Goal: Task Accomplishment & Management: Manage account settings

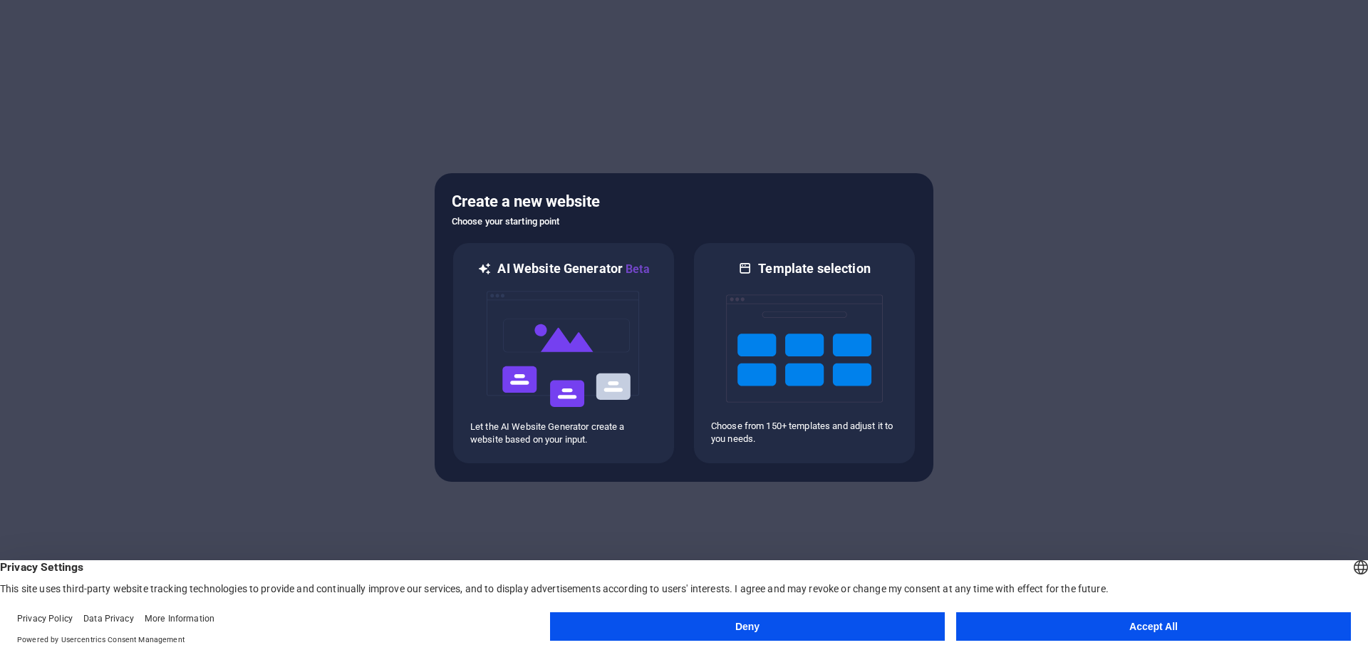
click at [1250, 626] on button "Accept All" at bounding box center [1153, 626] width 395 height 29
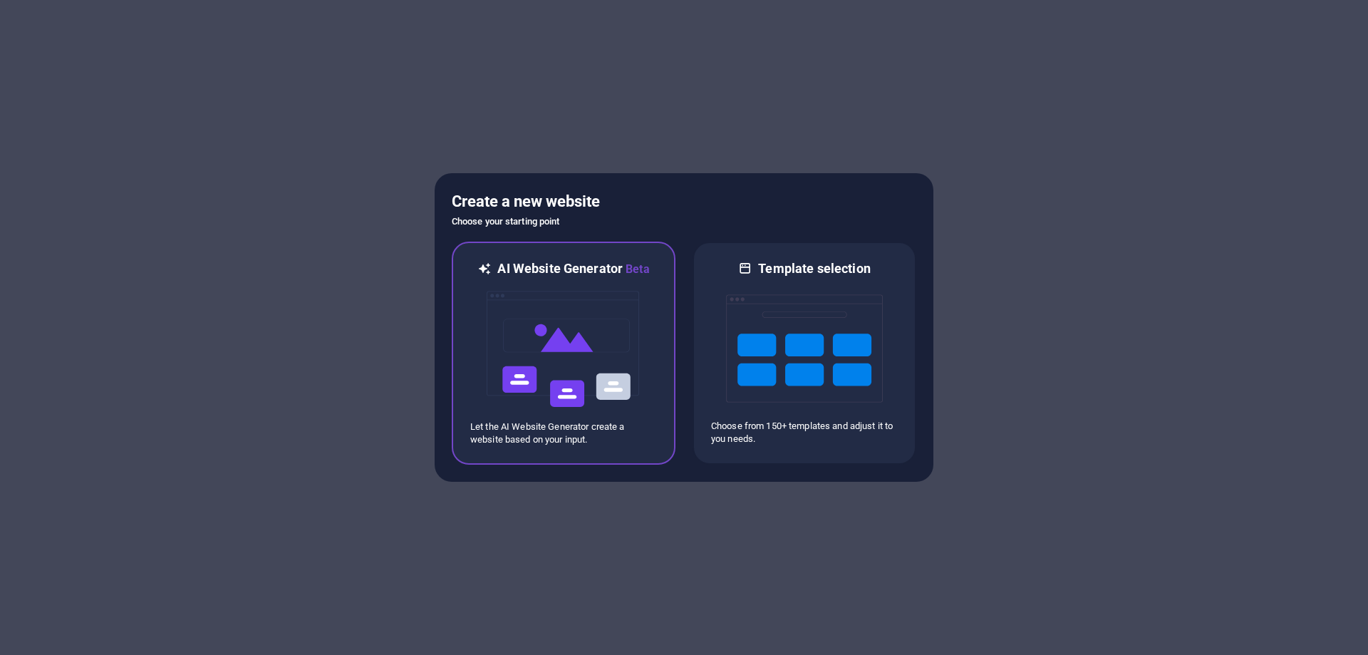
click at [570, 389] on img at bounding box center [563, 349] width 157 height 143
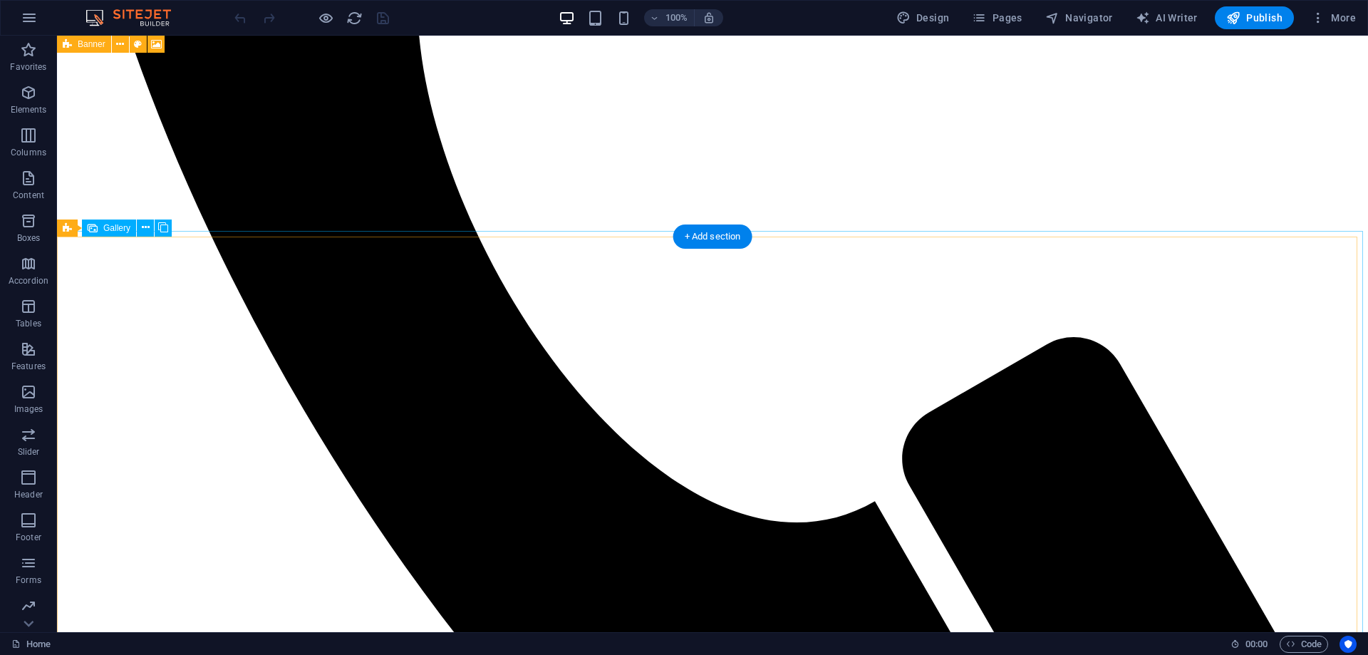
scroll to position [1408, 0]
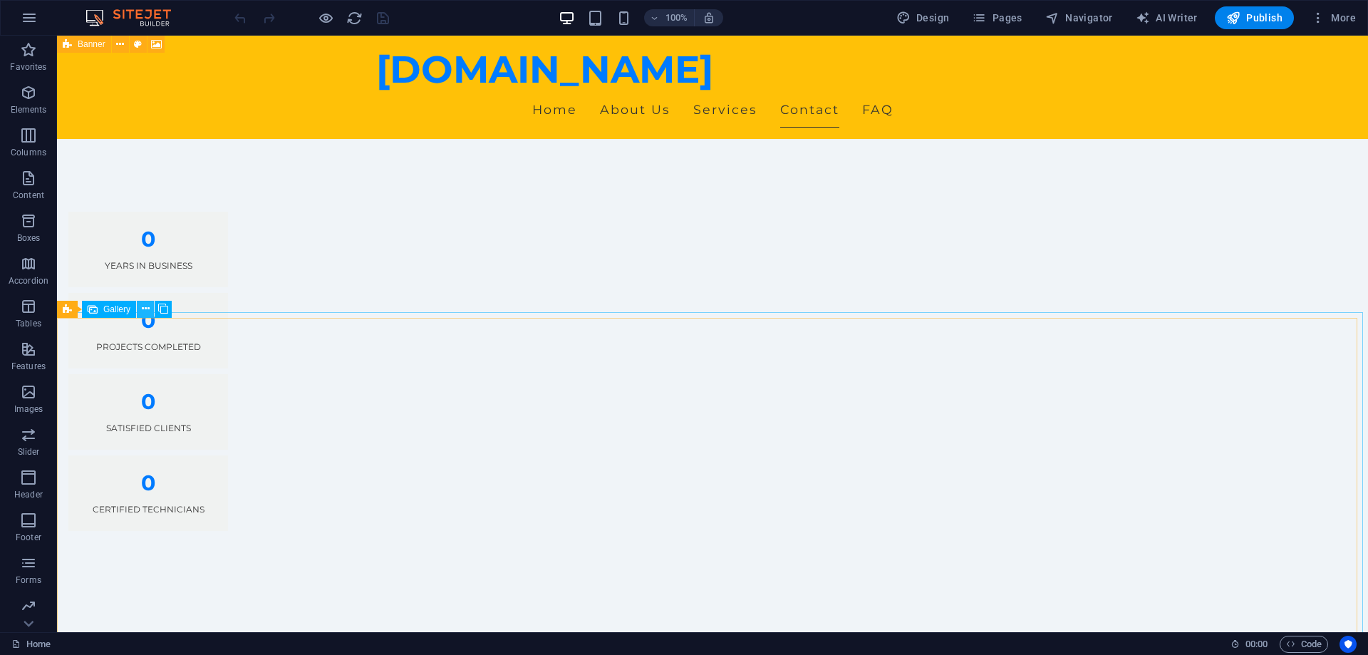
click at [145, 309] on icon at bounding box center [146, 308] width 8 height 15
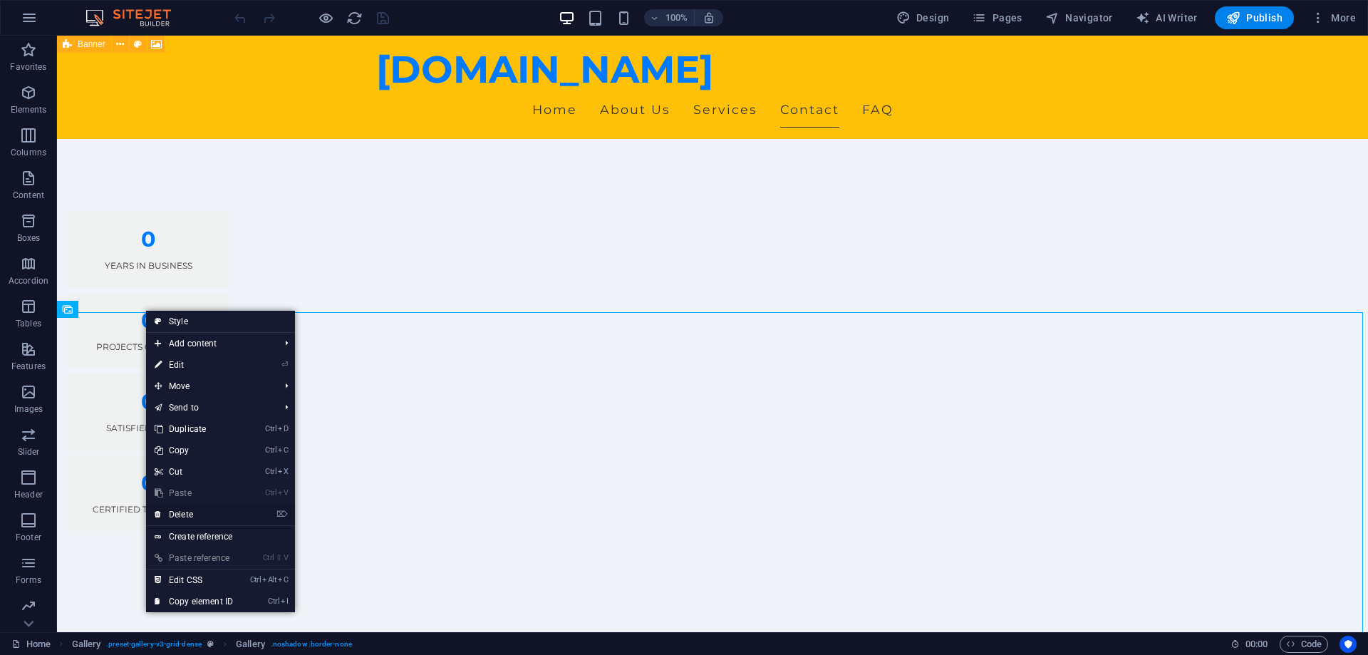
click at [177, 514] on link "⌦ Delete" at bounding box center [194, 514] width 96 height 21
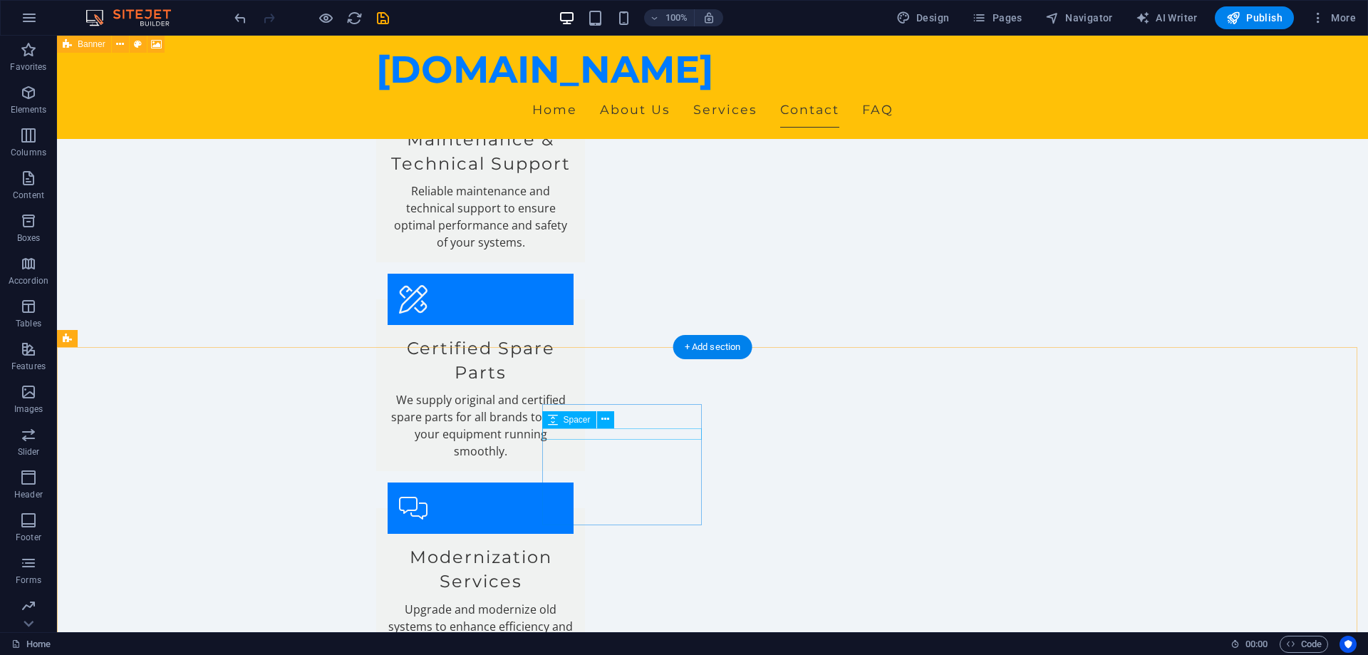
scroll to position [2477, 0]
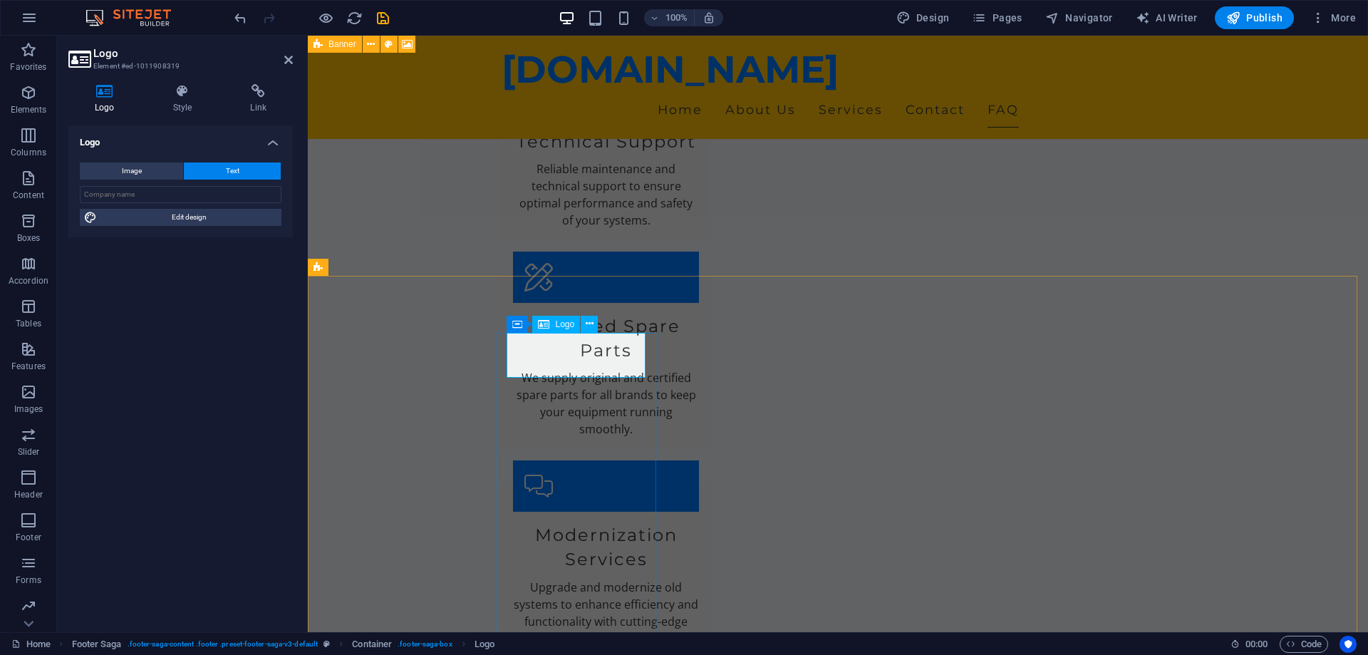
click at [289, 62] on icon at bounding box center [288, 59] width 9 height 11
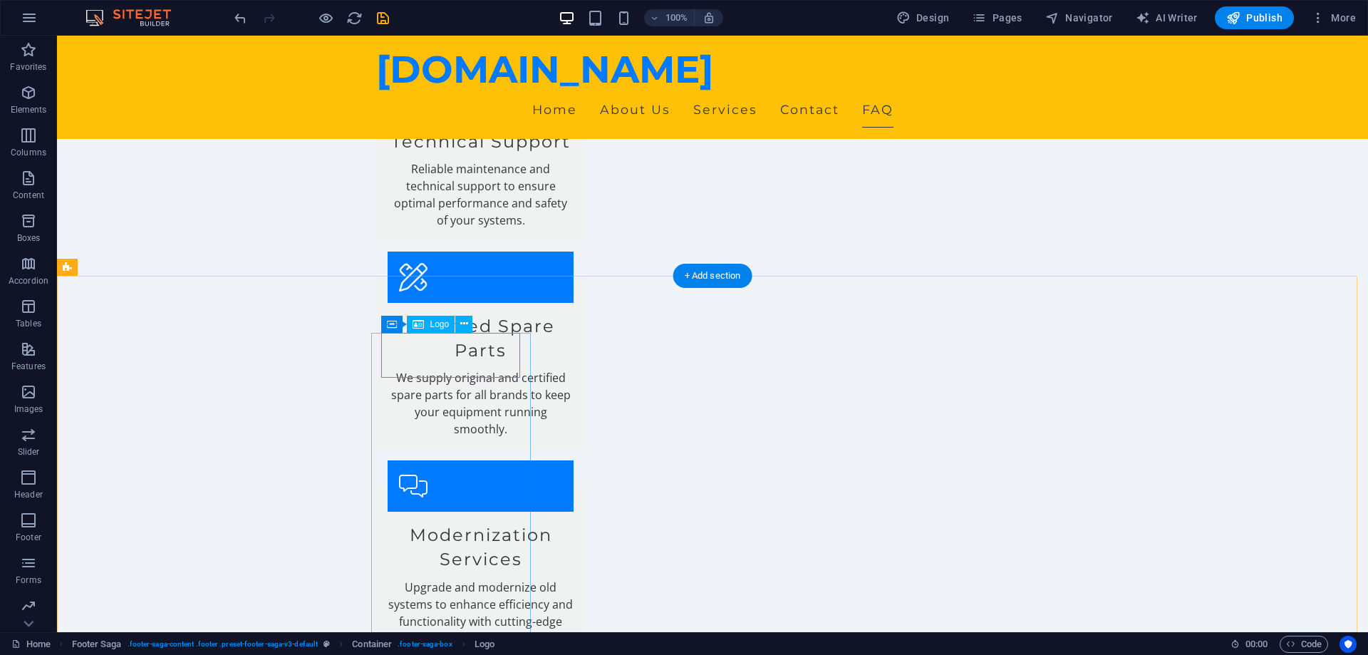
click at [445, 323] on icon at bounding box center [444, 323] width 8 height 15
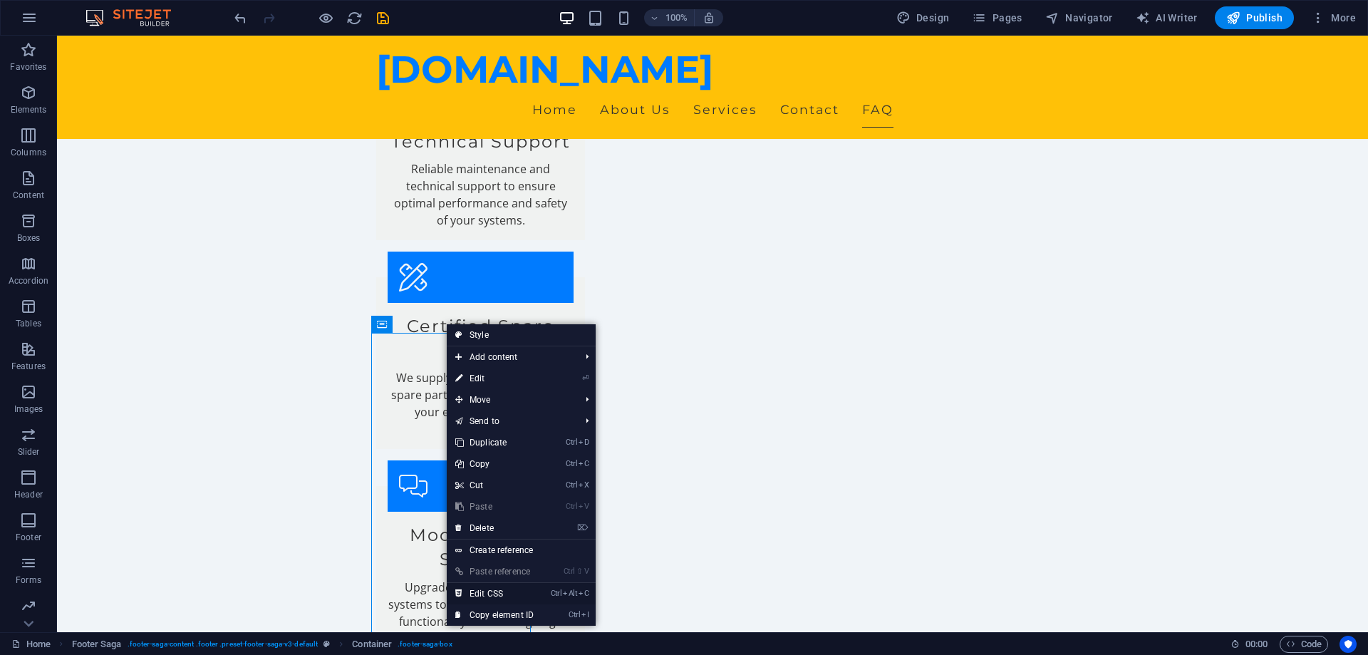
click at [486, 593] on link "Ctrl Alt C Edit CSS" at bounding box center [495, 593] width 96 height 21
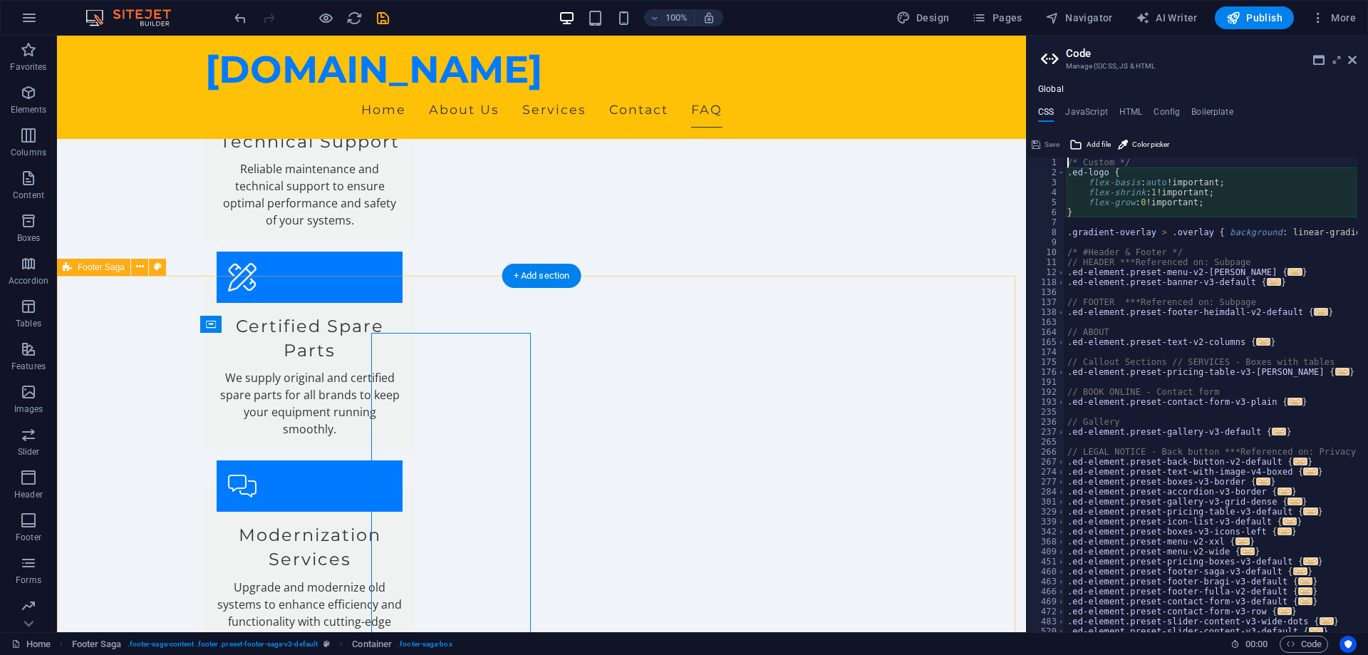
type textarea "flex-basis: auto!important;"
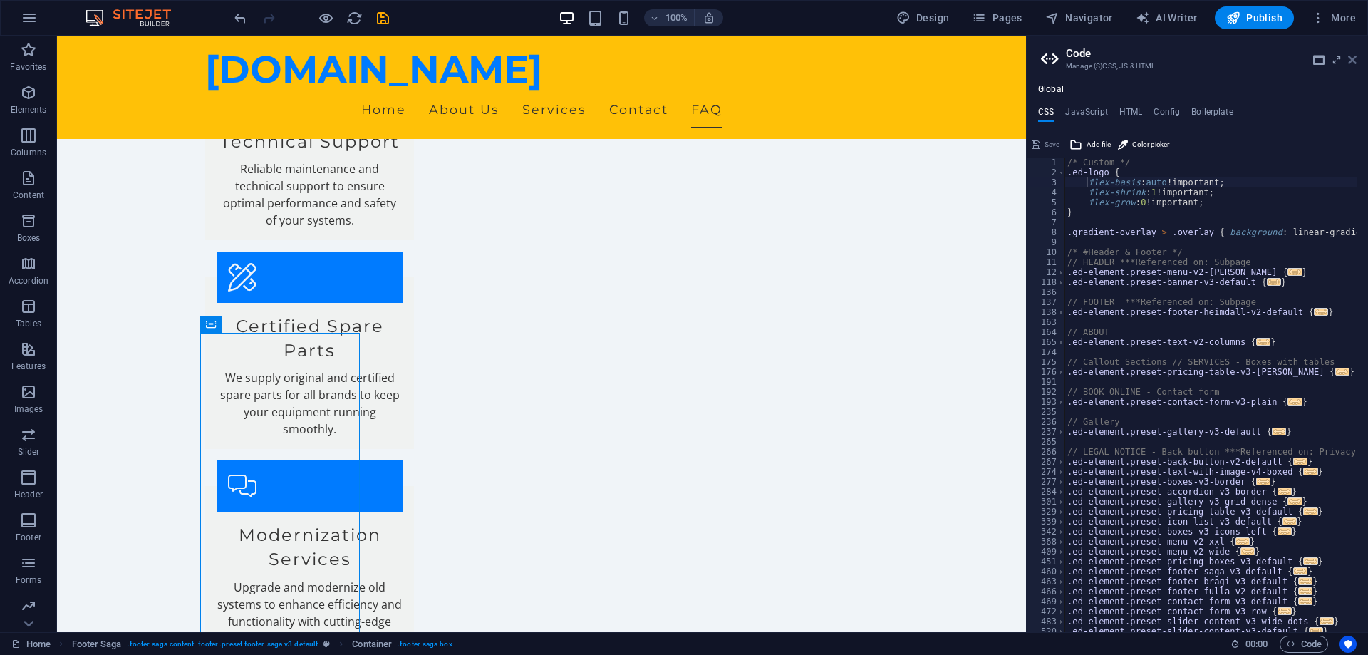
drag, startPoint x: 1353, startPoint y: 59, endPoint x: 1234, endPoint y: 92, distance: 124.1
click at [1353, 59] on icon at bounding box center [1352, 59] width 9 height 11
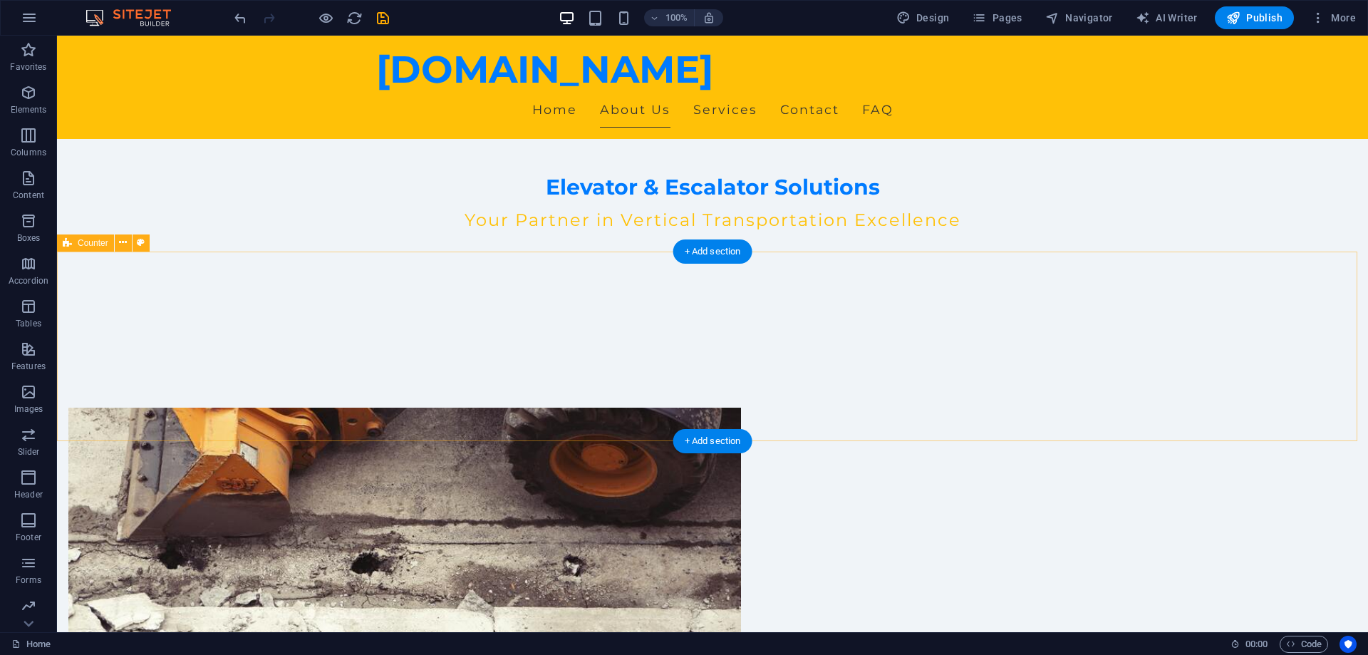
scroll to position [512, 0]
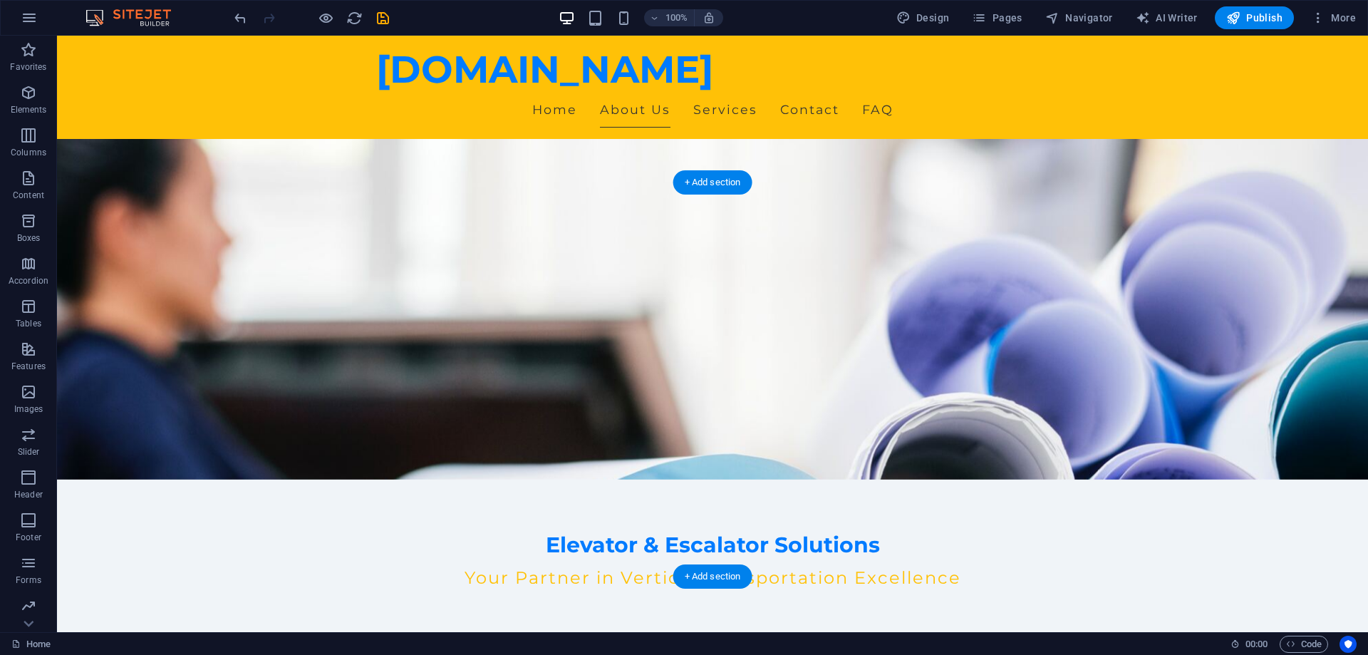
scroll to position [155, 0]
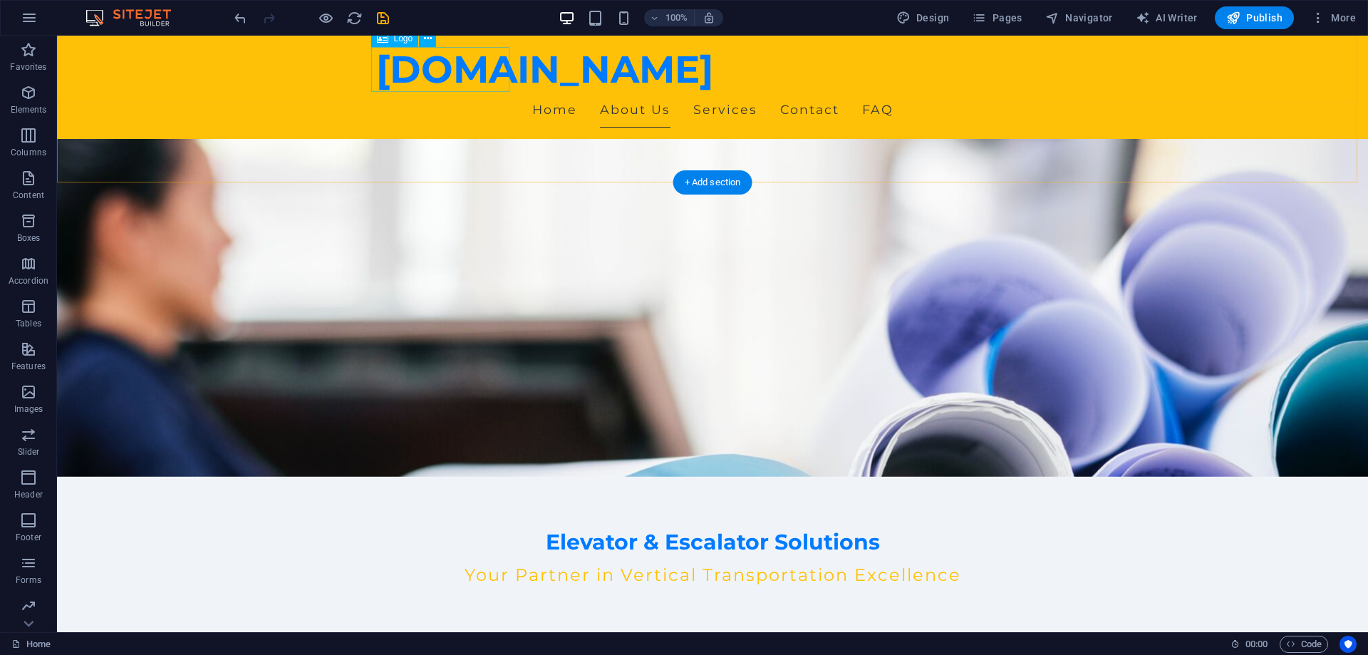
click at [504, 79] on div "[DOMAIN_NAME]" at bounding box center [712, 69] width 673 height 45
click at [490, 78] on div "[DOMAIN_NAME]" at bounding box center [712, 69] width 673 height 45
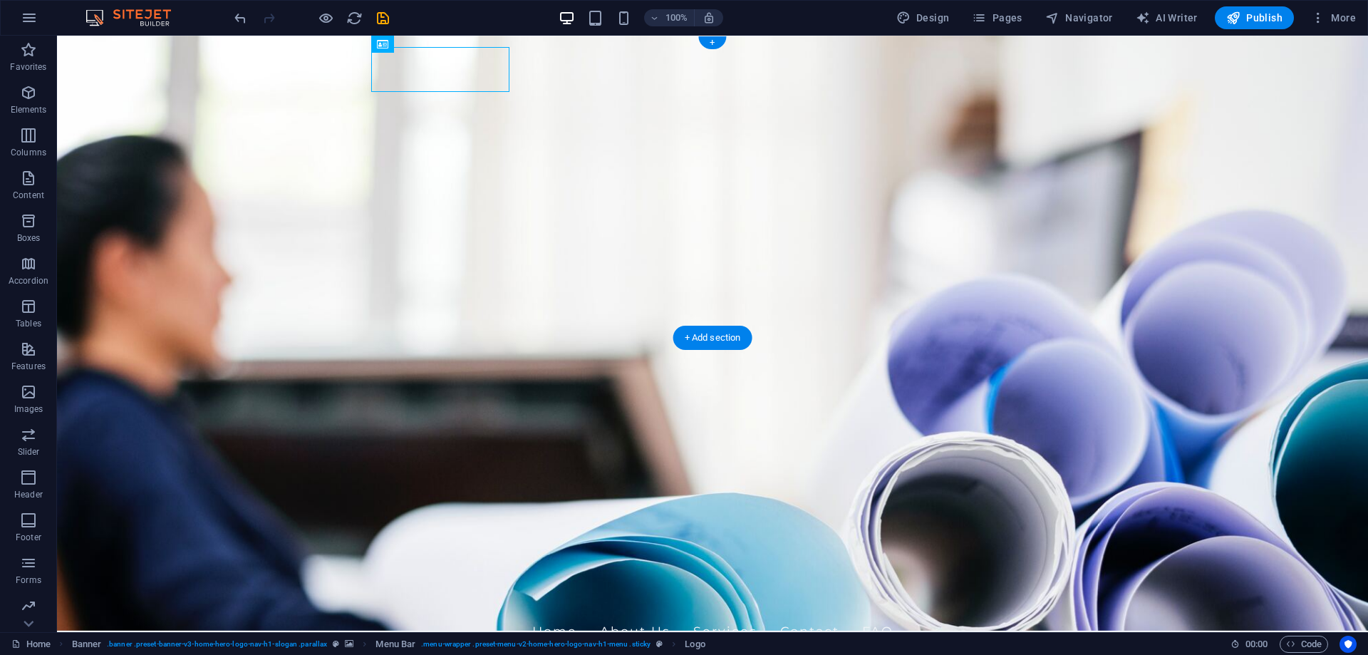
scroll to position [0, 0]
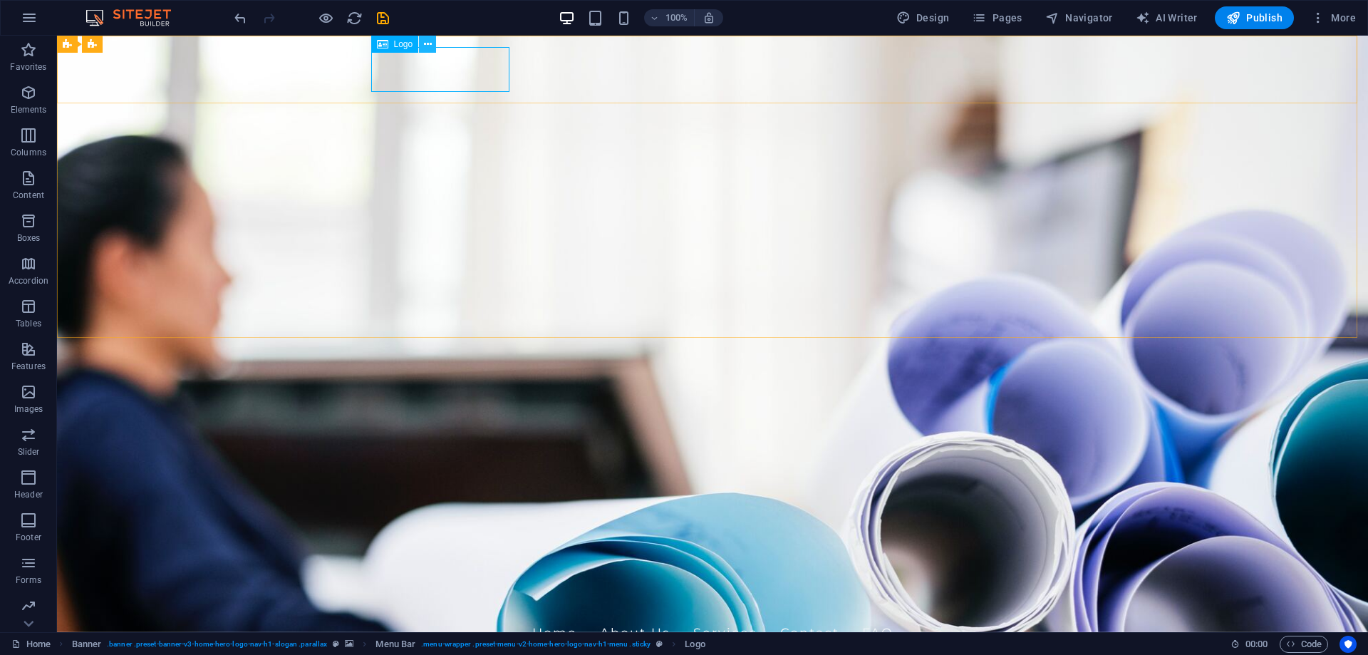
click at [420, 42] on button at bounding box center [427, 44] width 17 height 17
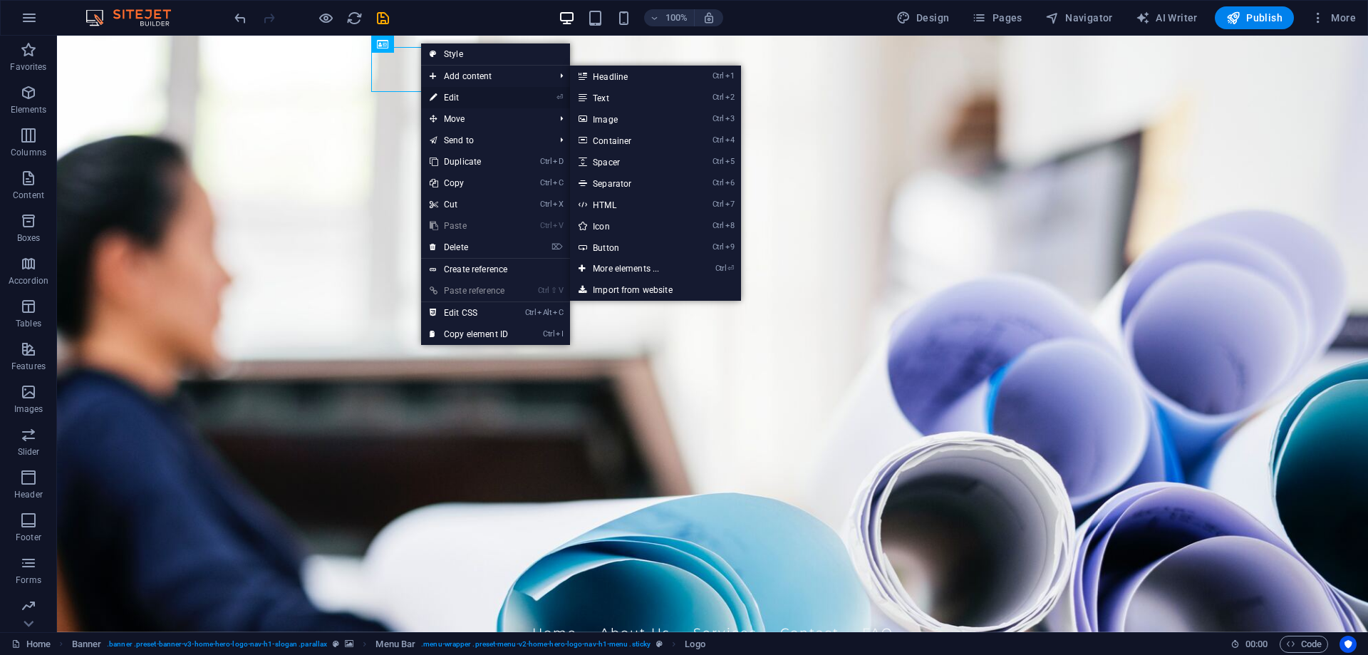
click at [465, 96] on link "⏎ Edit" at bounding box center [469, 97] width 96 height 21
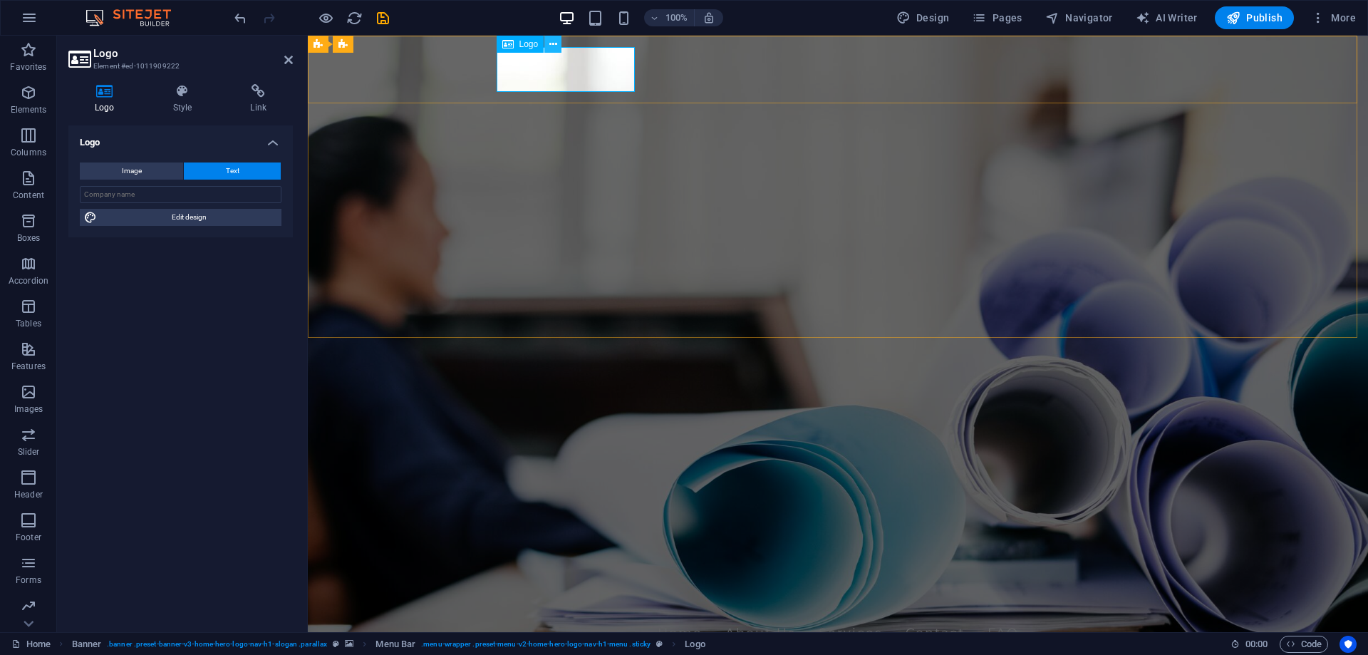
click at [547, 43] on button at bounding box center [553, 44] width 17 height 17
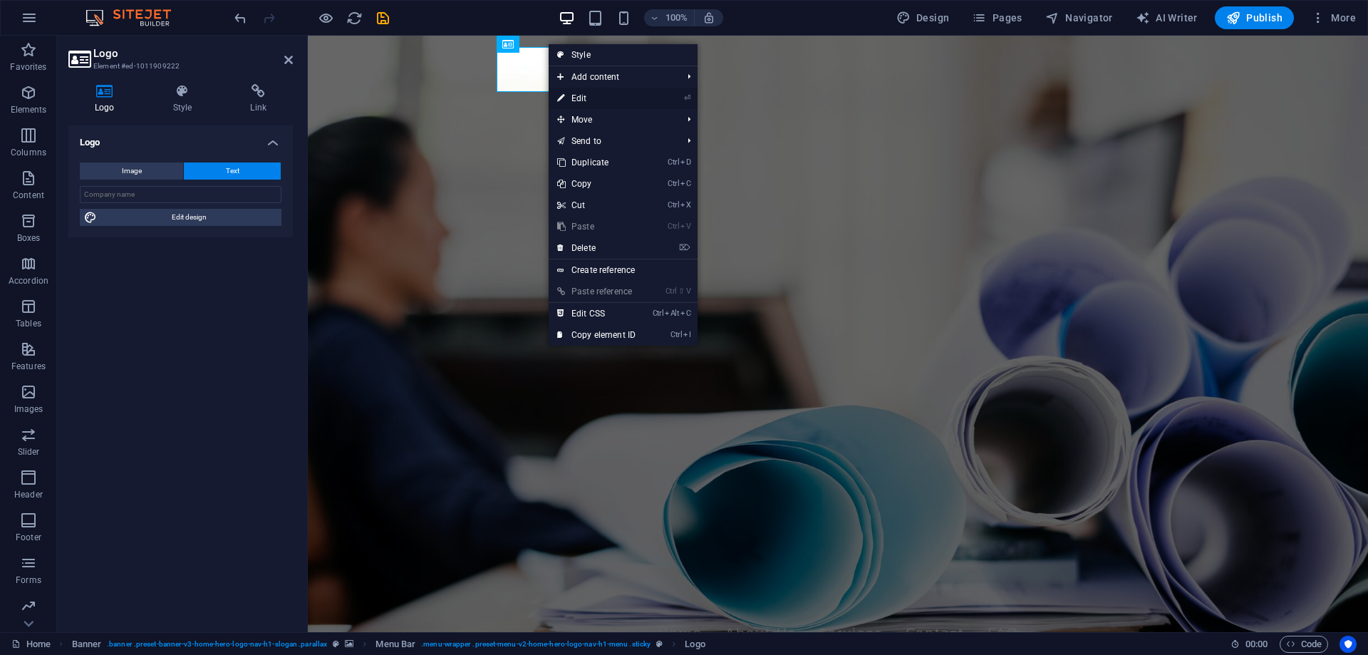
click at [581, 96] on link "⏎ Edit" at bounding box center [597, 98] width 96 height 21
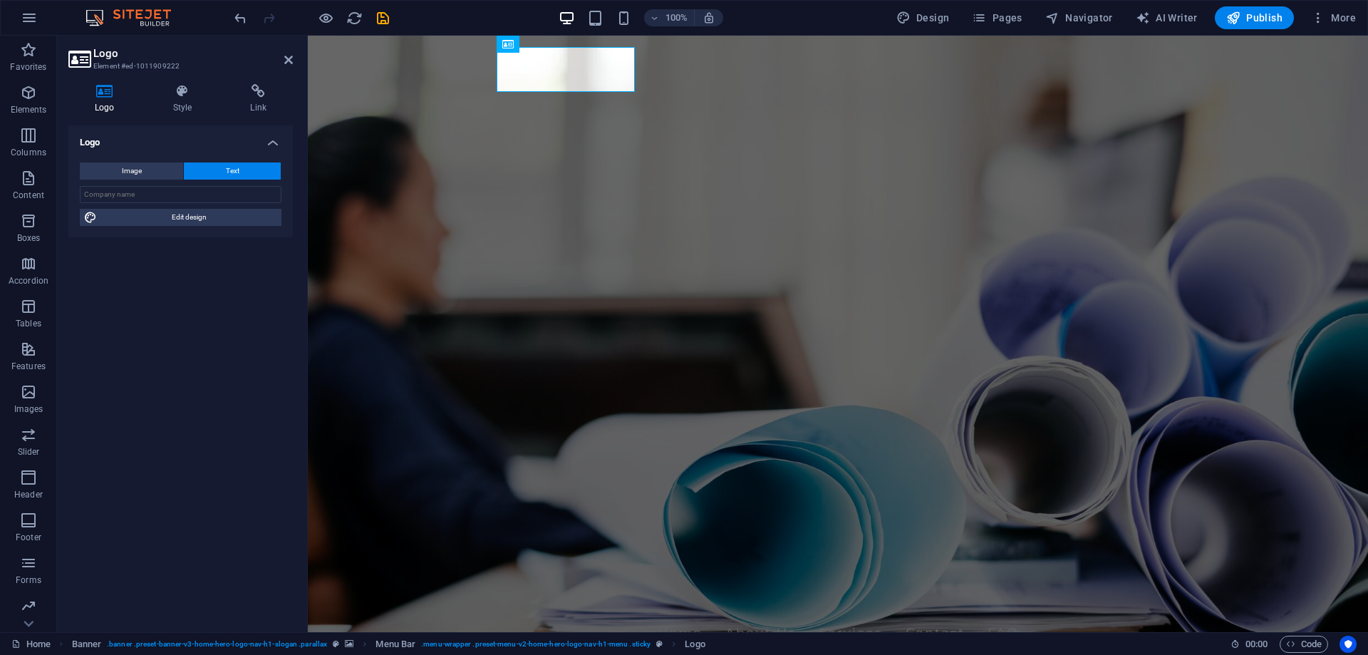
click at [135, 51] on h2 "Logo" at bounding box center [193, 53] width 200 height 13
click at [98, 56] on h2 "Logo" at bounding box center [193, 53] width 200 height 13
click at [81, 65] on icon at bounding box center [78, 59] width 21 height 20
click at [175, 97] on icon at bounding box center [183, 91] width 72 height 14
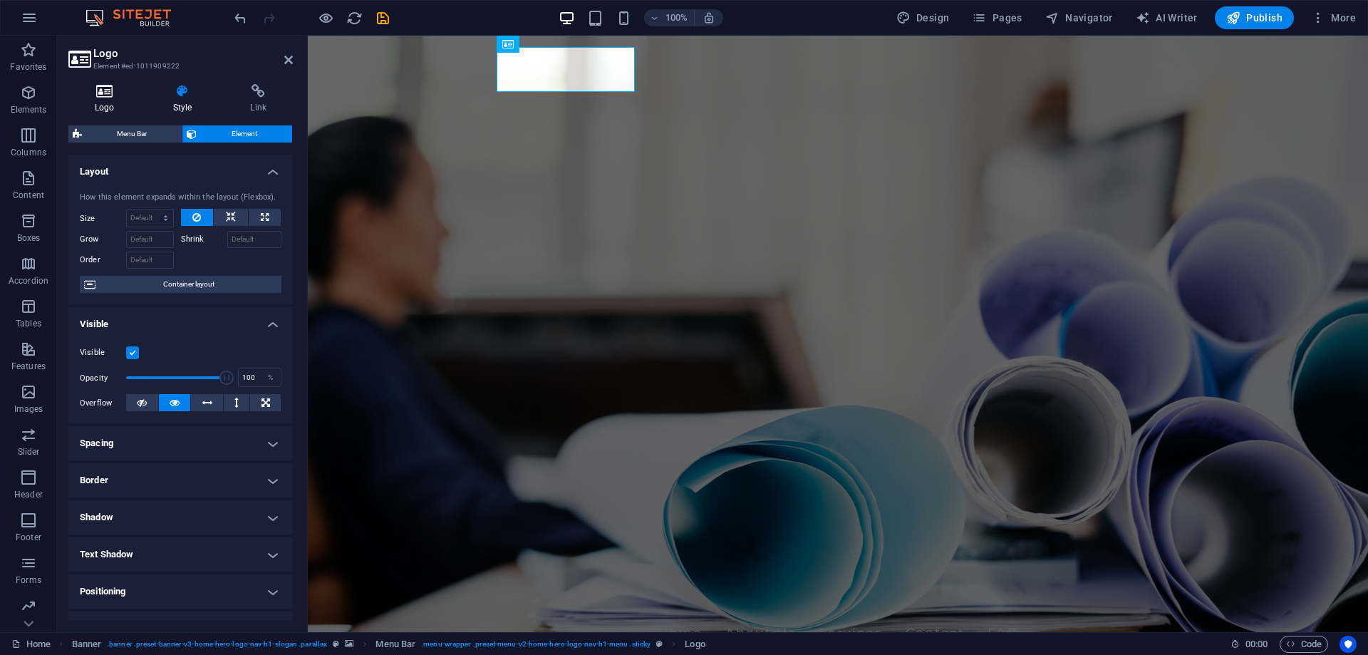
click at [103, 100] on h4 "Logo" at bounding box center [107, 99] width 78 height 30
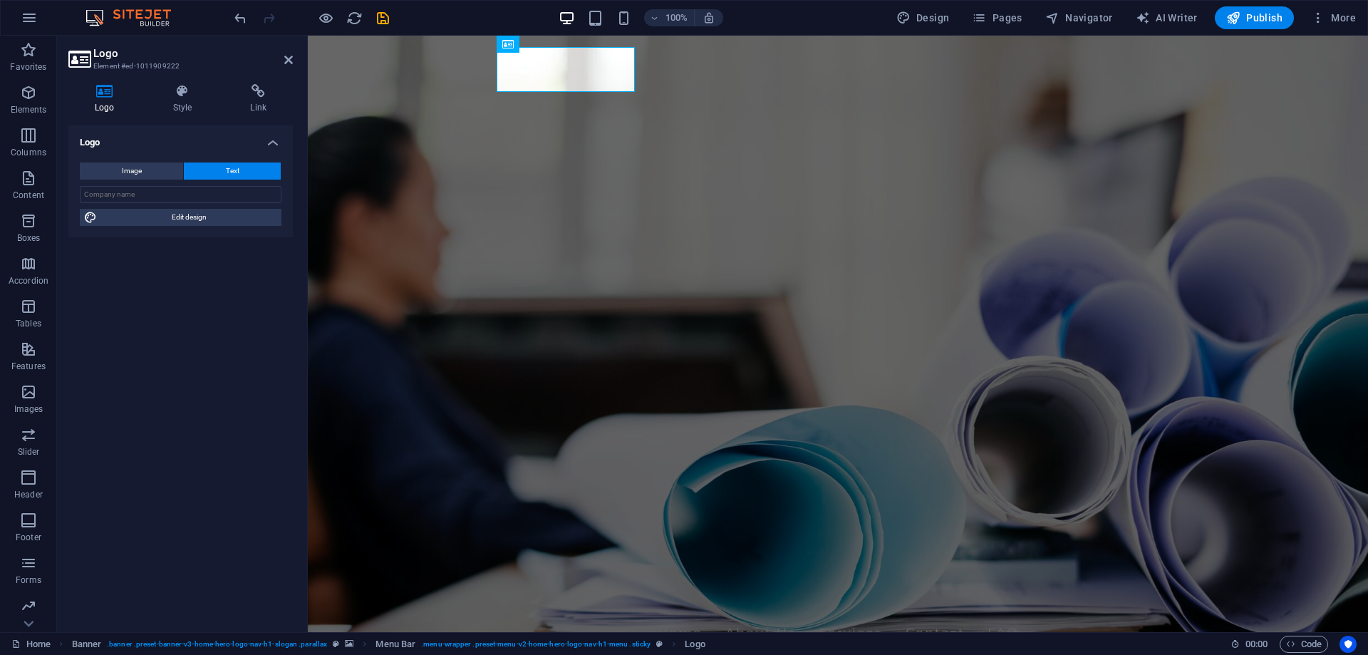
click at [229, 169] on span "Text" at bounding box center [233, 171] width 14 height 17
click at [145, 140] on h4 "Logo" at bounding box center [180, 138] width 225 height 26
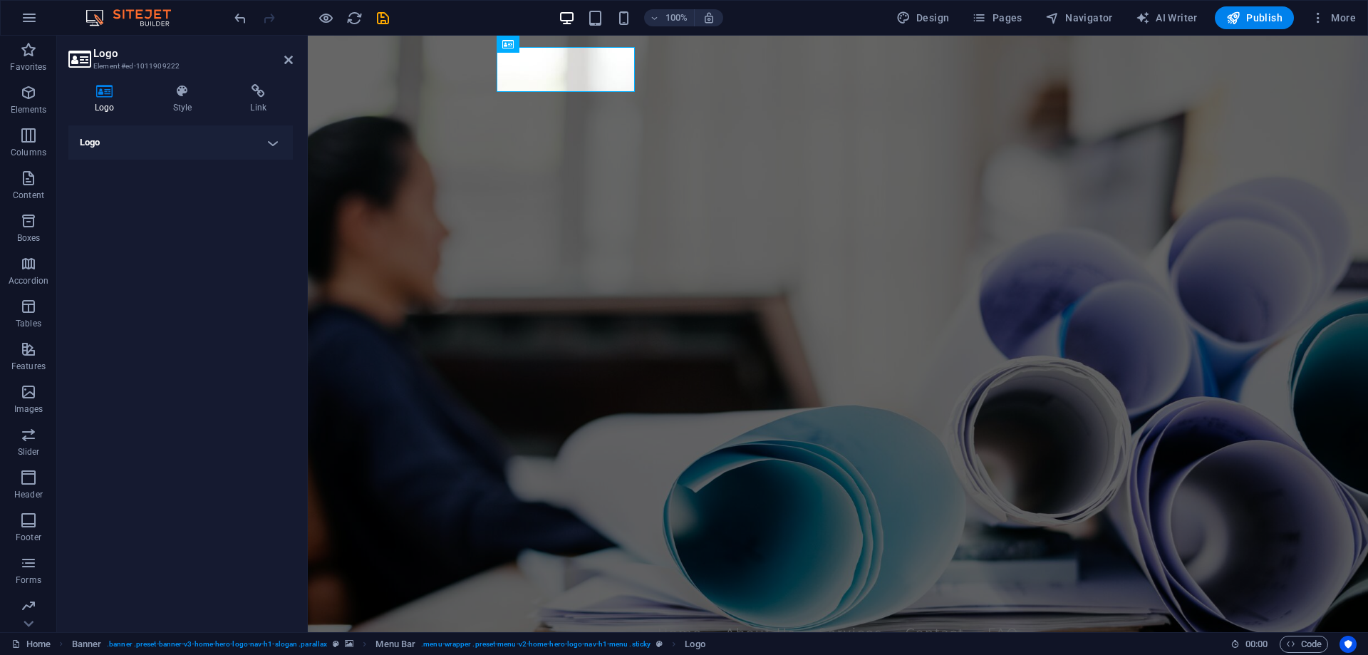
click at [282, 143] on h4 "Logo" at bounding box center [180, 142] width 225 height 34
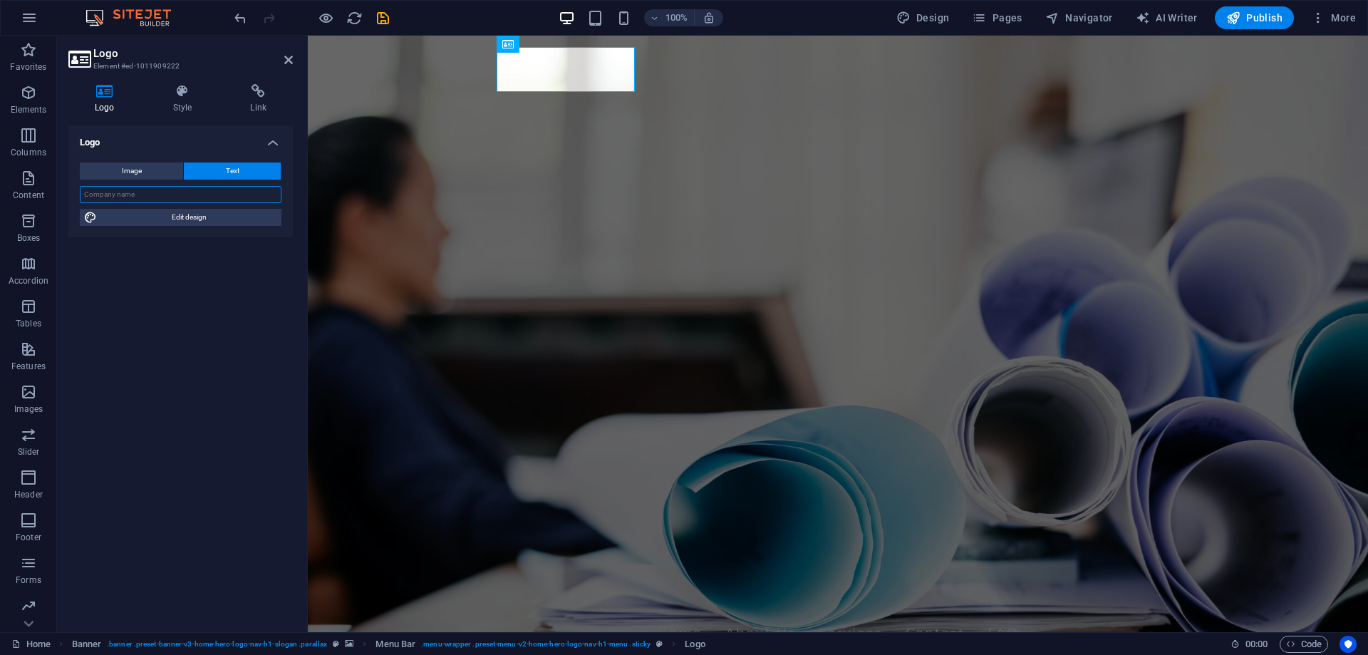
click at [194, 195] on input "text" at bounding box center [181, 194] width 202 height 17
type input "JYLAN"
click at [189, 219] on span "Edit design" at bounding box center [189, 217] width 176 height 17
select select "rem"
select select "700"
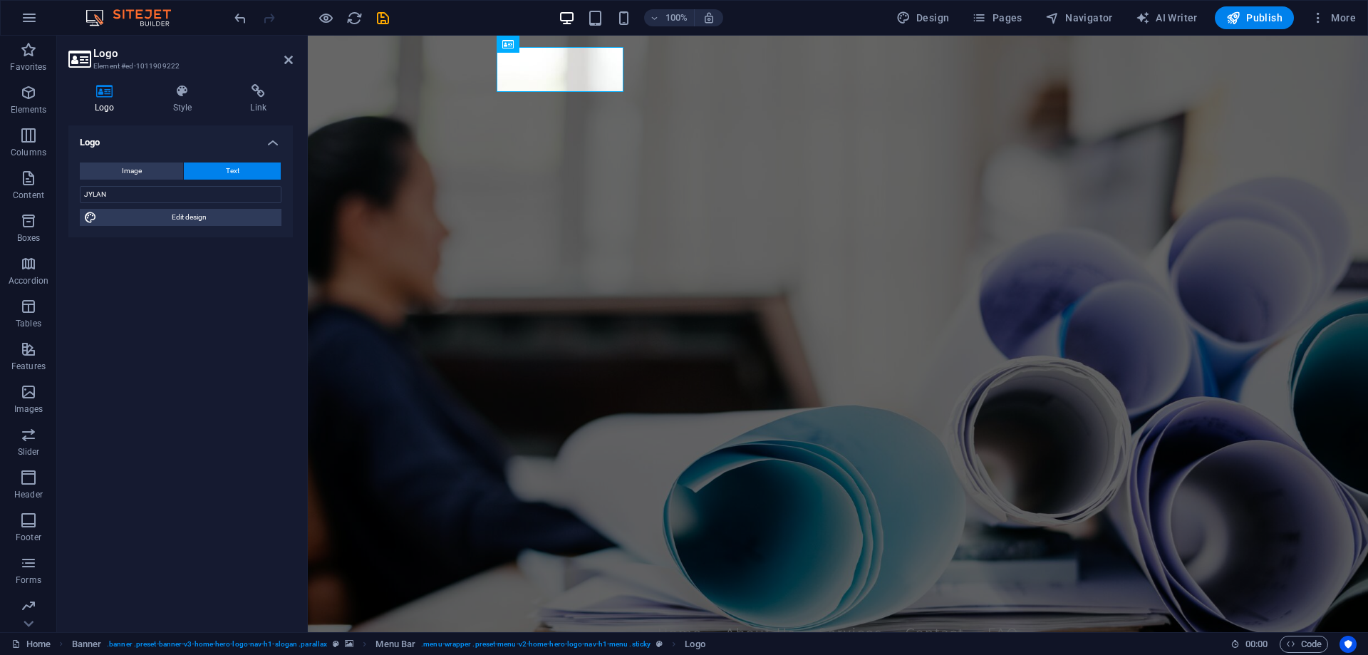
select select "px"
select select "rem"
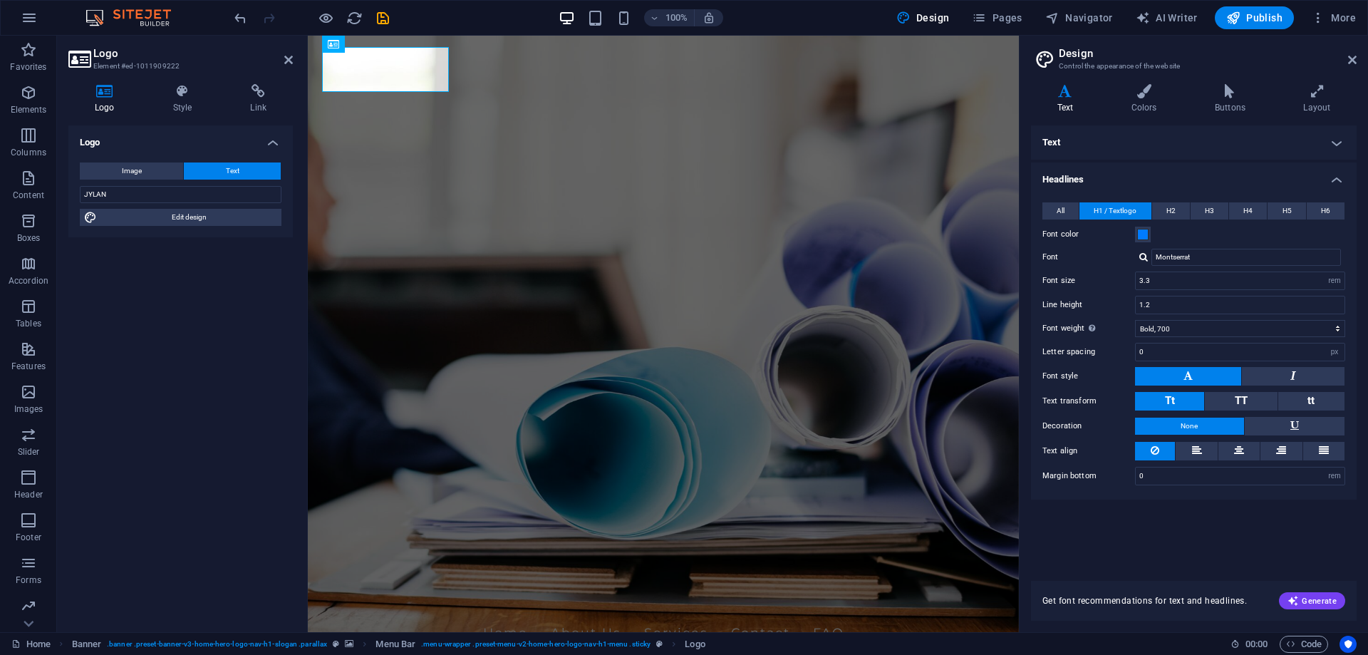
click at [1358, 61] on aside "Design Control the appearance of the website Variants Text Colors Buttons Layou…" at bounding box center [1193, 334] width 349 height 597
click at [1357, 58] on aside "Design Control the appearance of the website Variants Text Colors Buttons Layou…" at bounding box center [1193, 334] width 349 height 597
click at [1353, 59] on icon at bounding box center [1352, 59] width 9 height 11
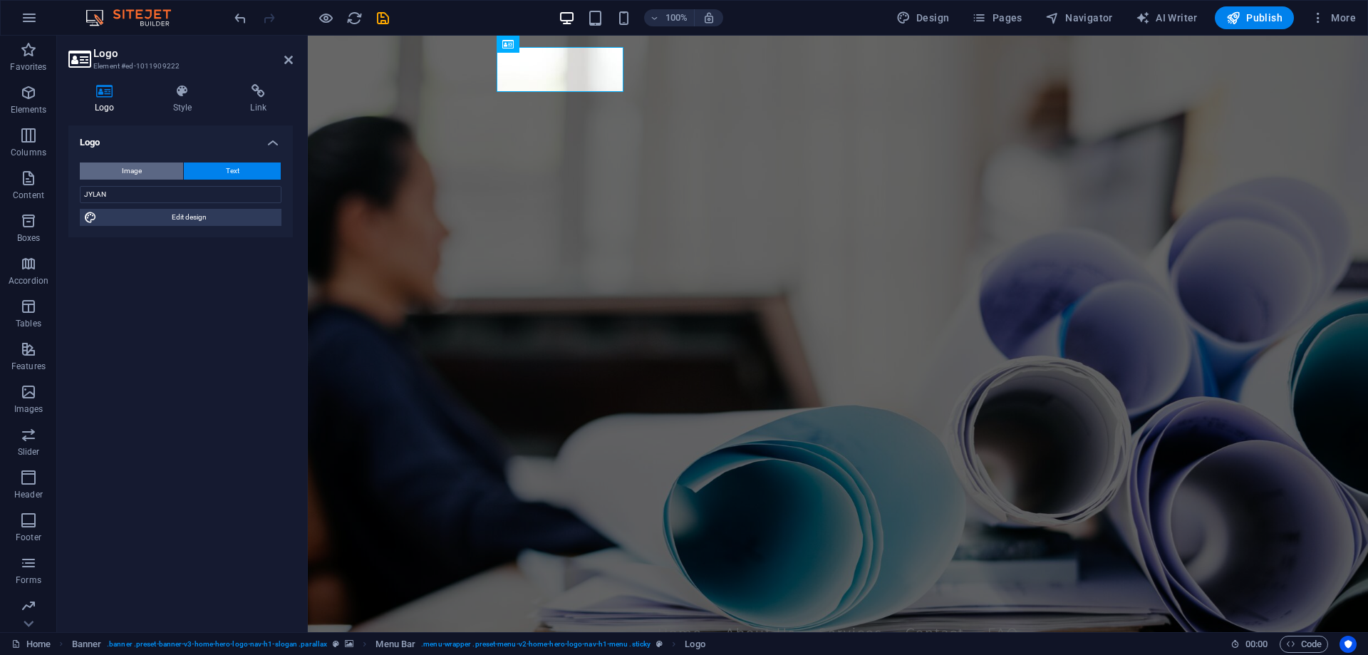
click at [140, 170] on span "Image" at bounding box center [132, 171] width 20 height 17
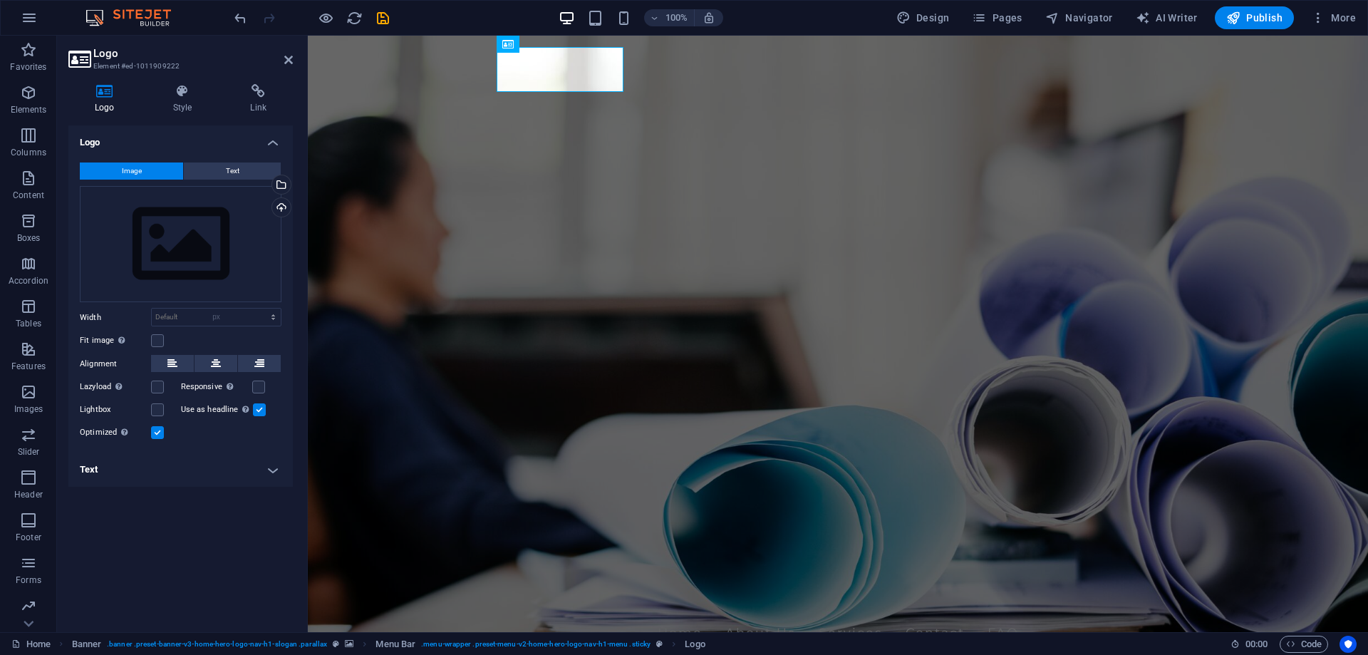
select select "DISABLED_OPTION_VALUE"
click at [208, 168] on button "Text" at bounding box center [232, 171] width 97 height 17
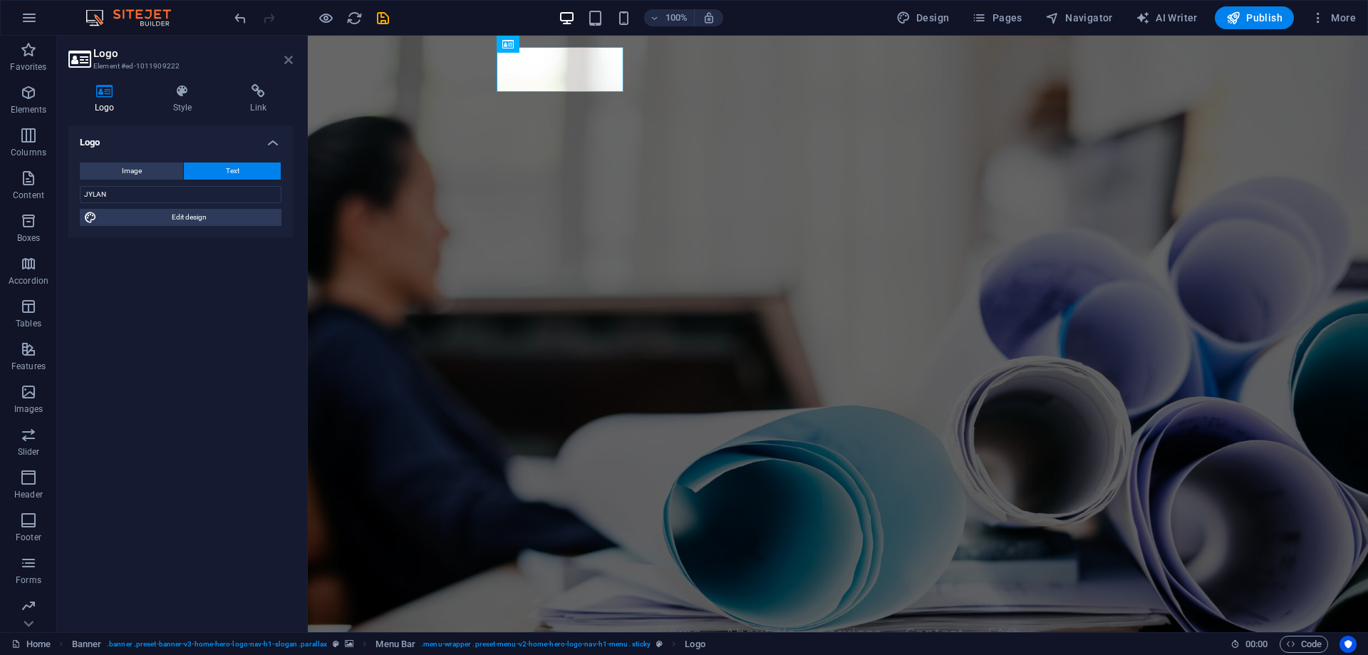
click at [288, 60] on icon at bounding box center [288, 59] width 9 height 11
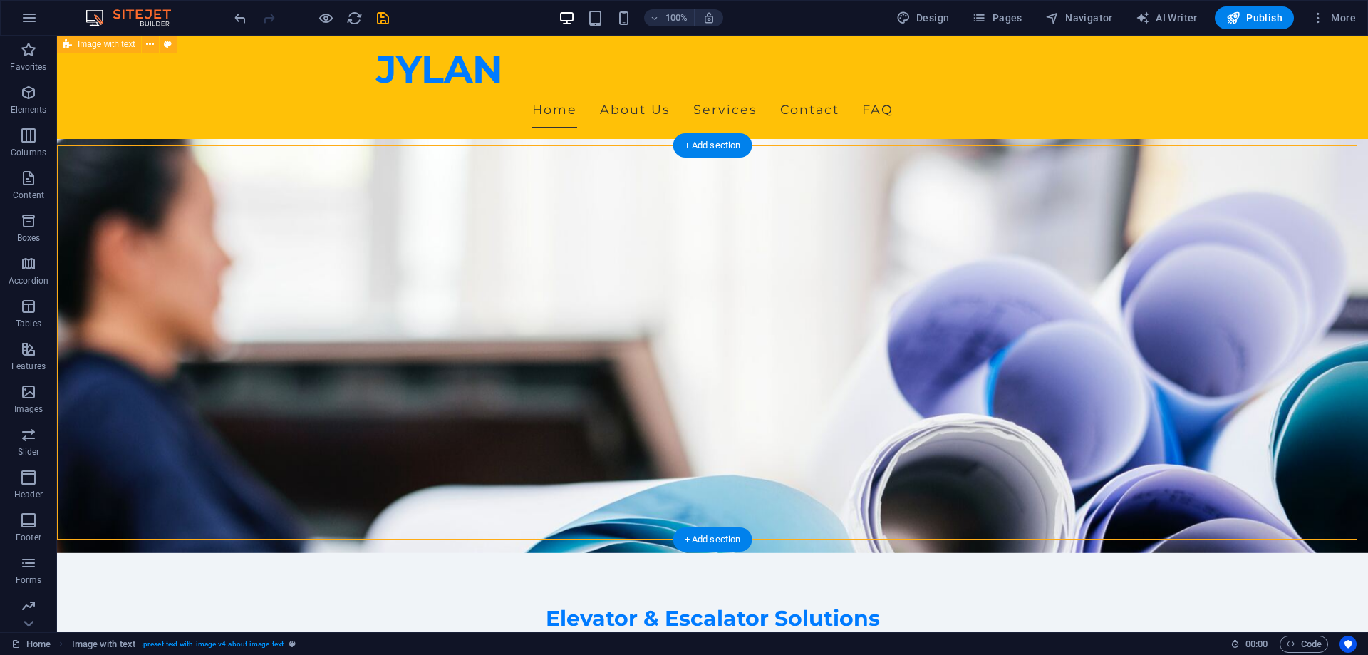
scroll to position [71, 0]
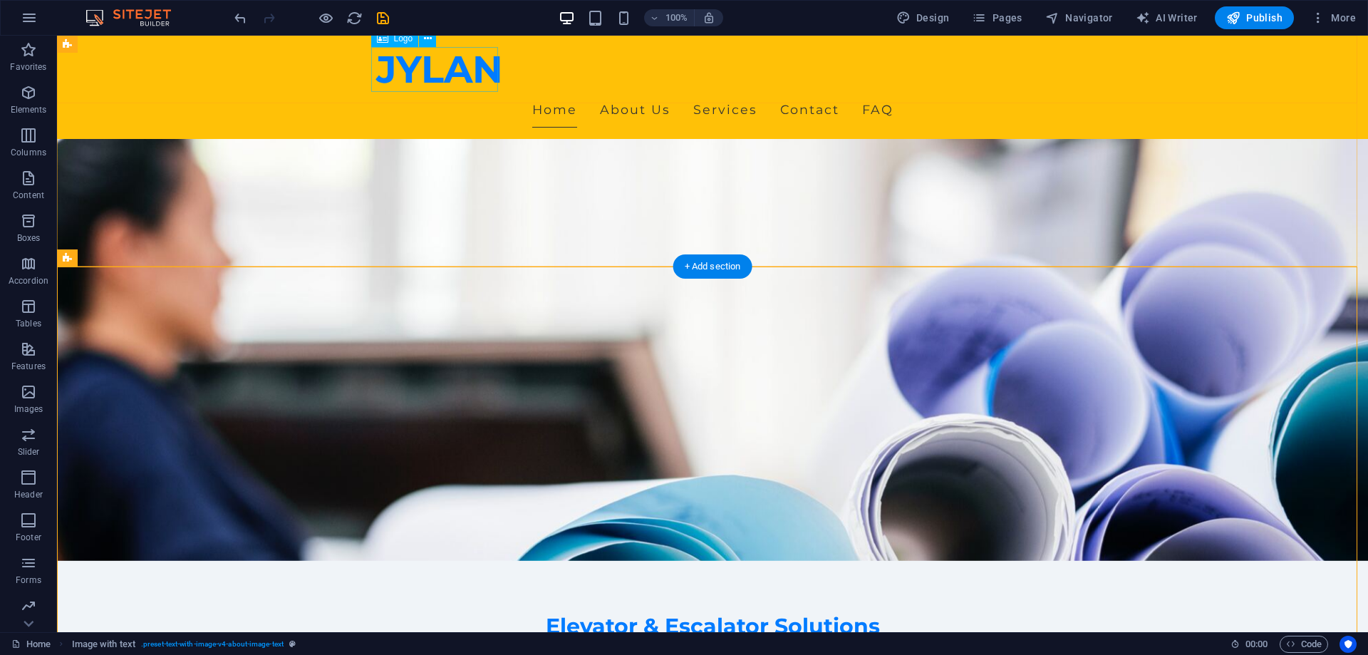
click at [443, 62] on div "JYLAN" at bounding box center [712, 69] width 673 height 45
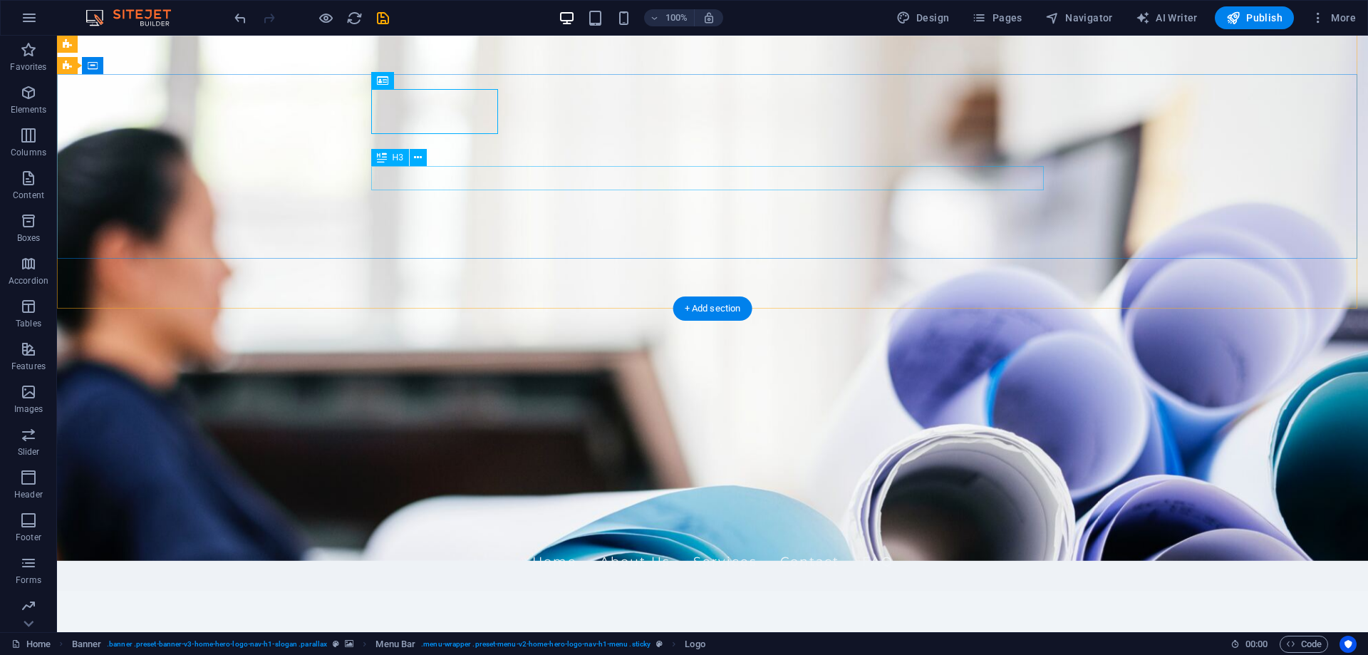
scroll to position [0, 0]
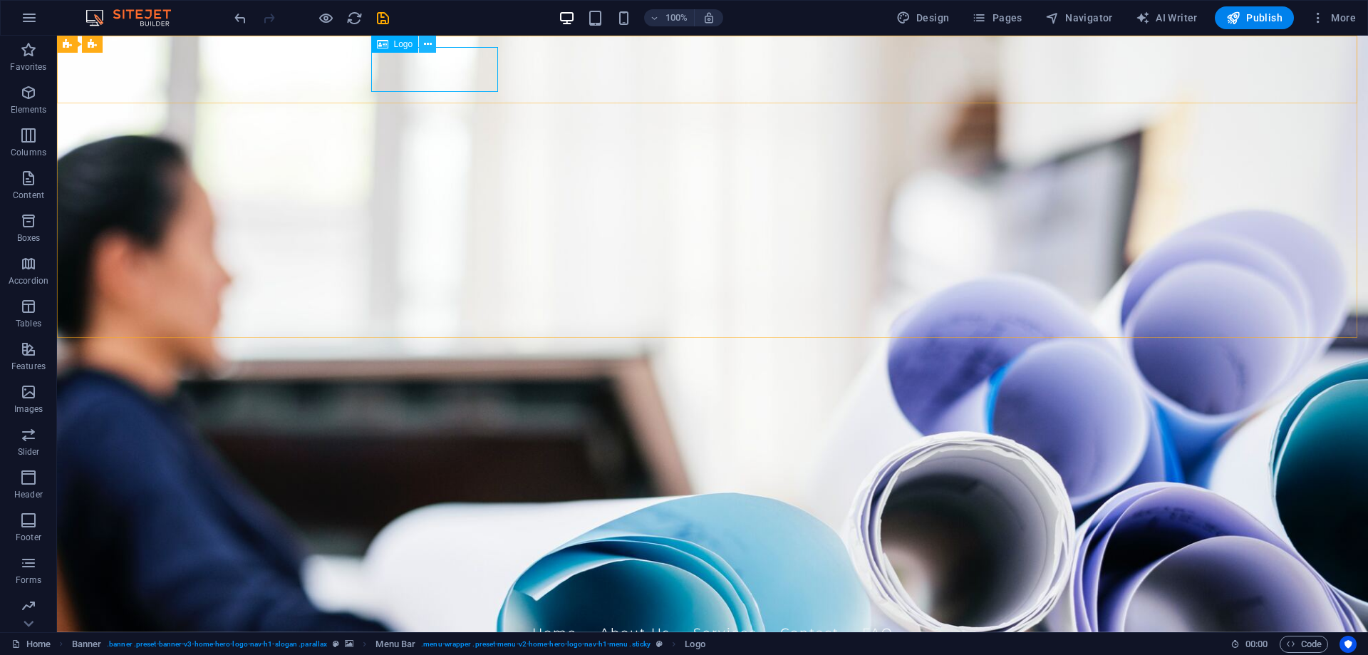
click at [425, 45] on icon at bounding box center [428, 44] width 8 height 15
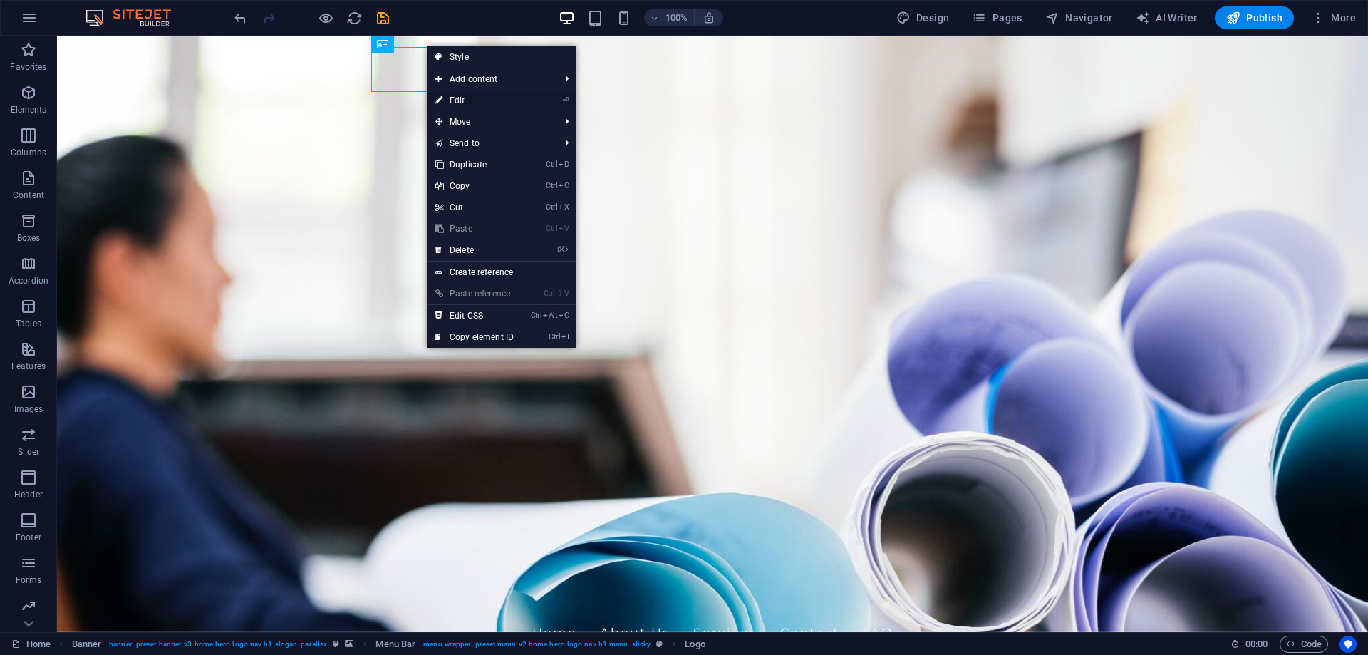
drag, startPoint x: 446, startPoint y: 99, endPoint x: 139, endPoint y: 63, distance: 309.3
click at [446, 99] on link "⏎ Edit" at bounding box center [475, 100] width 96 height 21
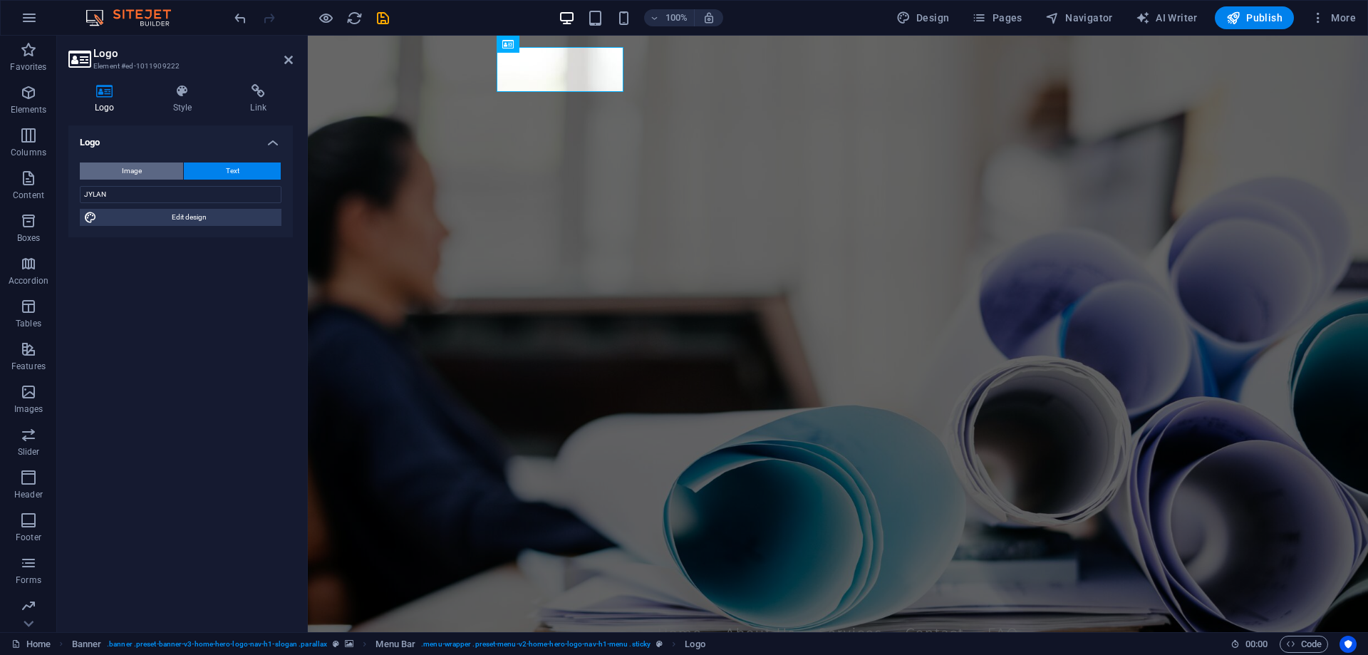
click at [125, 172] on span "Image" at bounding box center [132, 171] width 20 height 17
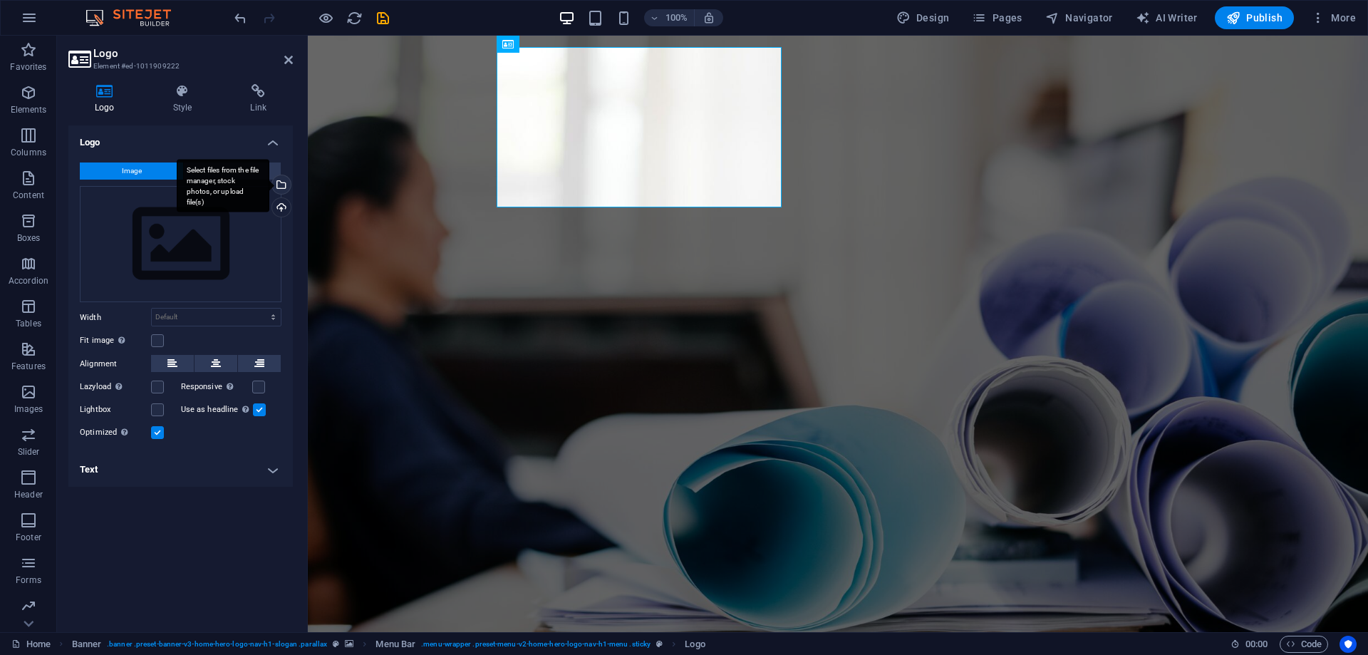
click at [280, 185] on div "Select files from the file manager, stock photos, or upload file(s)" at bounding box center [279, 185] width 21 height 21
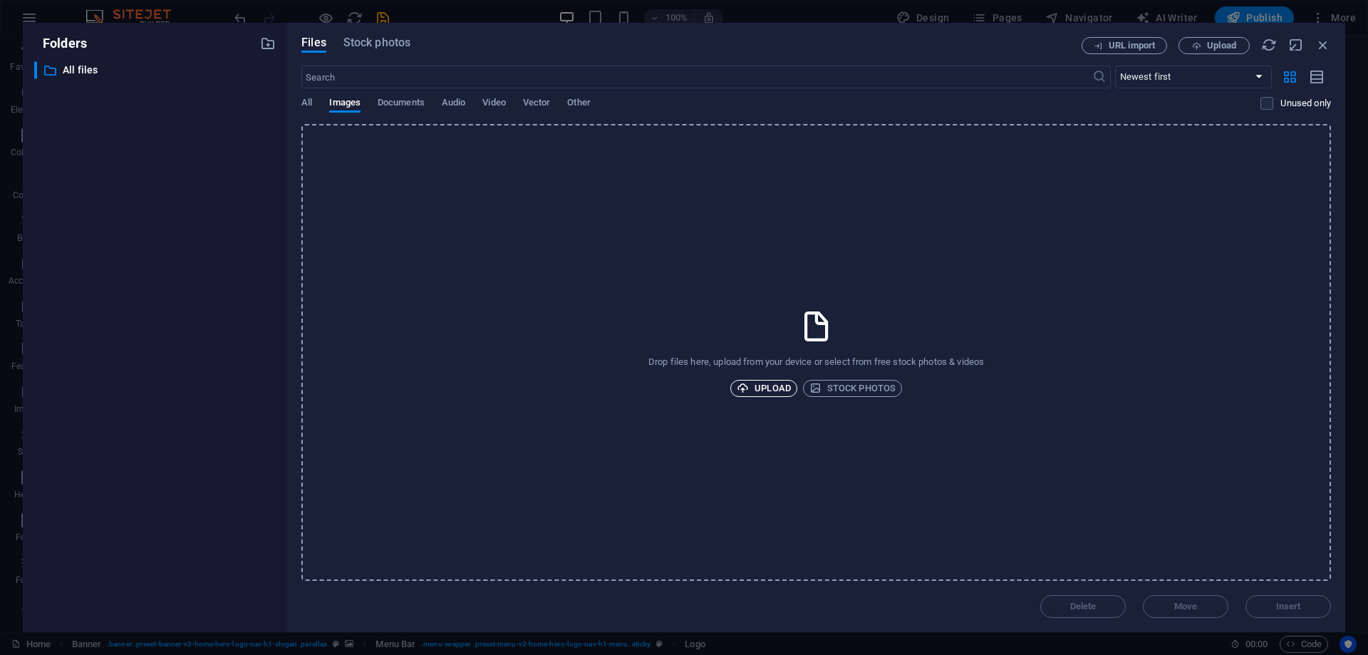
click at [783, 388] on span "Upload" at bounding box center [764, 388] width 54 height 17
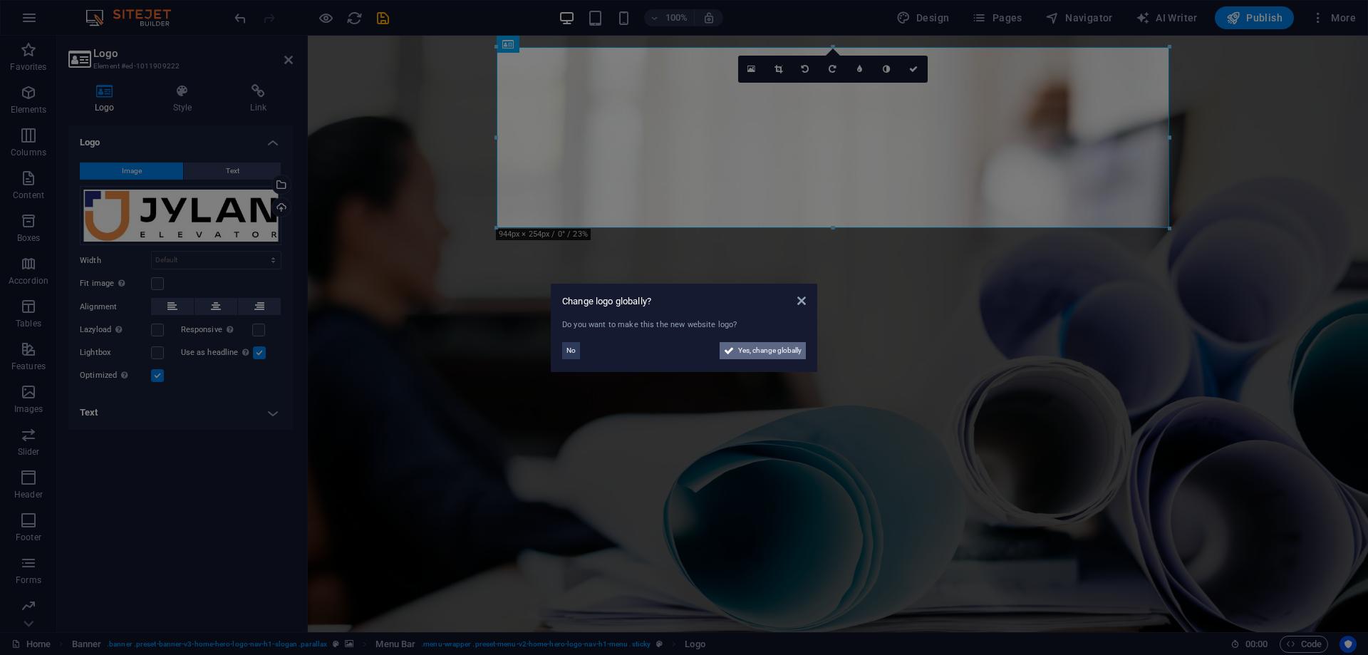
click at [738, 355] on span "Yes, change globally" at bounding box center [769, 350] width 63 height 17
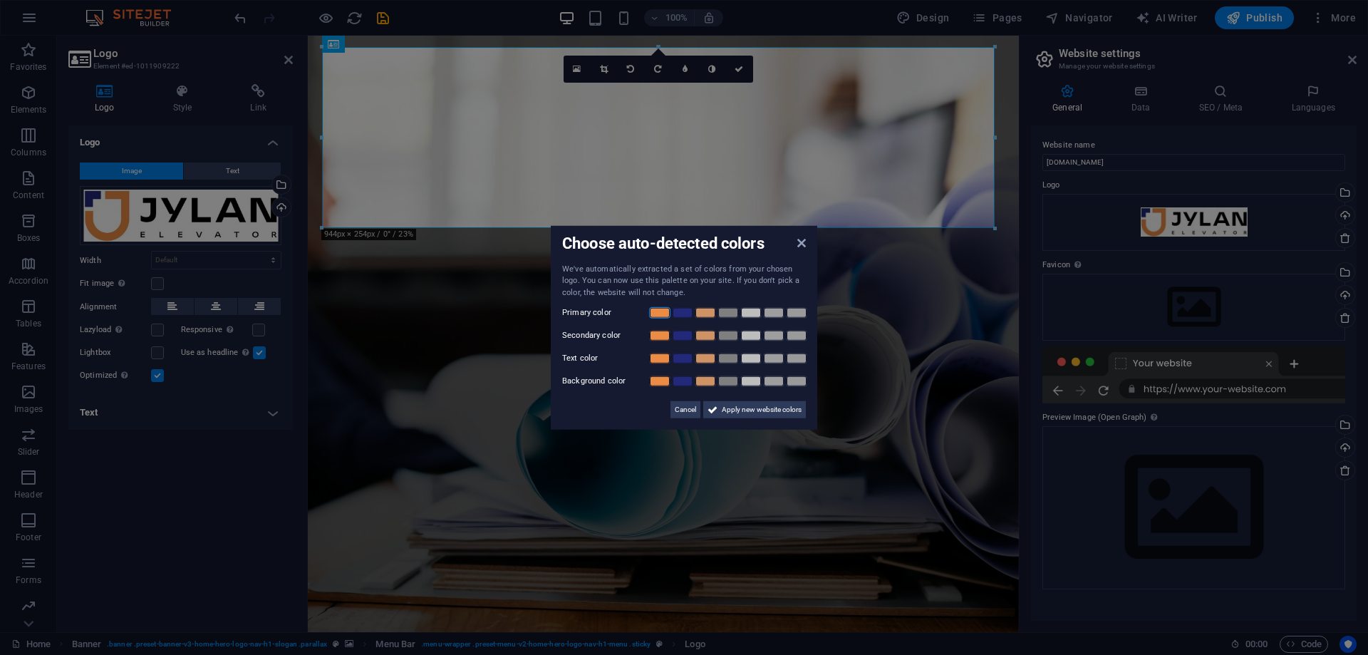
click at [661, 311] on link at bounding box center [659, 312] width 21 height 11
click at [684, 313] on link at bounding box center [682, 312] width 21 height 11
click at [678, 337] on link at bounding box center [682, 335] width 21 height 11
click at [648, 334] on div at bounding box center [728, 336] width 160 height 14
click at [661, 383] on link at bounding box center [659, 381] width 21 height 11
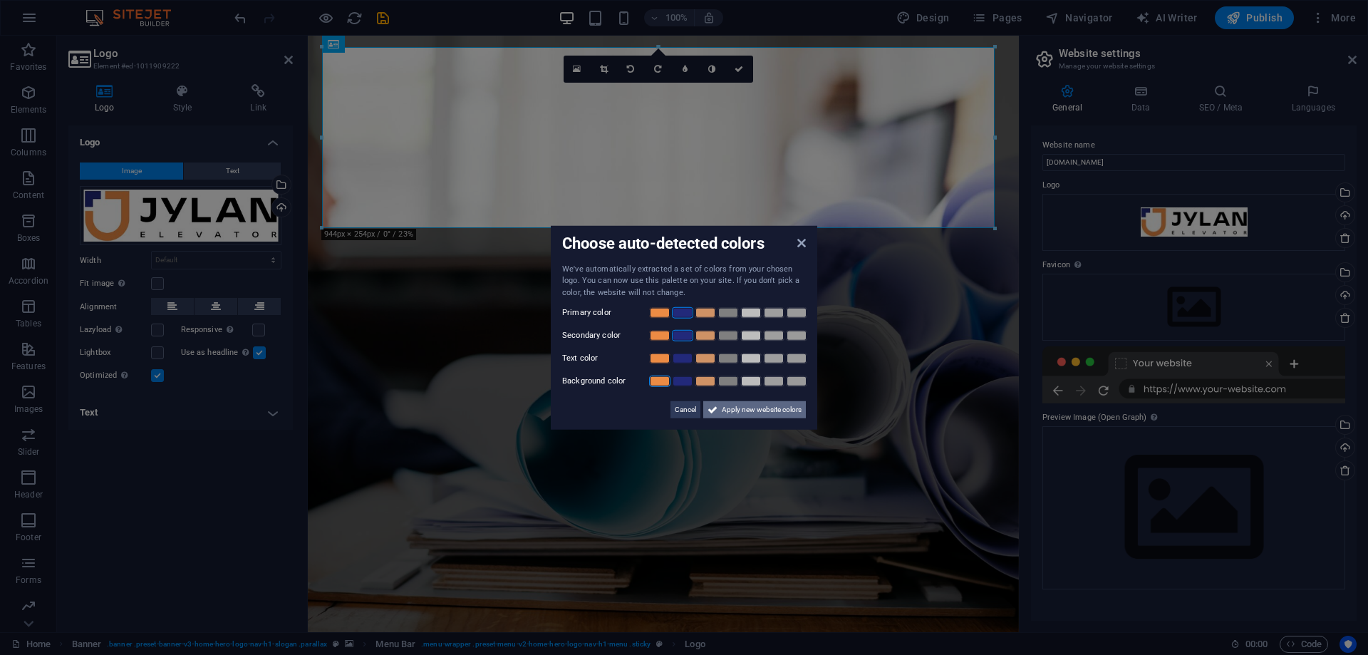
click at [717, 412] on icon at bounding box center [713, 409] width 10 height 17
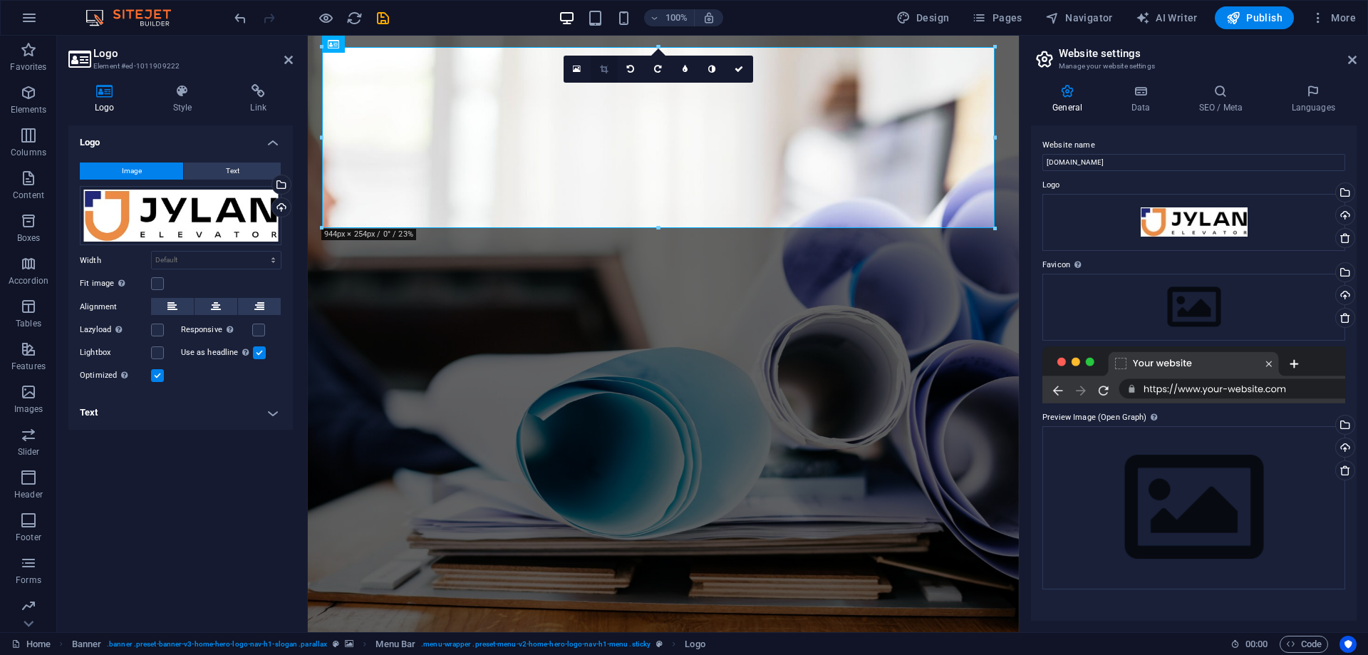
click at [607, 70] on icon at bounding box center [604, 69] width 8 height 9
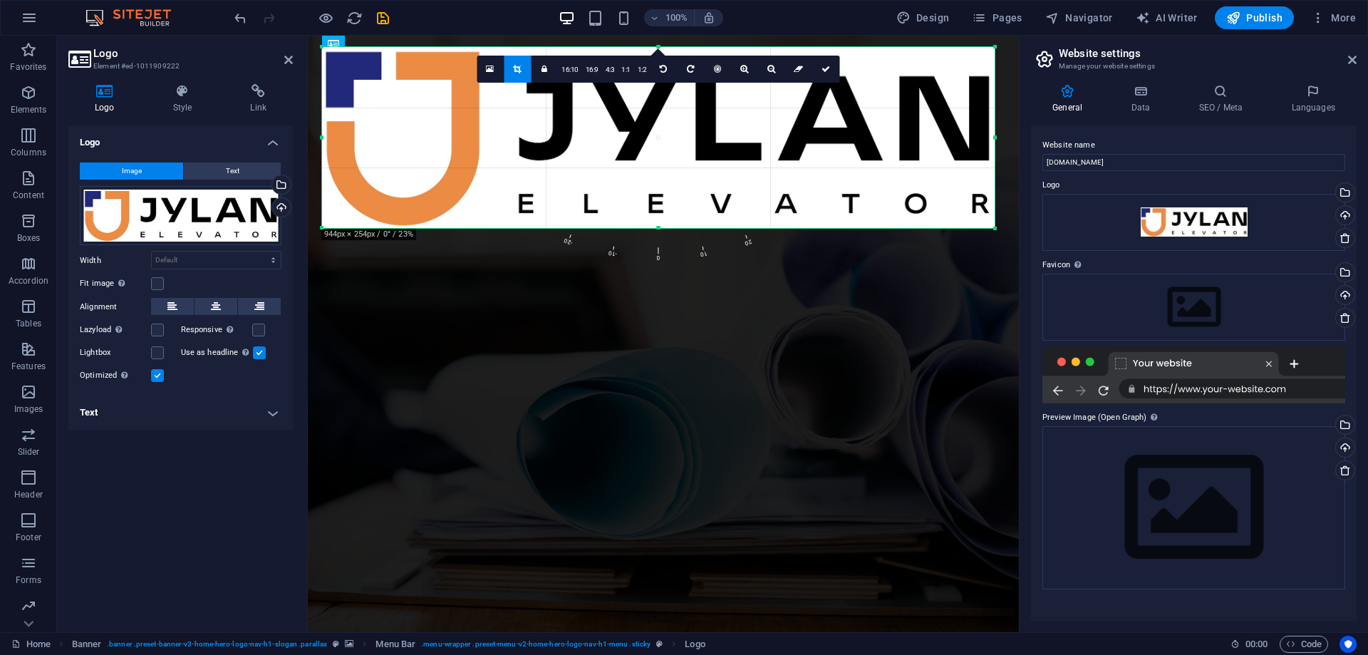
drag, startPoint x: 994, startPoint y: 229, endPoint x: 835, endPoint y: 225, distance: 159.7
click at [835, 225] on div "180 170 160 150 140 130 120 110 100 90 80 70 60 50 40 30 20 10 0 -10 -20 -30 -4…" at bounding box center [658, 137] width 673 height 181
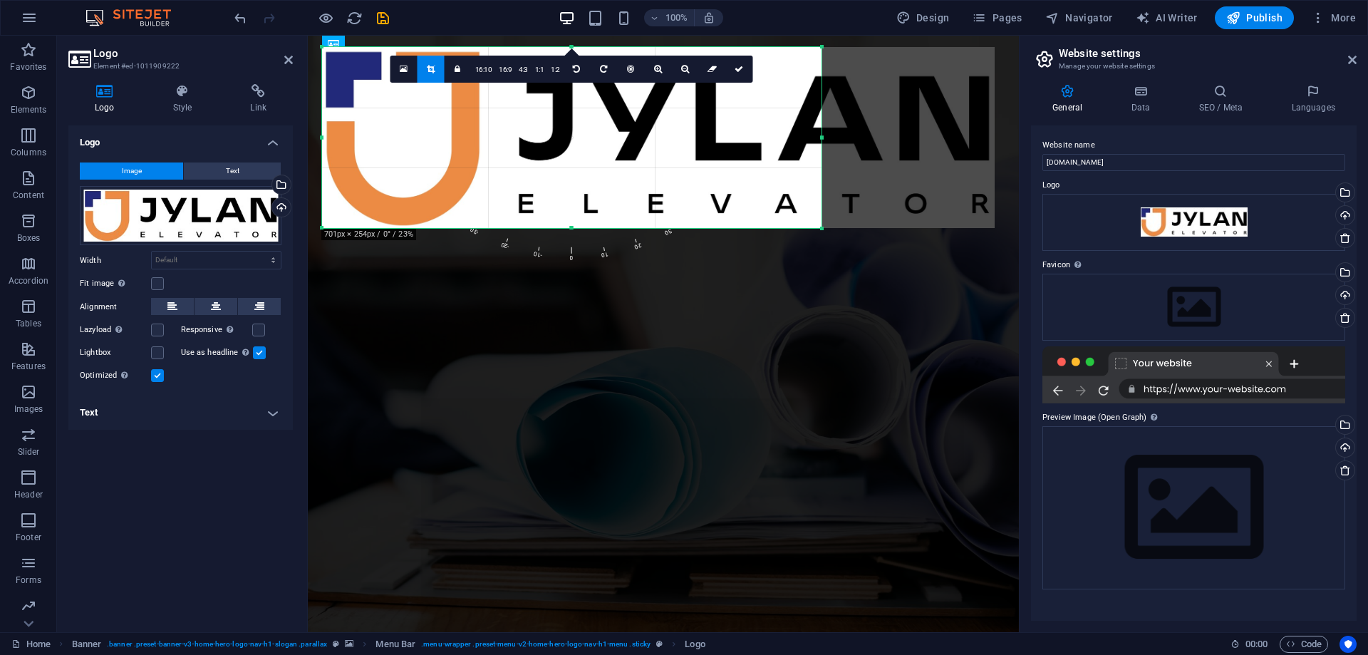
drag, startPoint x: 997, startPoint y: 141, endPoint x: 803, endPoint y: 148, distance: 194.7
click at [820, 148] on div at bounding box center [822, 137] width 5 height 181
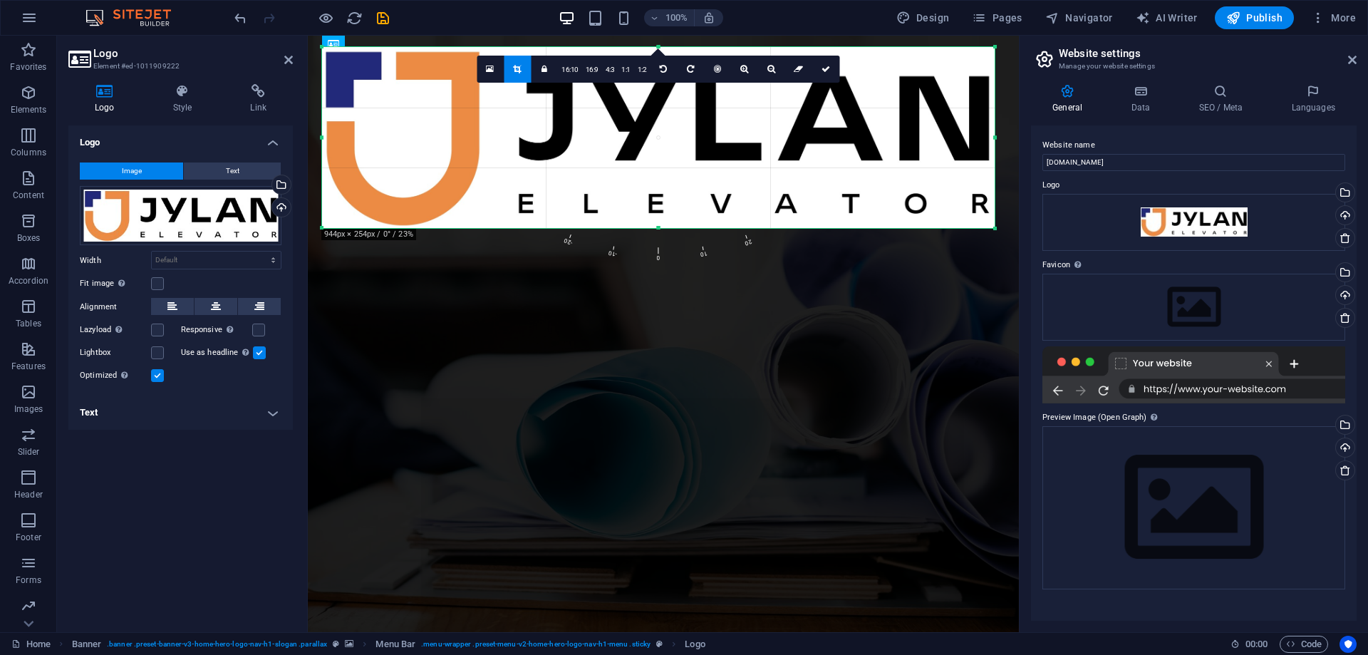
drag, startPoint x: 801, startPoint y: 138, endPoint x: 996, endPoint y: 127, distance: 194.9
click at [996, 127] on div at bounding box center [995, 137] width 5 height 181
click at [345, 64] on div at bounding box center [658, 137] width 673 height 181
drag, startPoint x: 391, startPoint y: 84, endPoint x: 391, endPoint y: 76, distance: 7.9
click at [391, 76] on div at bounding box center [658, 137] width 673 height 181
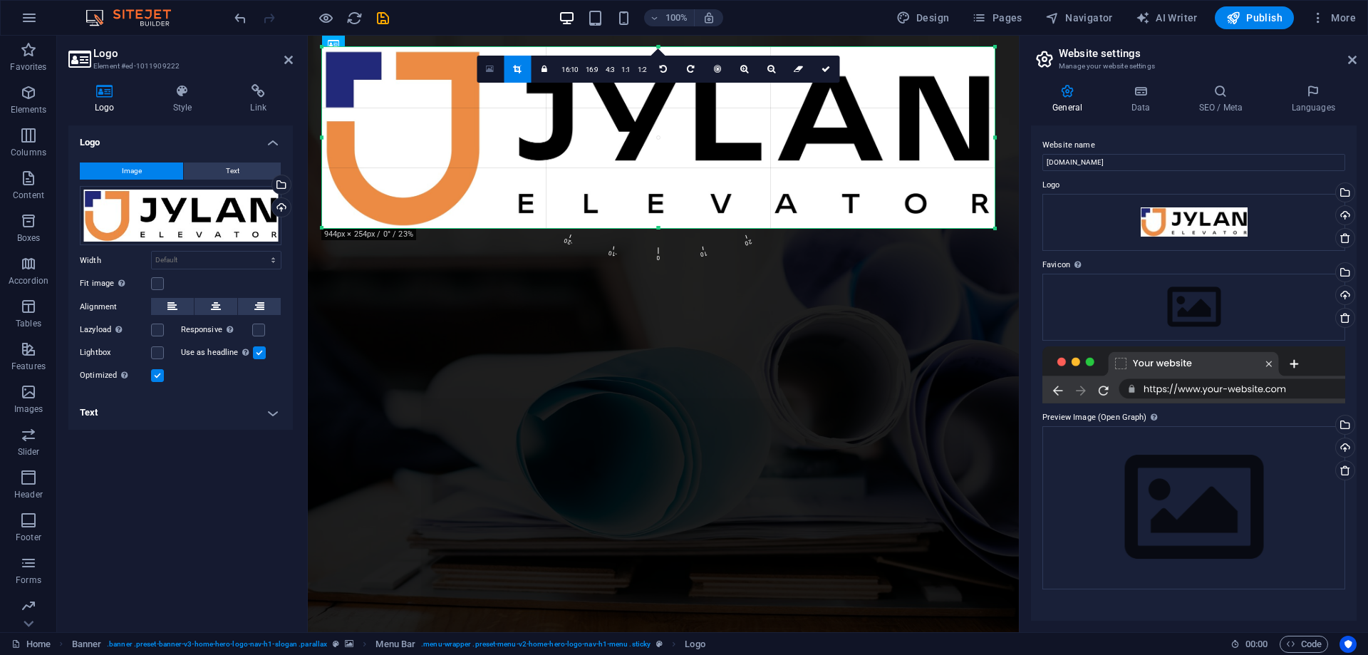
click at [492, 71] on icon at bounding box center [490, 69] width 8 height 10
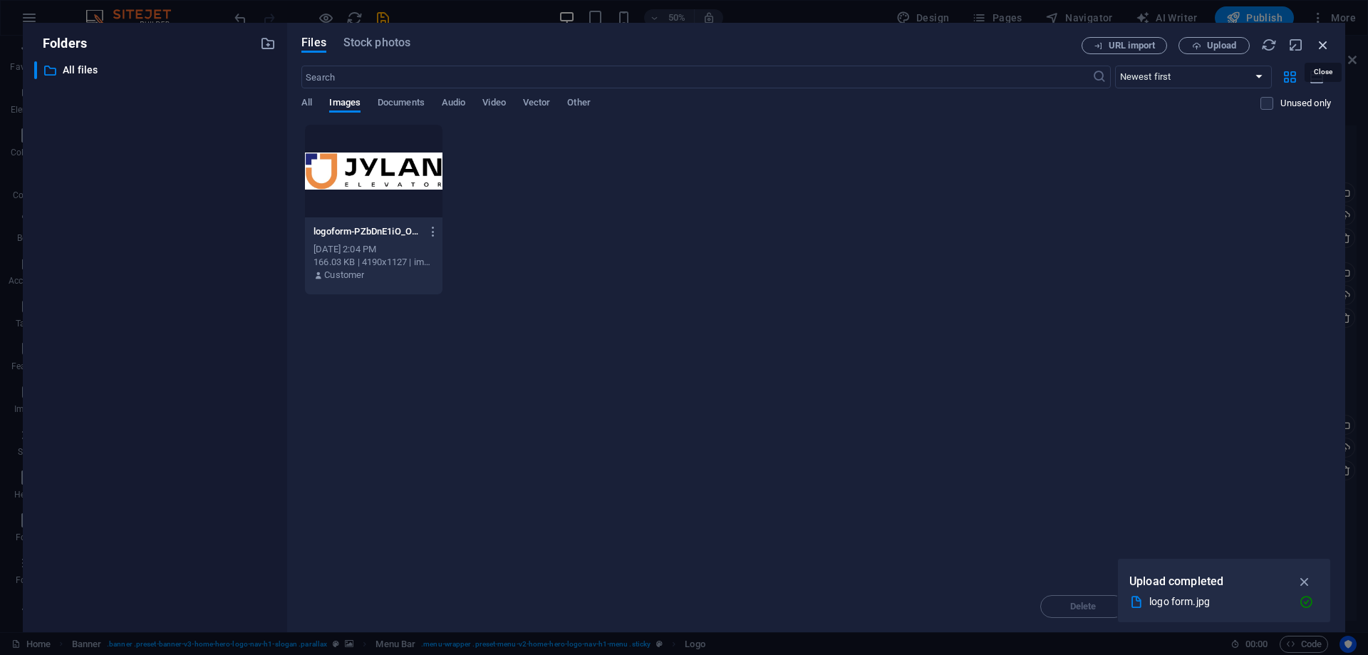
click at [1328, 46] on icon "button" at bounding box center [1324, 45] width 16 height 16
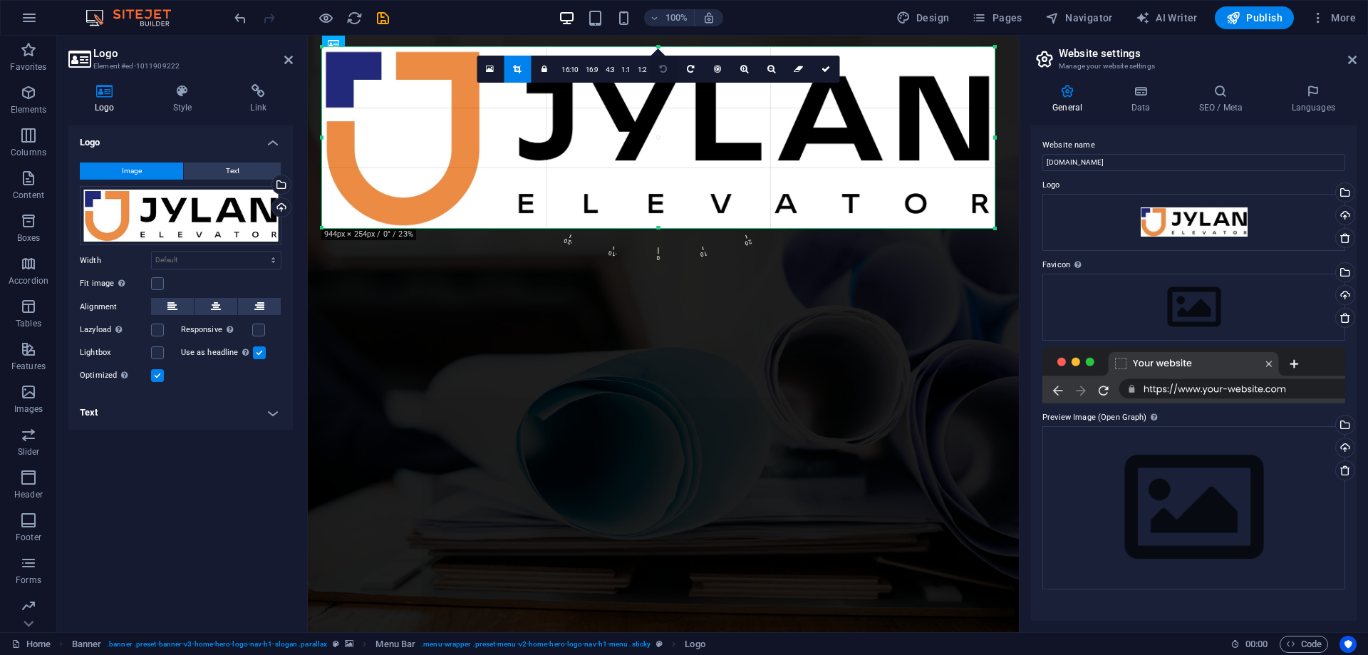
drag, startPoint x: 611, startPoint y: 177, endPoint x: 664, endPoint y: 64, distance: 124.3
click at [664, 64] on link at bounding box center [663, 69] width 27 height 27
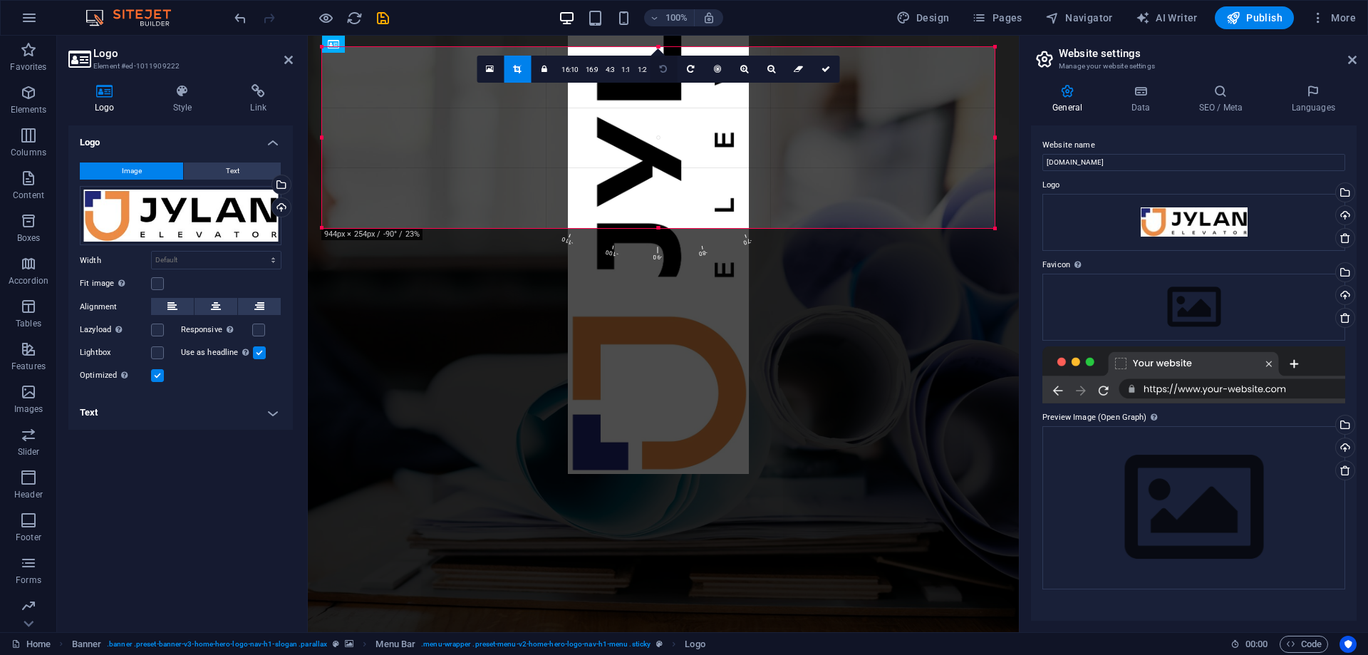
click at [664, 66] on icon at bounding box center [663, 69] width 7 height 9
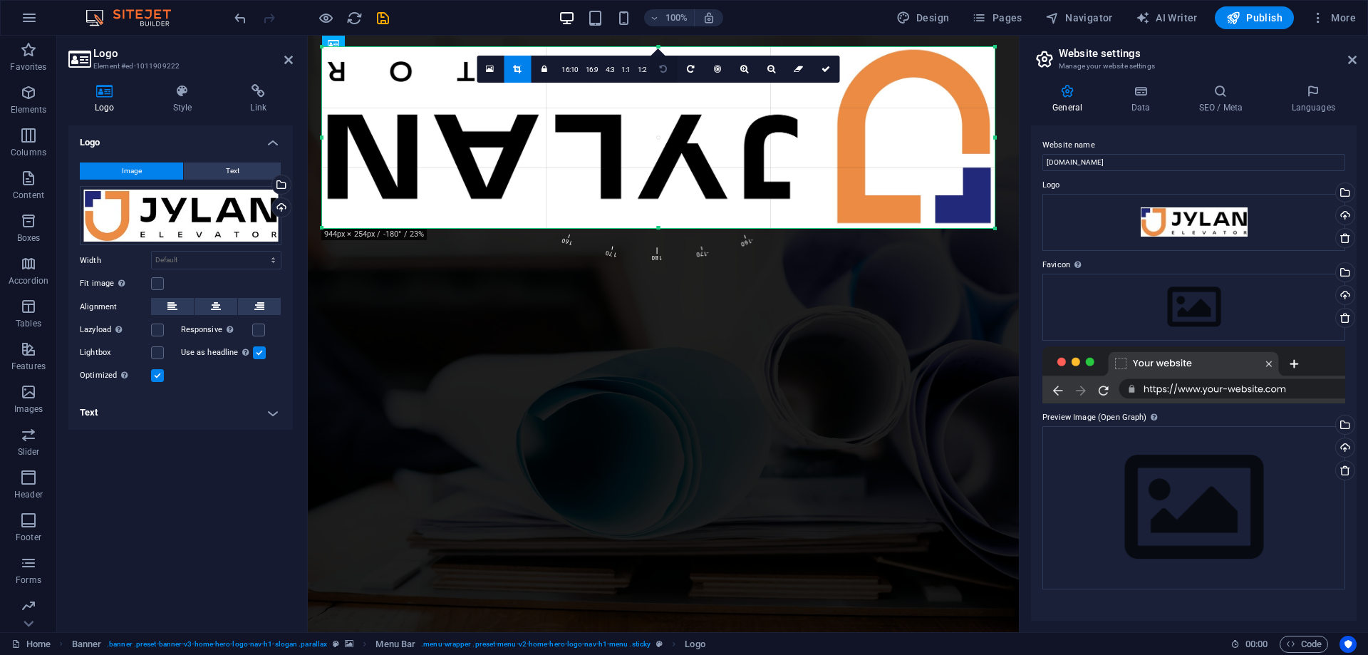
click at [664, 66] on icon at bounding box center [663, 69] width 7 height 9
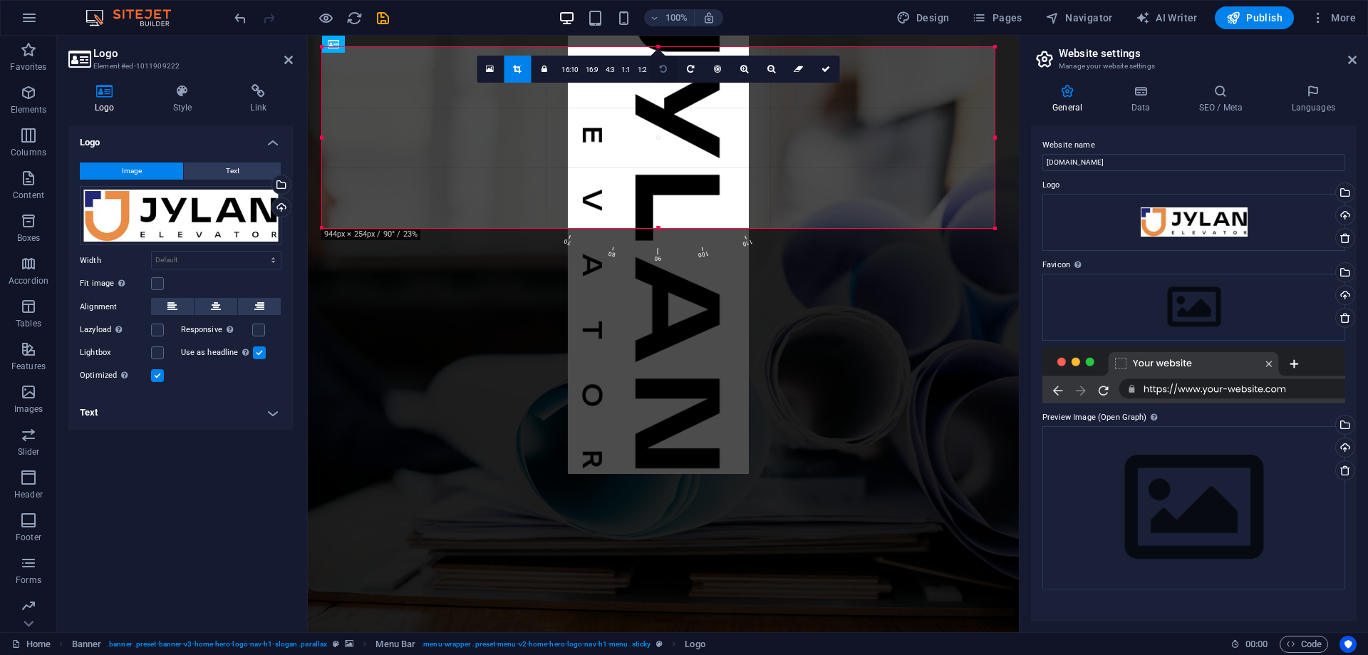
click at [664, 66] on icon at bounding box center [663, 69] width 7 height 9
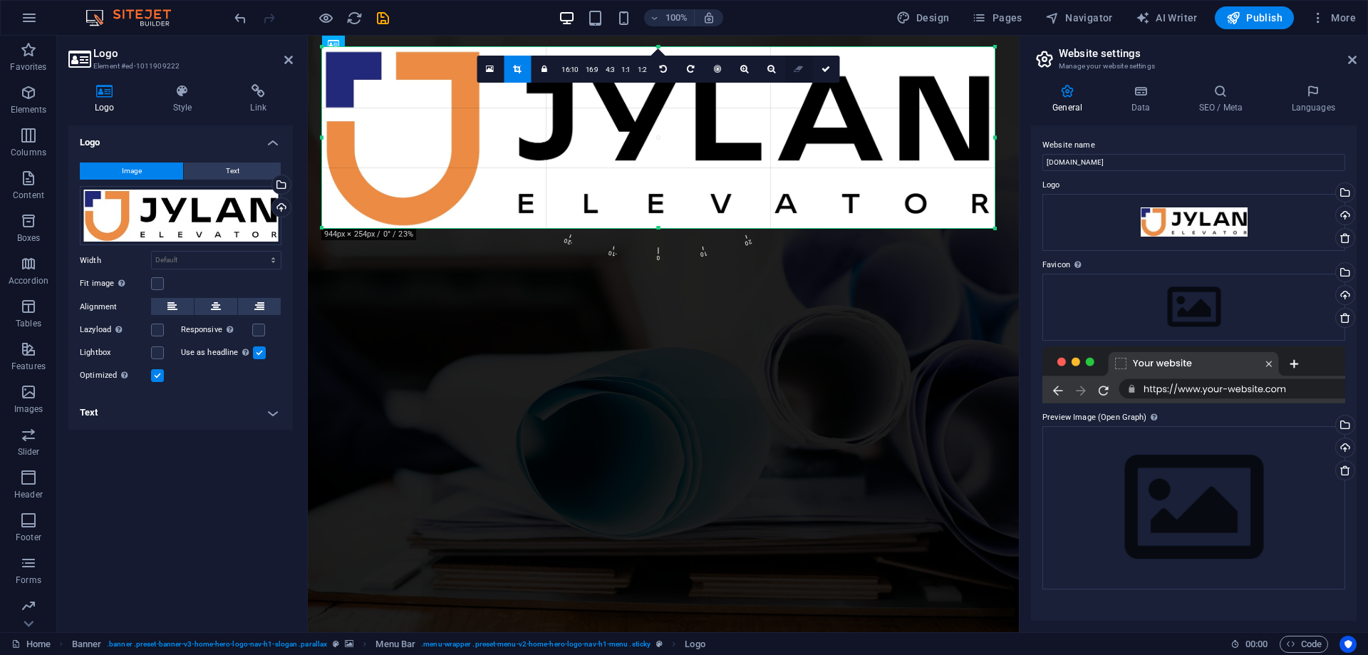
click at [795, 66] on icon at bounding box center [798, 69] width 9 height 9
click at [728, 133] on div at bounding box center [658, 137] width 673 height 181
click at [216, 221] on div "Drag files here, click to choose files or select files from Files or our free s…" at bounding box center [181, 216] width 202 height 60
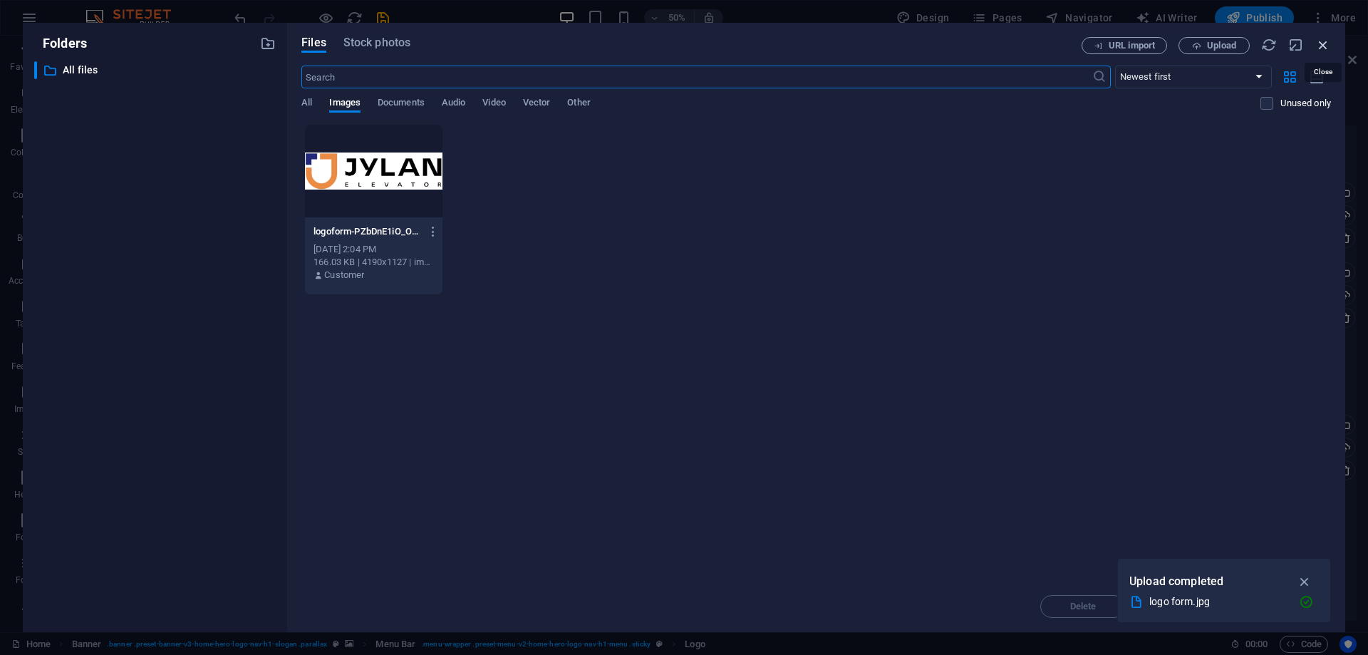
click at [1326, 46] on icon "button" at bounding box center [1324, 45] width 16 height 16
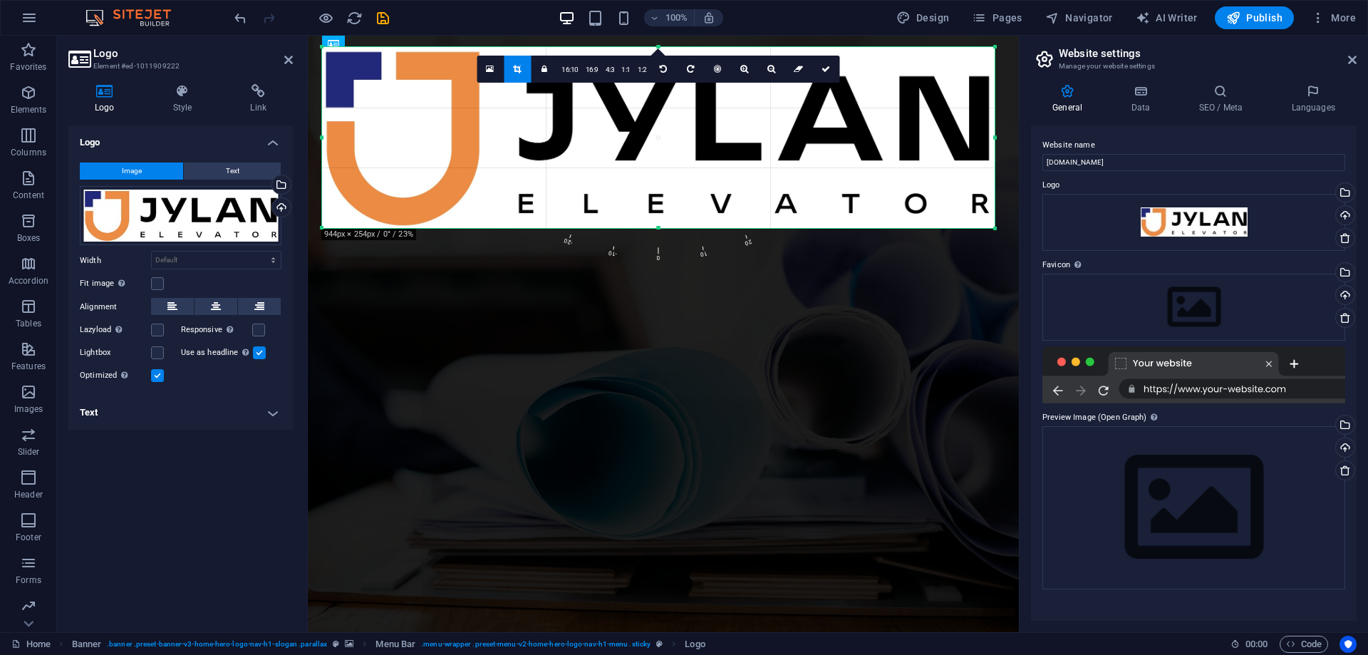
drag, startPoint x: 509, startPoint y: 121, endPoint x: 445, endPoint y: 129, distance: 63.9
click at [445, 129] on div at bounding box center [658, 137] width 673 height 181
click at [449, 131] on div at bounding box center [658, 137] width 673 height 181
drag, startPoint x: 1352, startPoint y: 57, endPoint x: 1044, endPoint y: 24, distance: 309.7
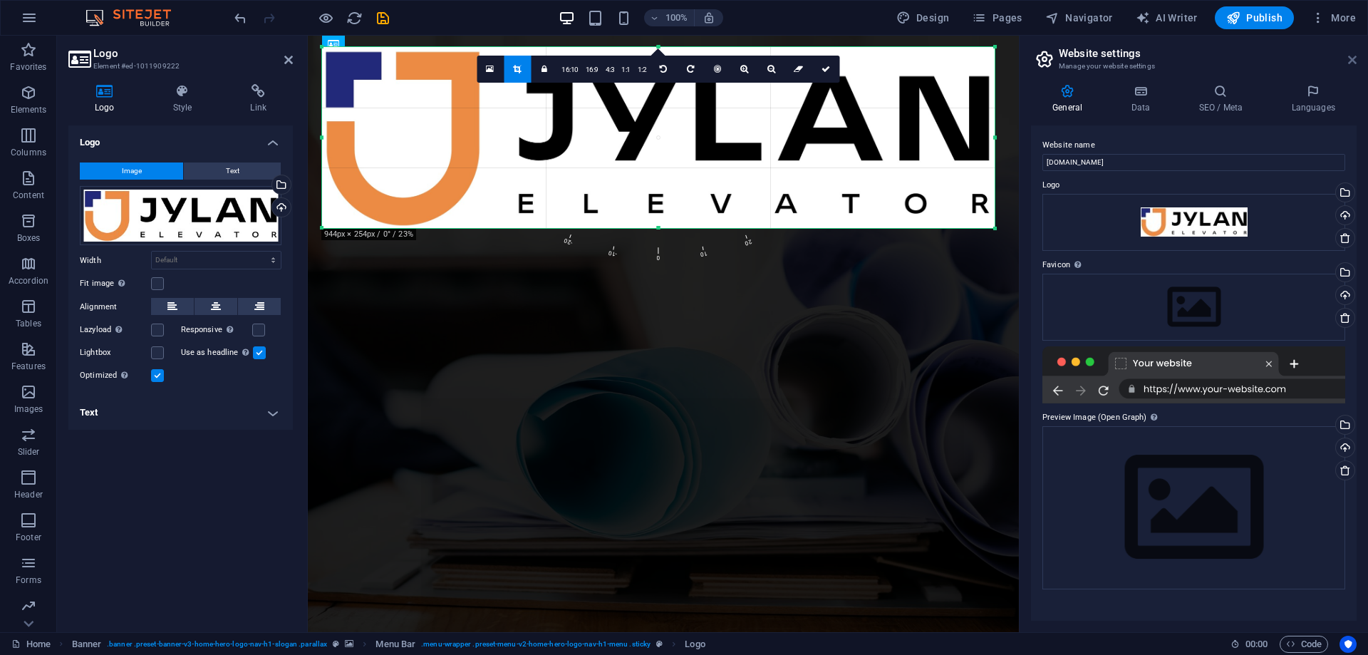
click at [1352, 57] on icon at bounding box center [1352, 59] width 9 height 11
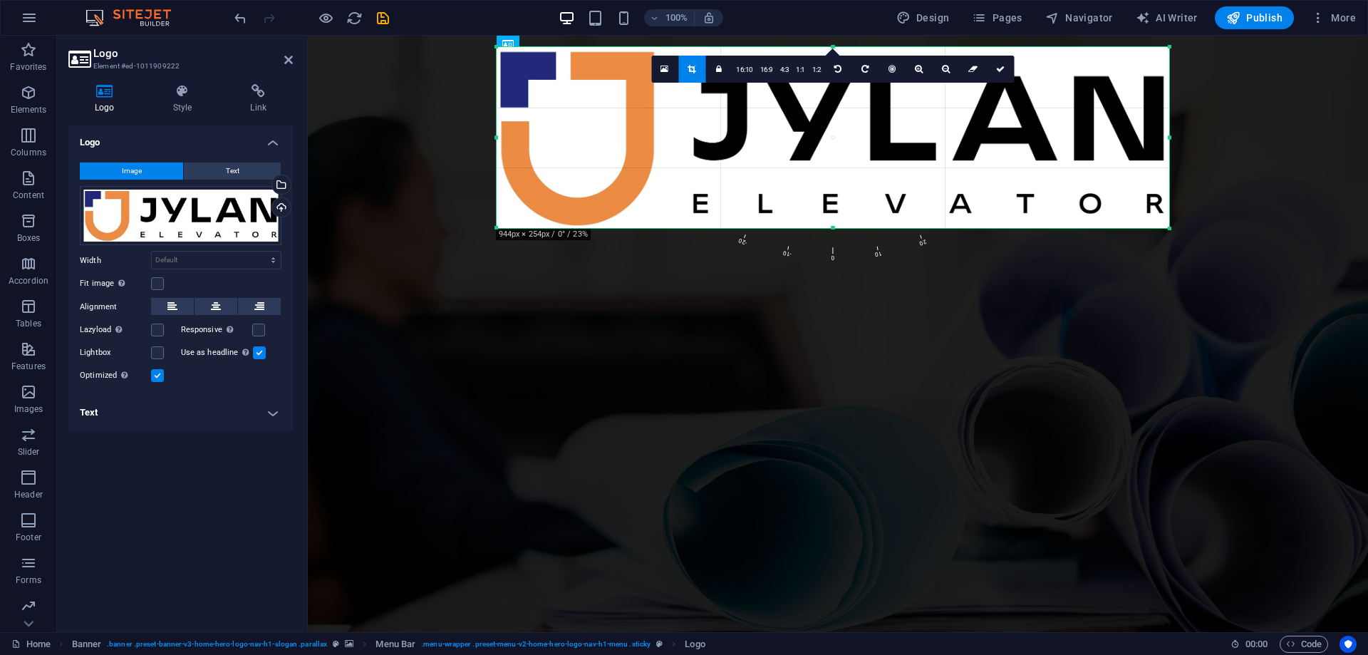
drag, startPoint x: 237, startPoint y: 222, endPoint x: 206, endPoint y: 149, distance: 79.6
click at [206, 149] on h4 "Logo" at bounding box center [180, 138] width 225 height 26
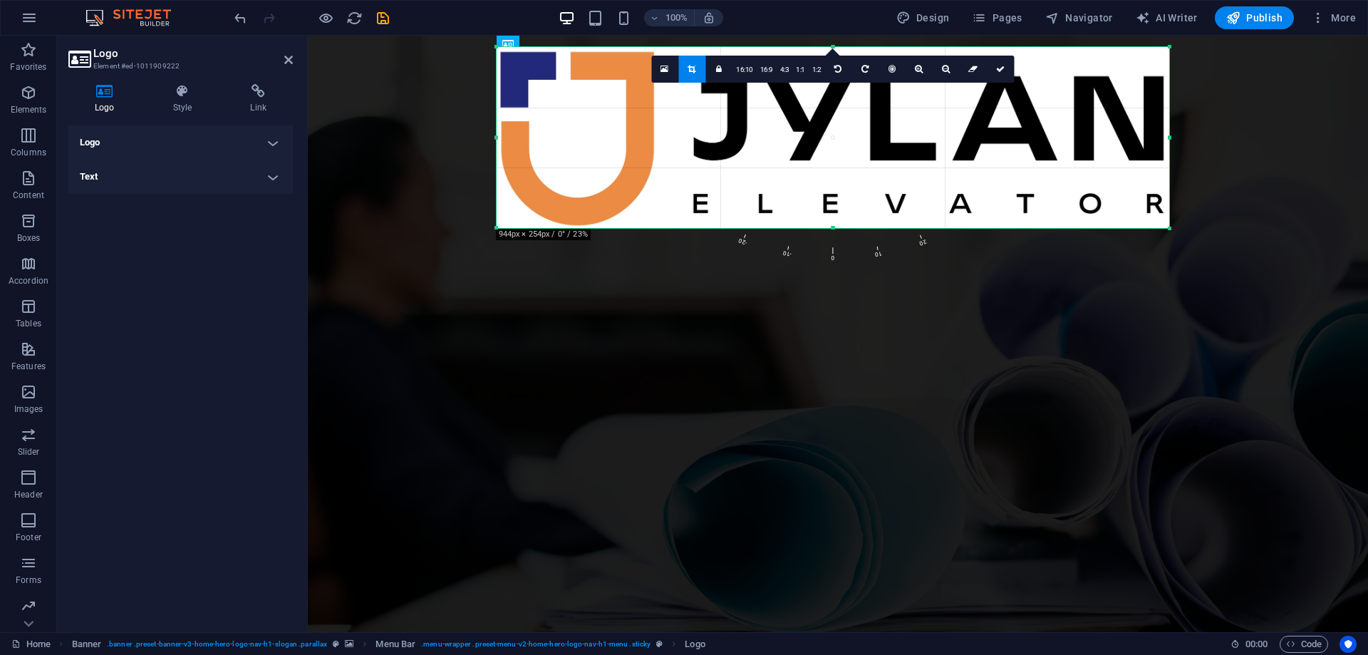
click at [179, 145] on h4 "Logo" at bounding box center [180, 142] width 225 height 34
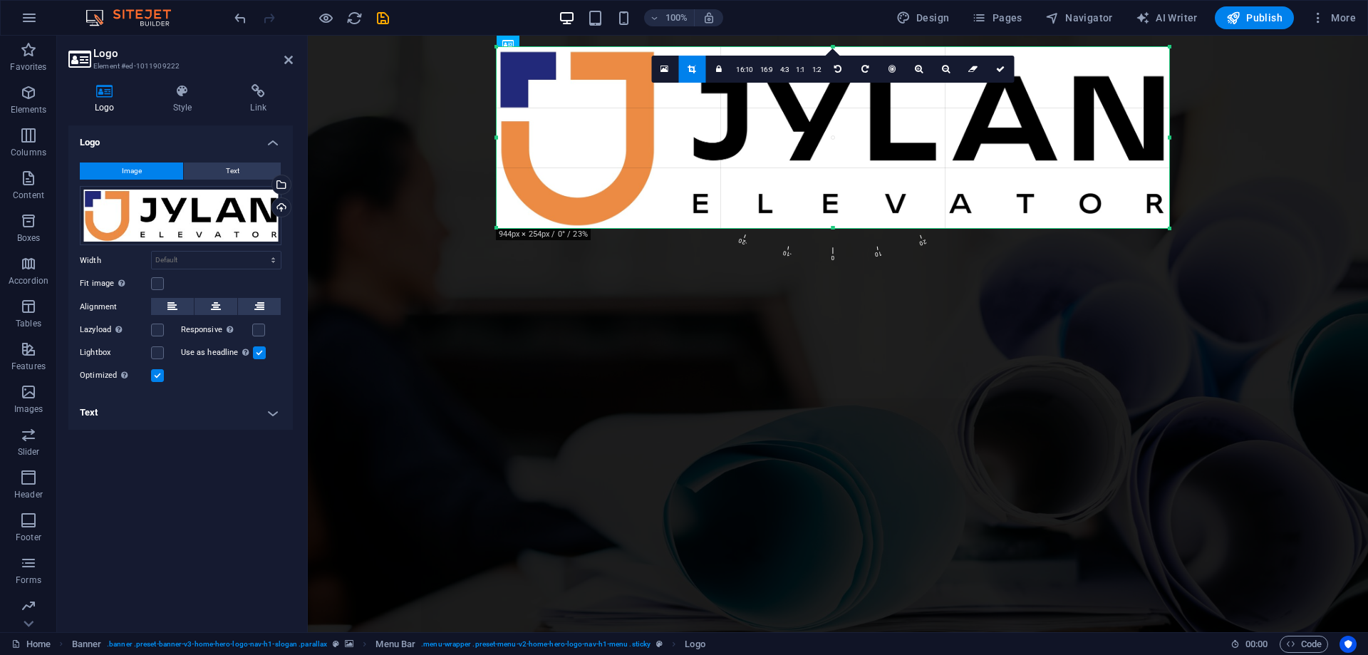
click at [179, 145] on h4 "Logo" at bounding box center [180, 138] width 225 height 26
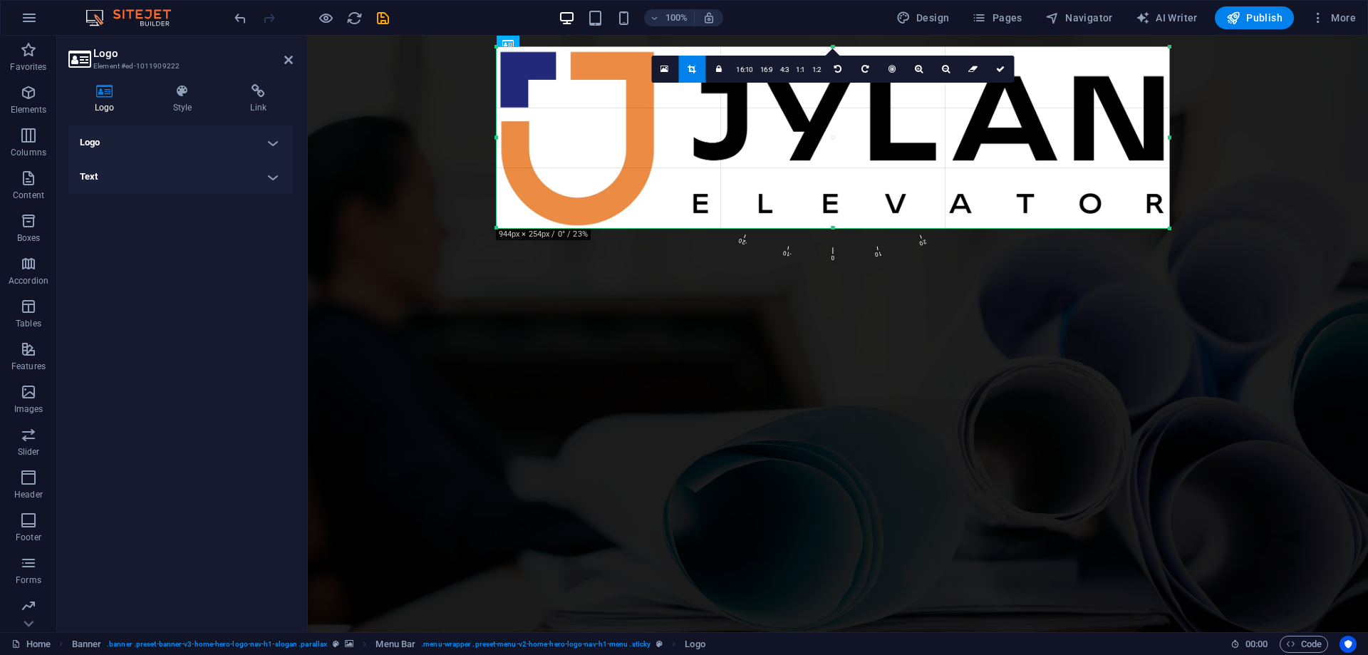
click at [164, 179] on h4 "Text" at bounding box center [180, 177] width 225 height 34
click at [165, 178] on h4 "Text" at bounding box center [180, 173] width 225 height 26
click at [175, 145] on h4 "Logo" at bounding box center [180, 142] width 225 height 34
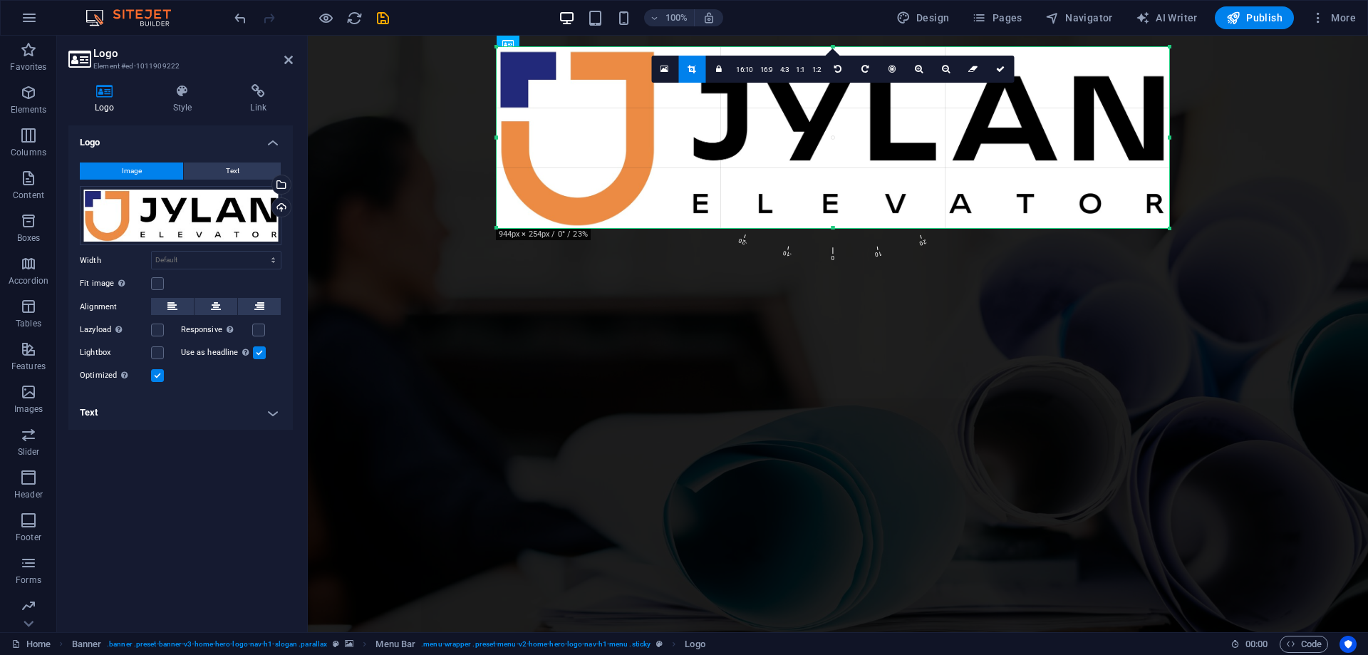
click at [276, 419] on h4 "Text" at bounding box center [180, 413] width 225 height 34
click at [274, 418] on h4 "Text" at bounding box center [180, 409] width 225 height 26
click at [272, 418] on h4 "Text" at bounding box center [180, 413] width 225 height 34
click at [272, 418] on h4 "Text" at bounding box center [180, 409] width 225 height 26
click at [294, 62] on aside "Logo Element #ed-1011909222 Logo Style Link Logo Image Text Drag files here, cl…" at bounding box center [182, 334] width 251 height 597
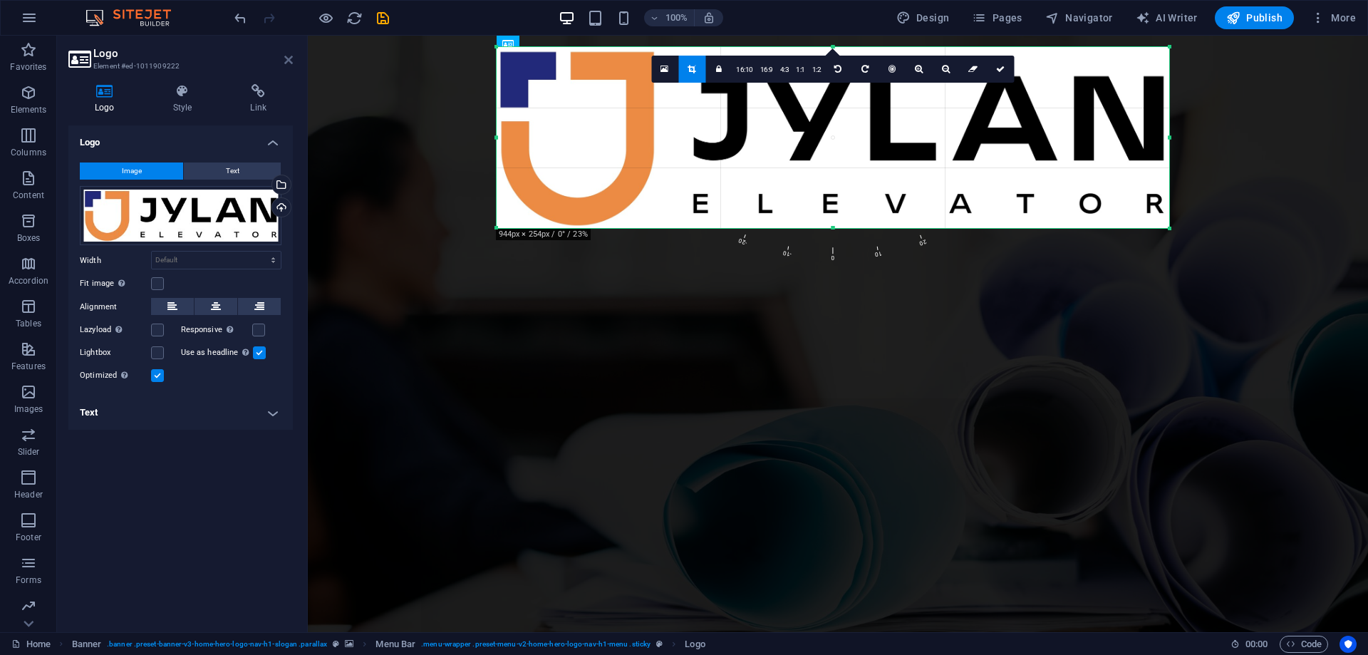
click at [289, 56] on icon at bounding box center [288, 59] width 9 height 11
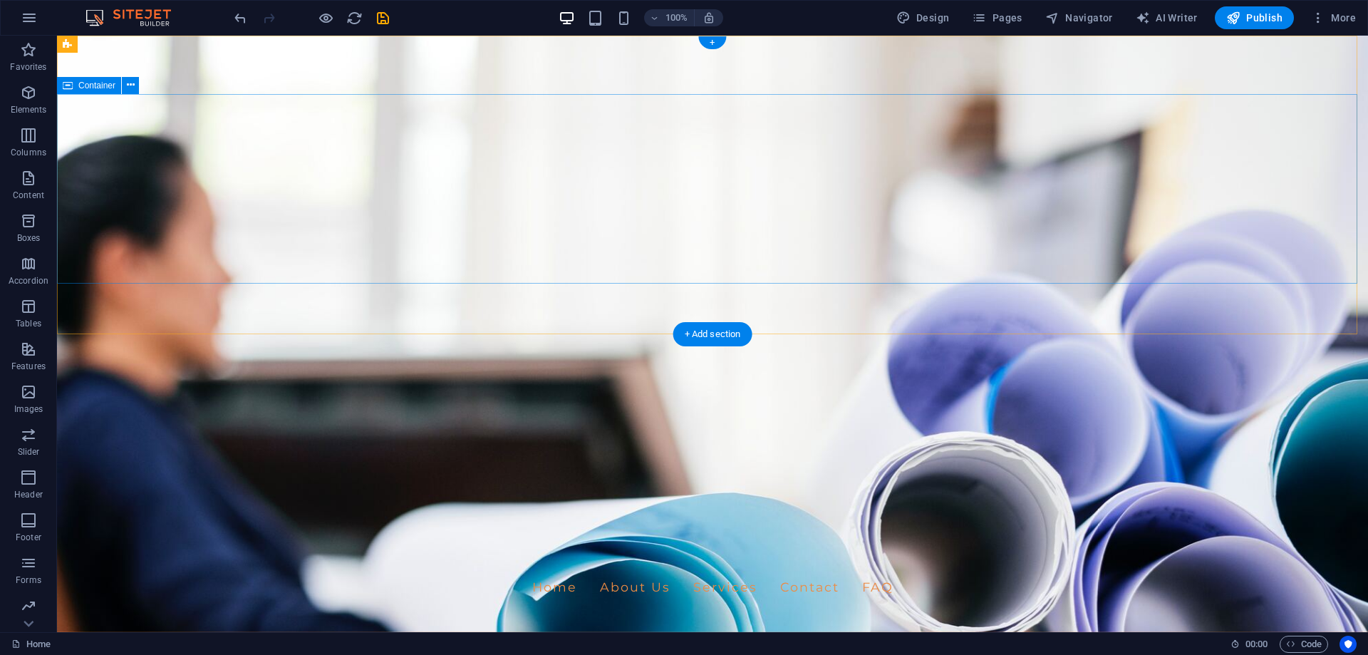
click at [247, 558] on div "Home About Us Services Contact FAQ" at bounding box center [712, 587] width 1311 height 58
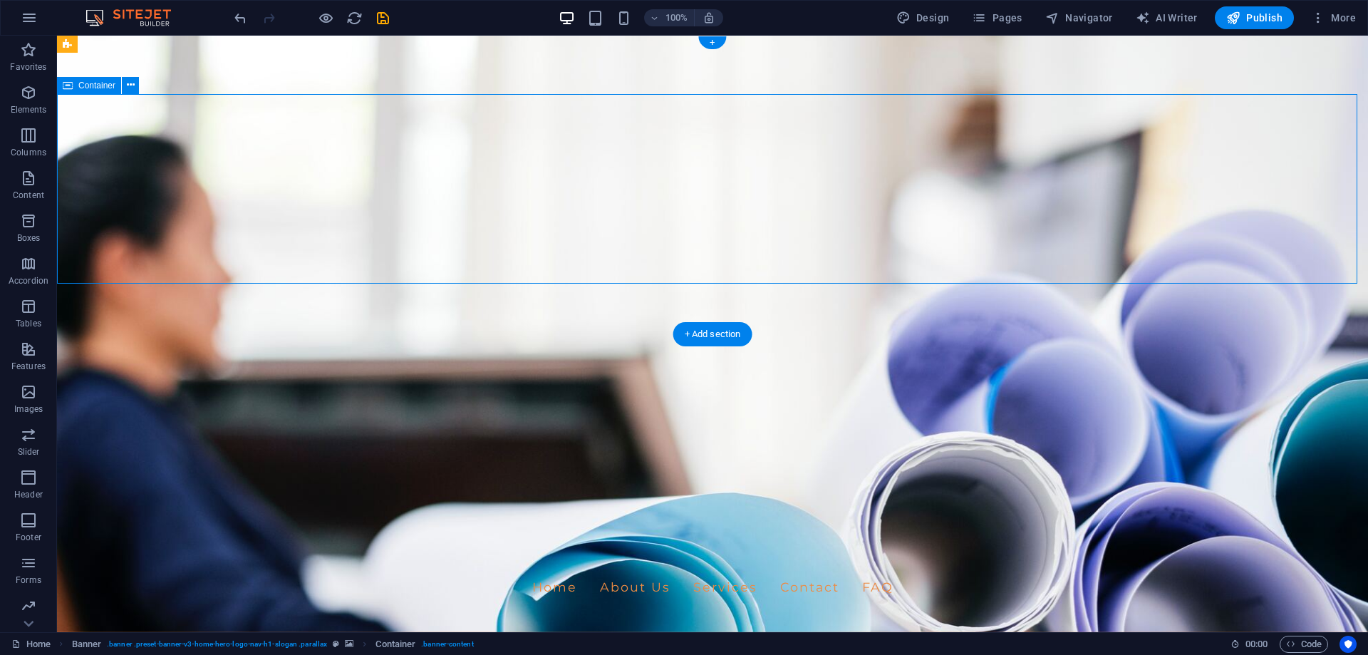
click at [490, 569] on nav "Home About Us Services Contact FAQ" at bounding box center [712, 587] width 673 height 36
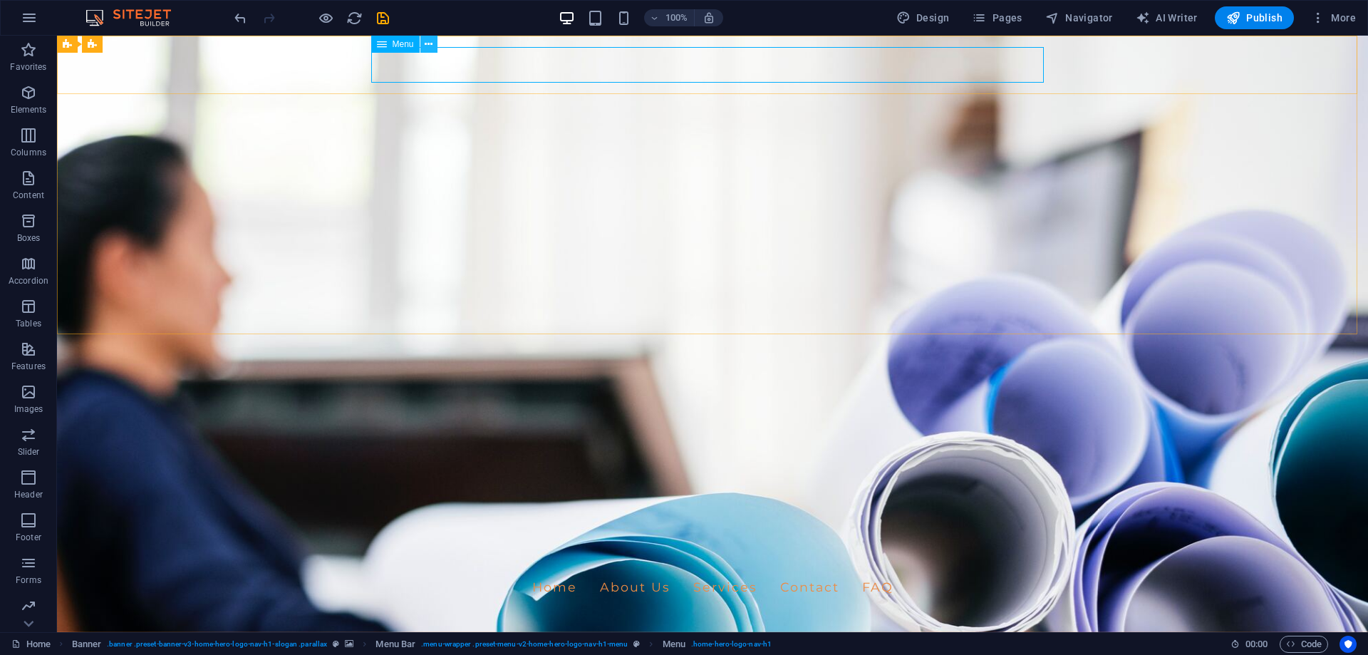
click at [425, 44] on icon at bounding box center [429, 44] width 8 height 15
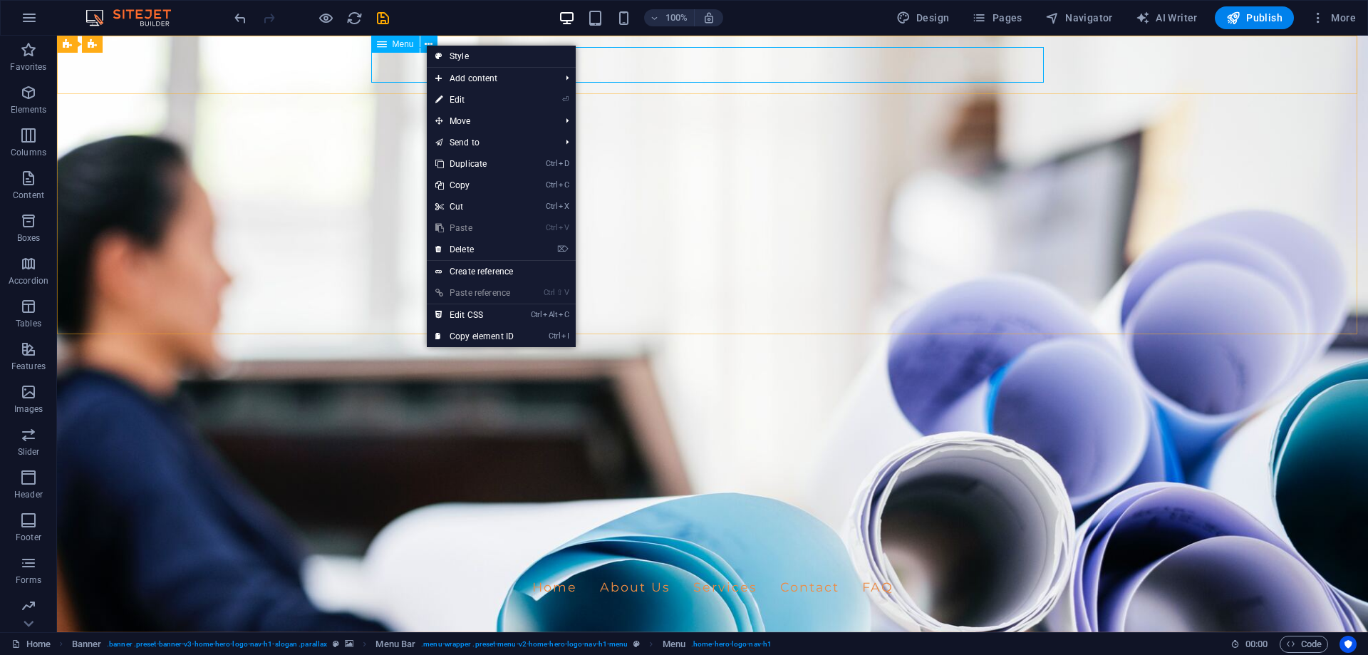
click at [380, 43] on icon at bounding box center [382, 44] width 10 height 17
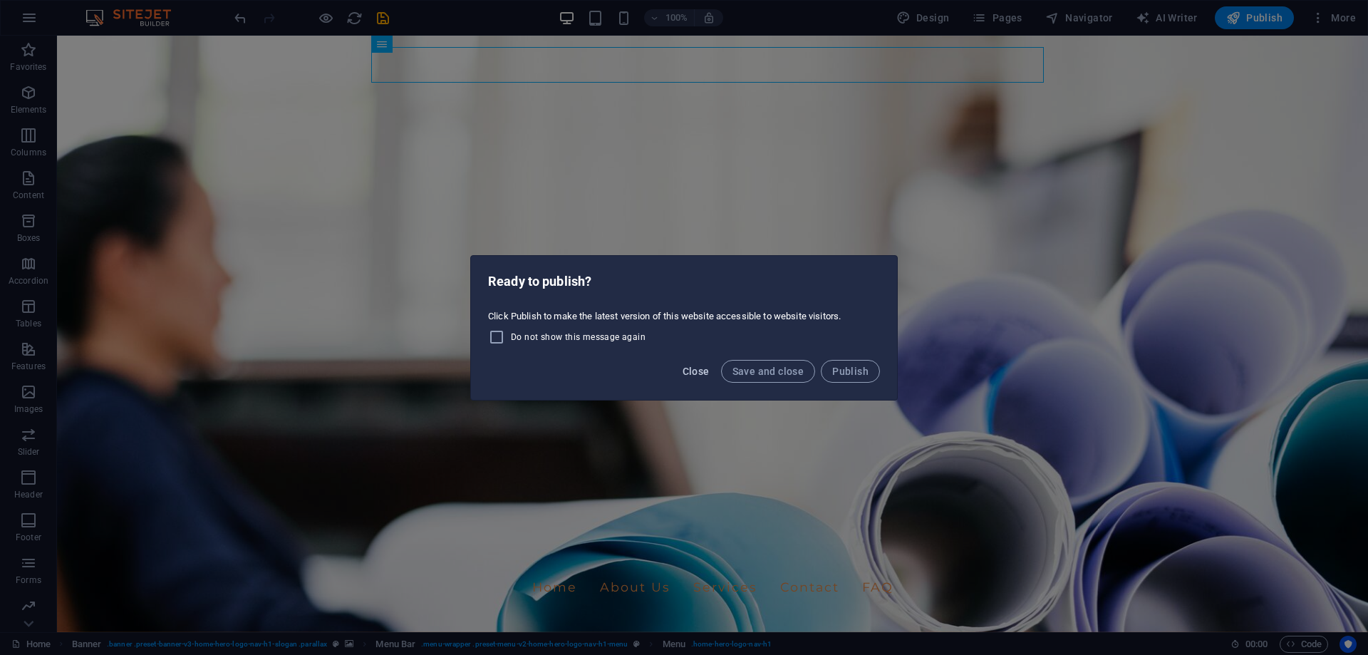
click at [701, 371] on span "Close" at bounding box center [696, 371] width 27 height 11
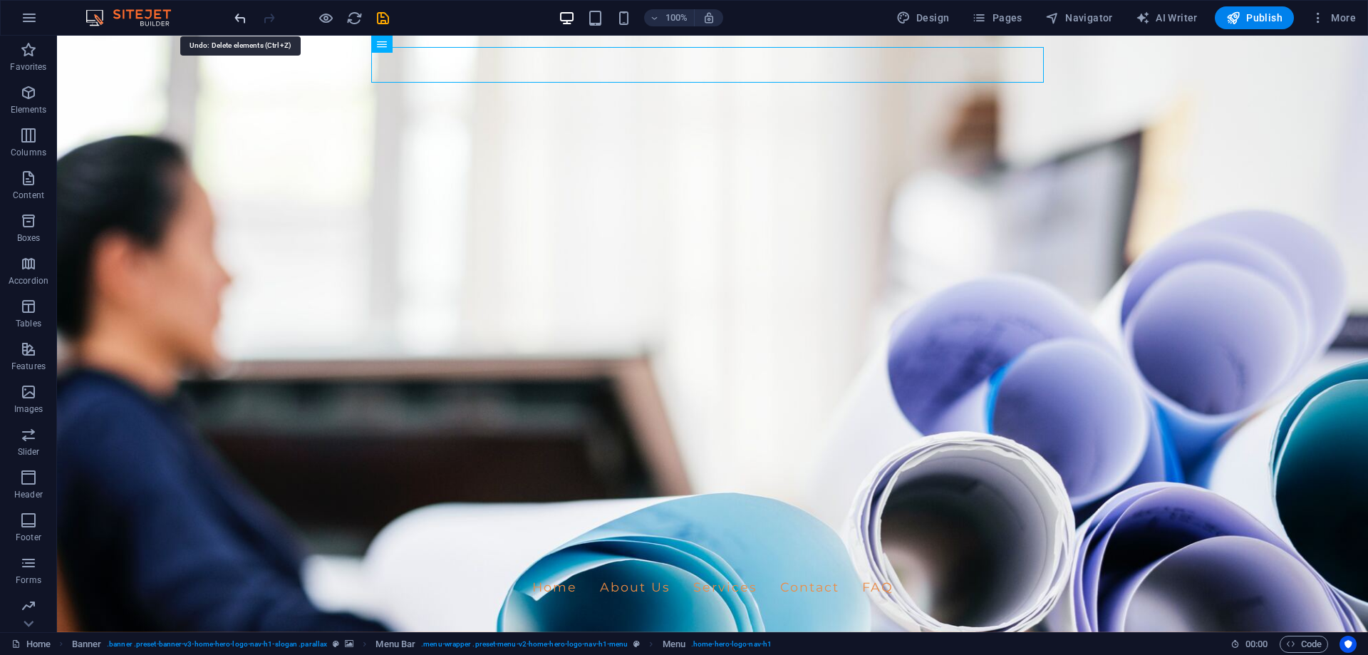
click at [235, 17] on icon "undo" at bounding box center [240, 18] width 16 height 16
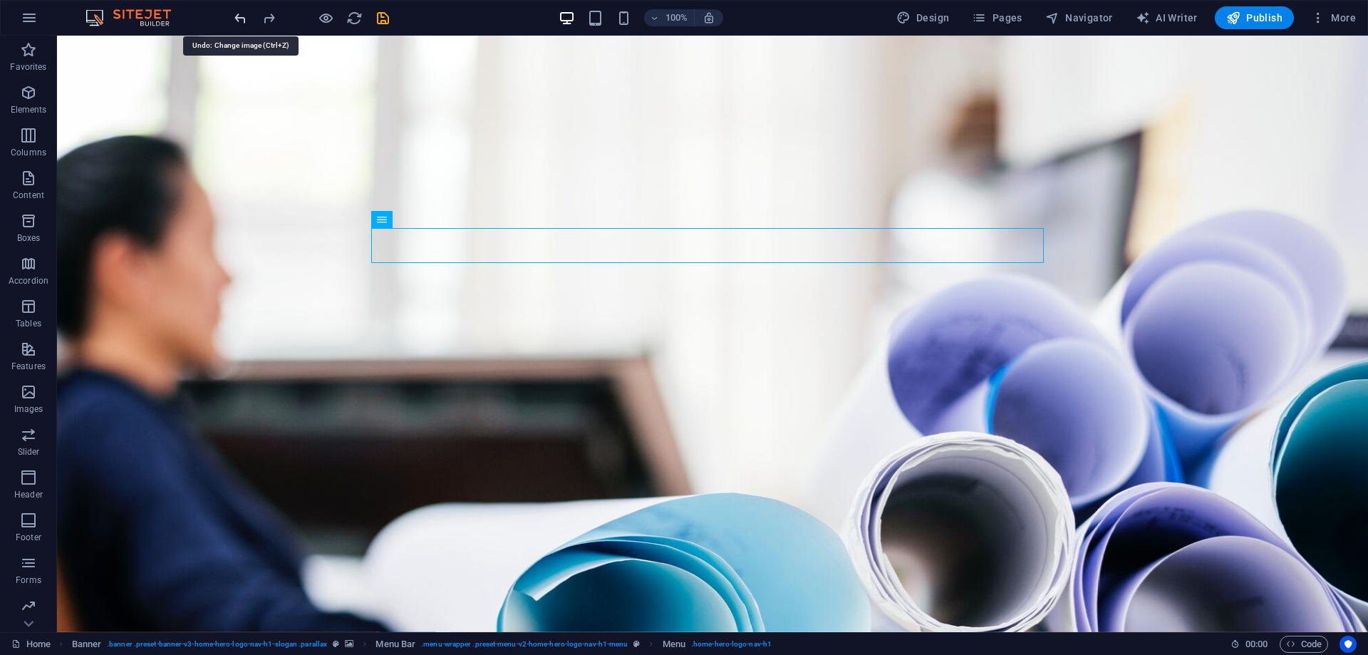
click at [238, 17] on icon "undo" at bounding box center [240, 18] width 16 height 16
click at [239, 20] on icon "undo" at bounding box center [240, 18] width 16 height 16
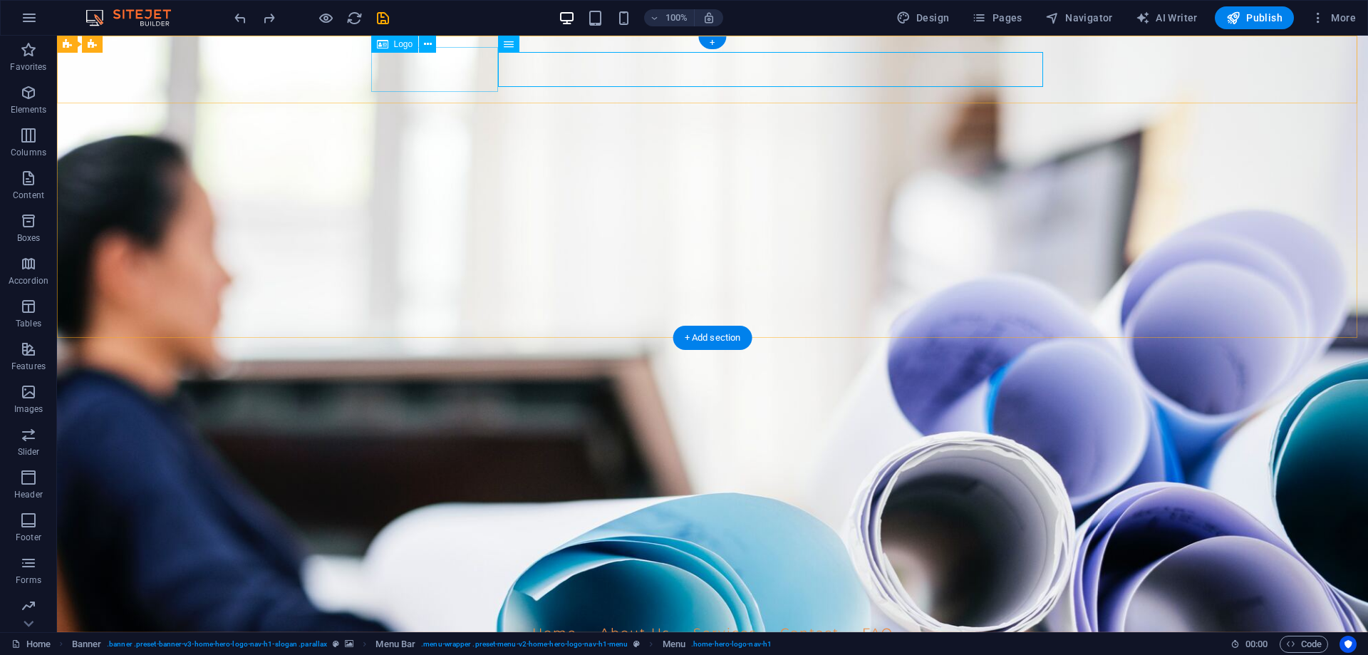
click at [433, 570] on div "JYLAN" at bounding box center [712, 592] width 673 height 45
click at [427, 45] on icon at bounding box center [428, 44] width 8 height 15
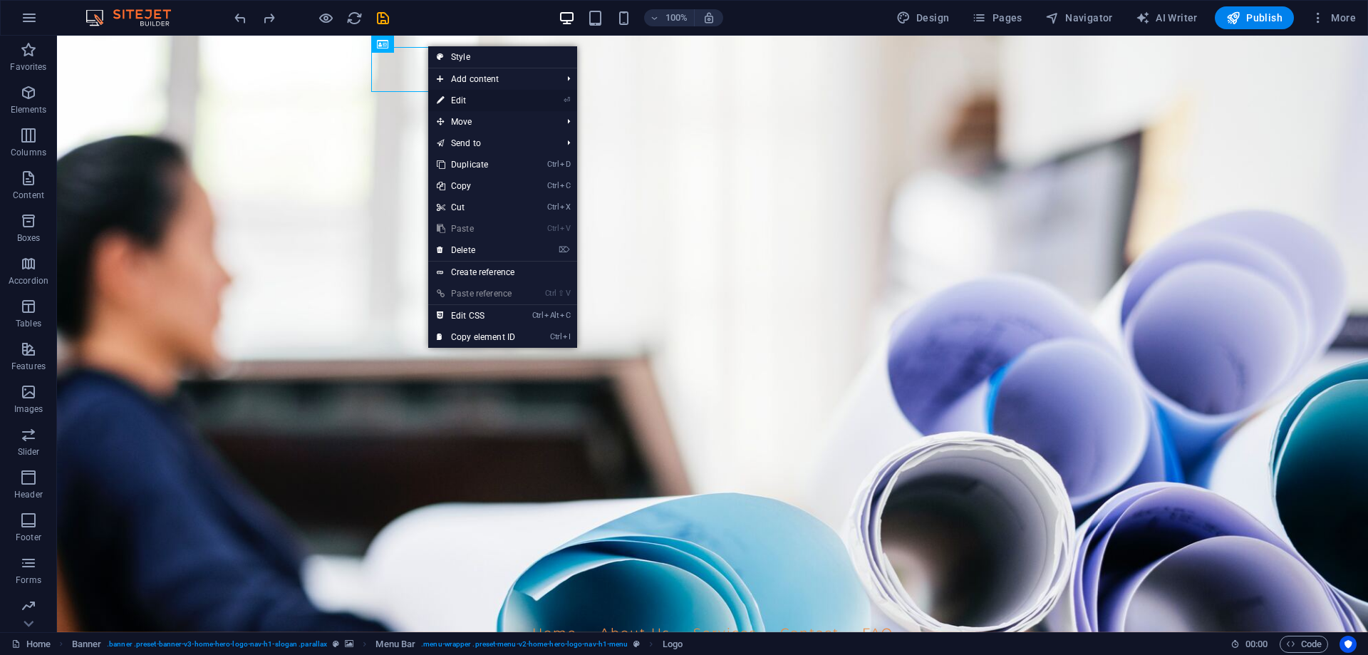
click at [452, 96] on link "⏎ Edit" at bounding box center [476, 100] width 96 height 21
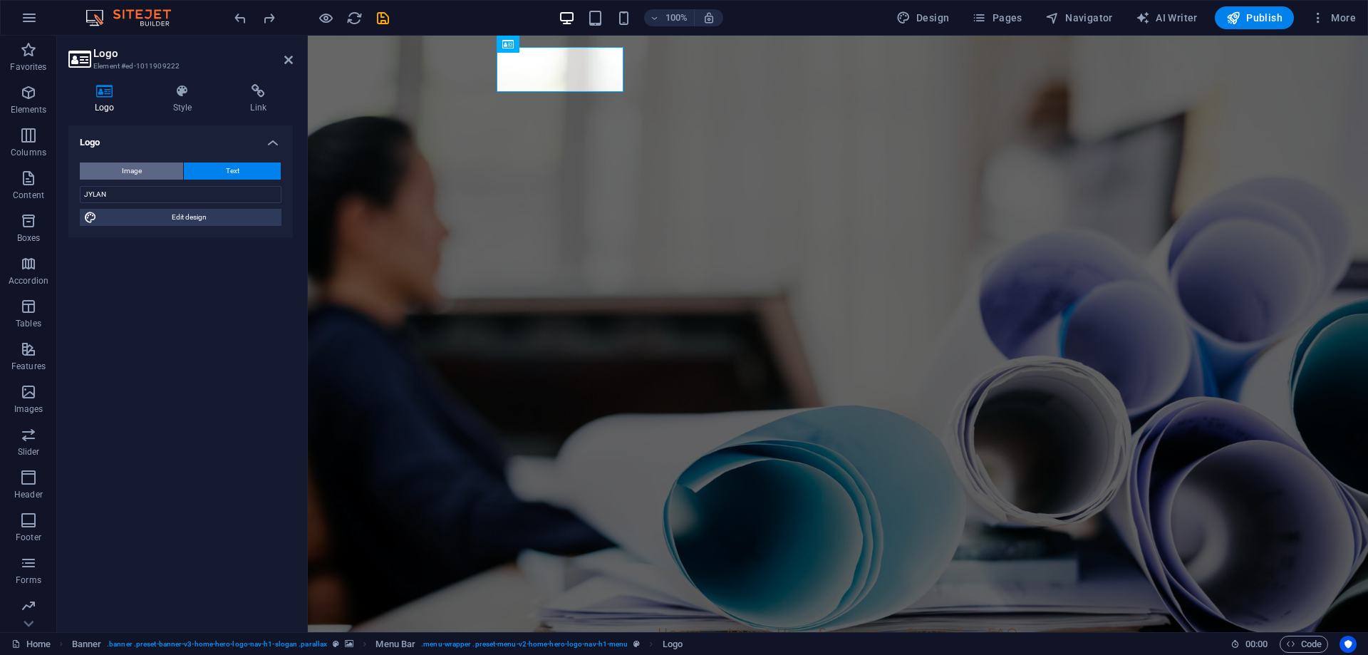
click at [144, 167] on button "Image" at bounding box center [131, 171] width 103 height 17
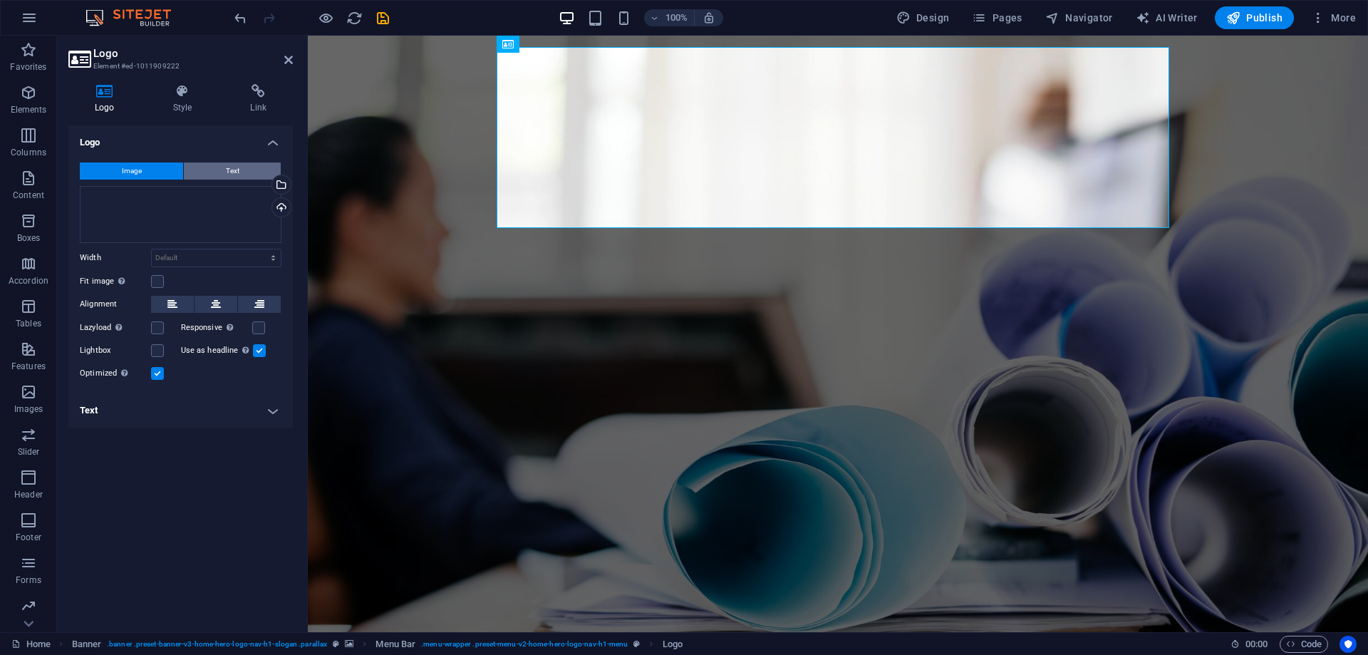
click at [220, 164] on button "Text" at bounding box center [232, 171] width 97 height 17
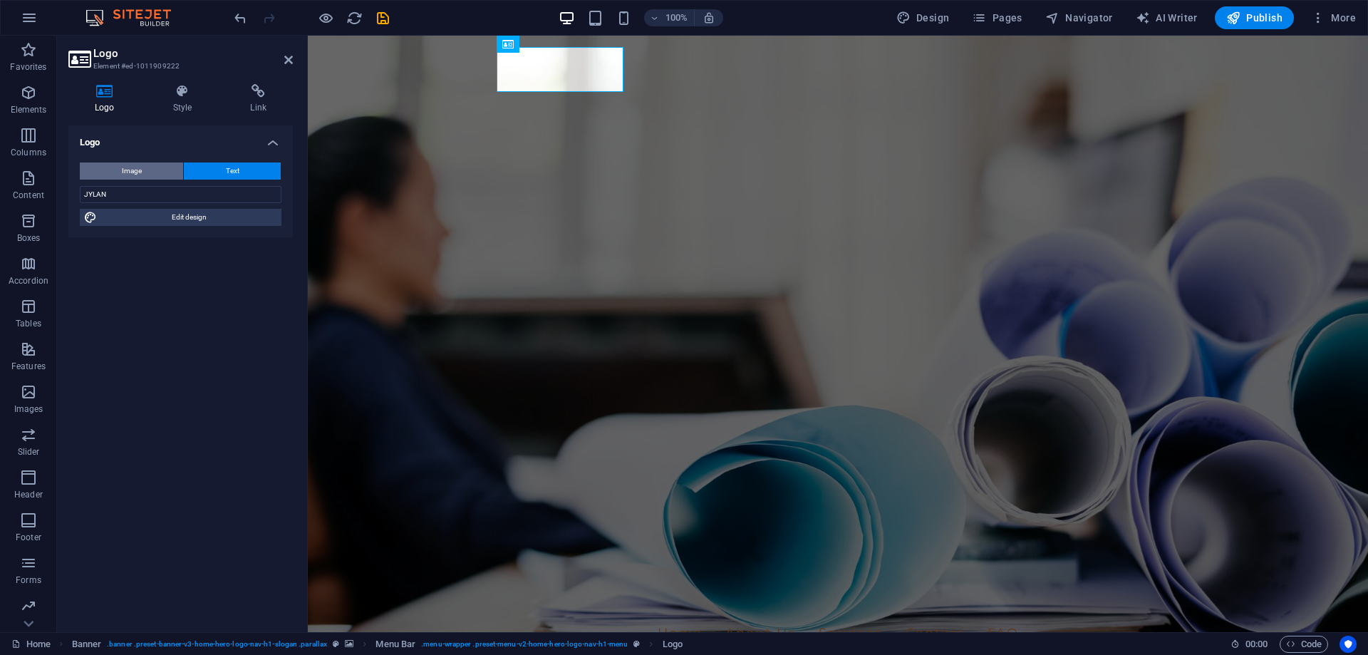
click at [143, 166] on button "Image" at bounding box center [131, 171] width 103 height 17
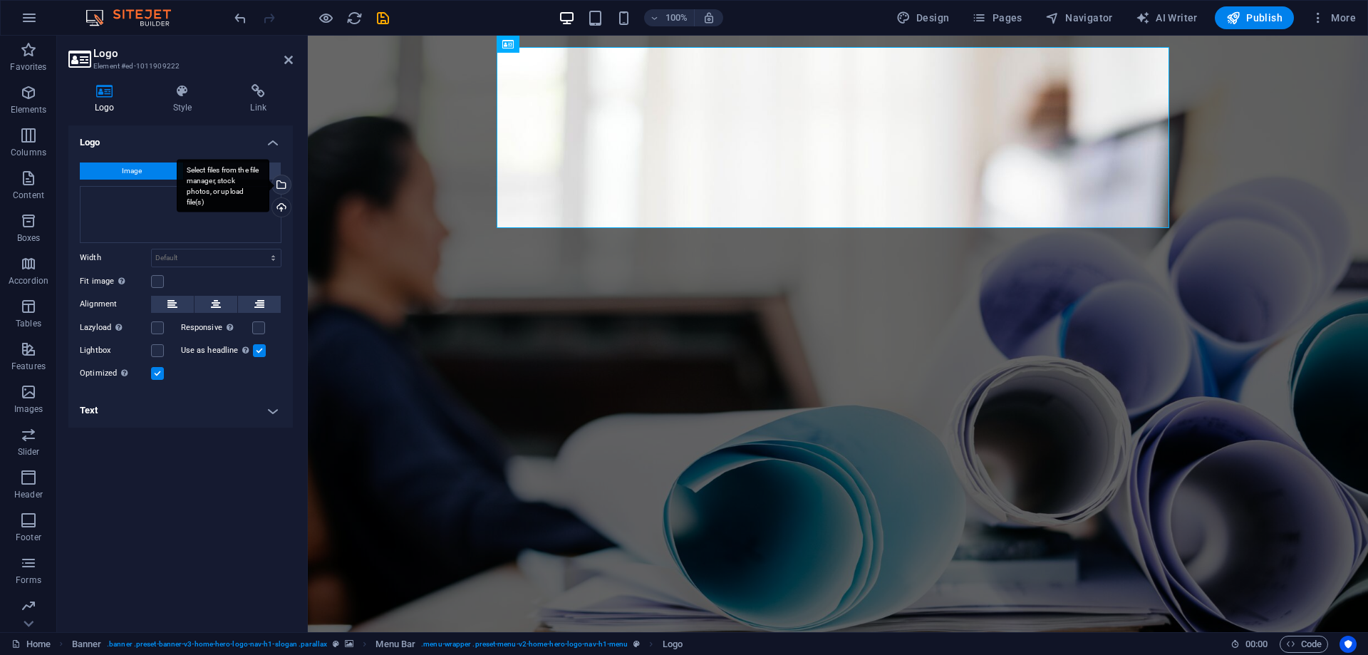
click at [269, 180] on div "Select files from the file manager, stock photos, or upload file(s)" at bounding box center [223, 185] width 93 height 53
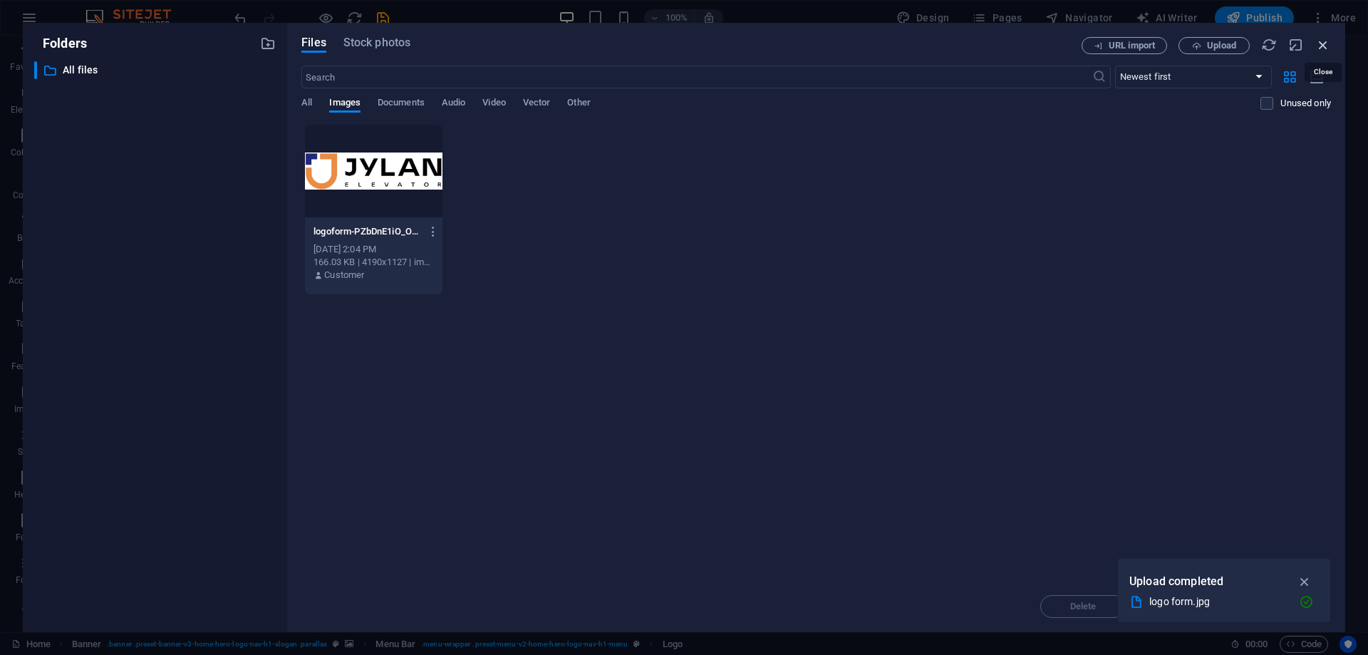
drag, startPoint x: 1319, startPoint y: 41, endPoint x: 728, endPoint y: 53, distance: 591.0
click at [1319, 41] on icon "button" at bounding box center [1324, 45] width 16 height 16
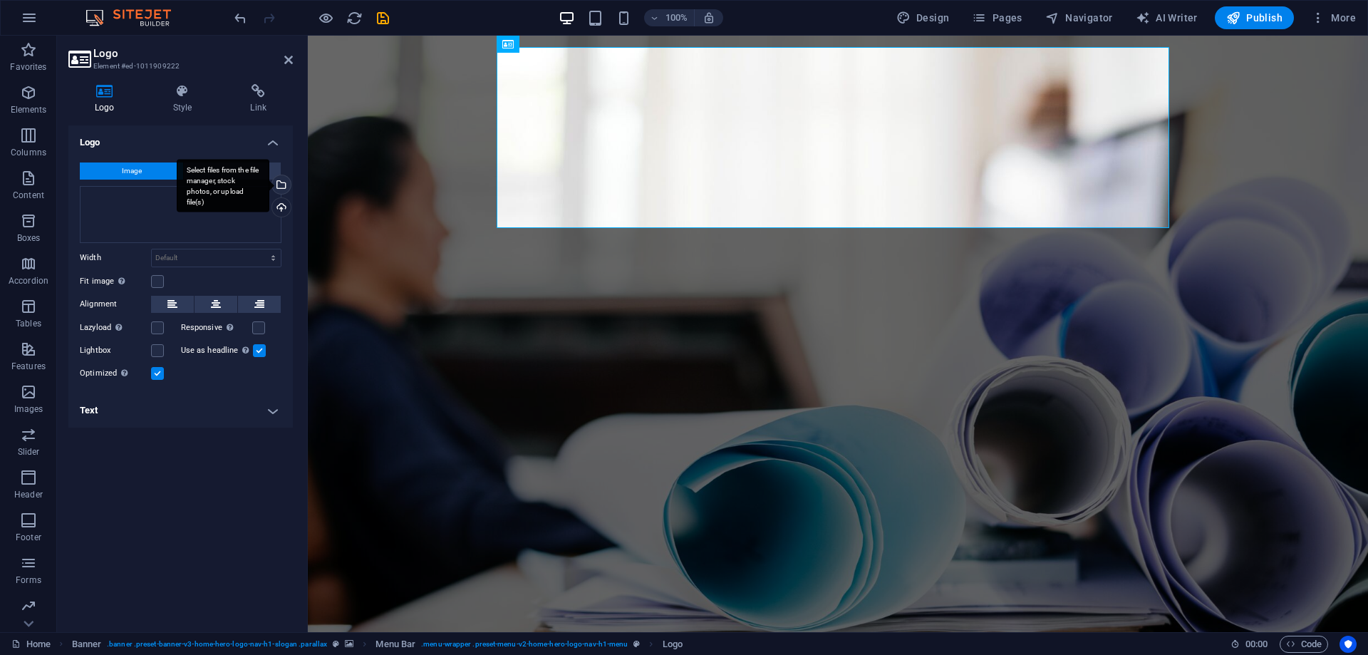
click at [280, 182] on div "Select files from the file manager, stock photos, or upload file(s)" at bounding box center [279, 185] width 21 height 21
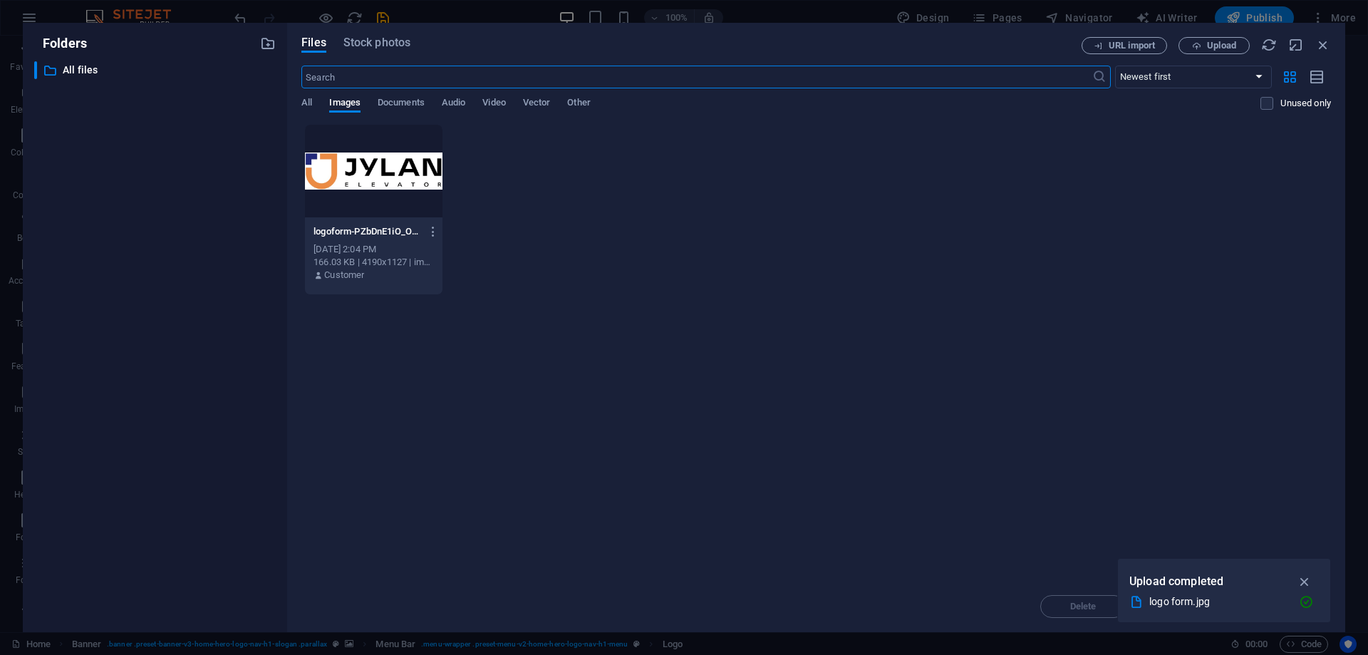
click at [373, 178] on div at bounding box center [374, 171] width 138 height 93
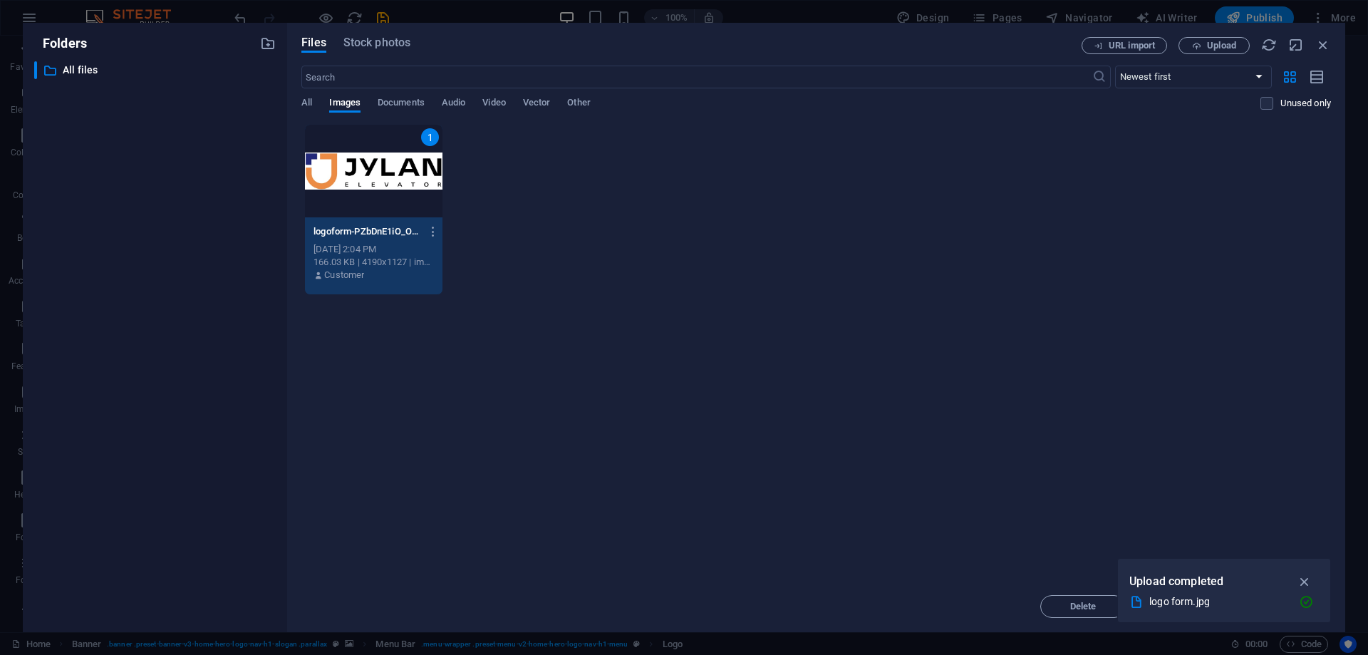
click at [393, 175] on div "1" at bounding box center [374, 171] width 138 height 93
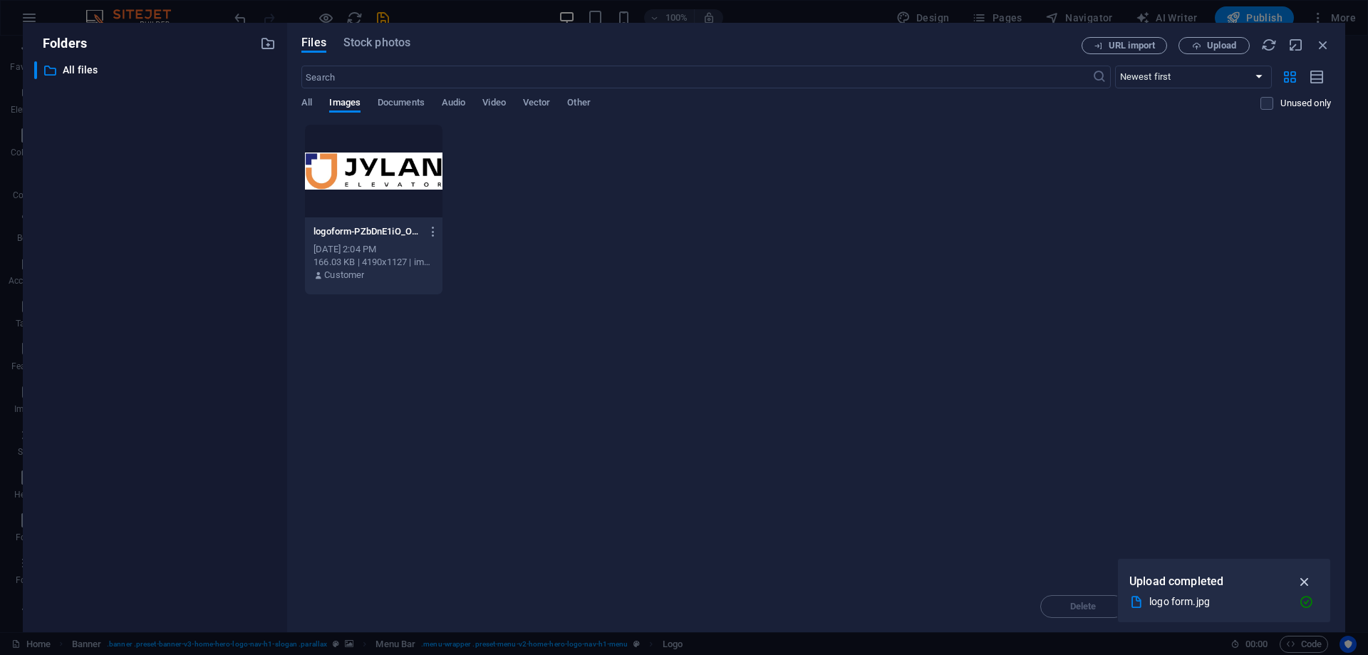
click at [1306, 582] on icon "button" at bounding box center [1305, 582] width 16 height 16
click at [452, 82] on input "text" at bounding box center [696, 77] width 790 height 23
click at [84, 63] on p "All files" at bounding box center [156, 70] width 187 height 16
click at [269, 43] on icon "button" at bounding box center [268, 44] width 16 height 16
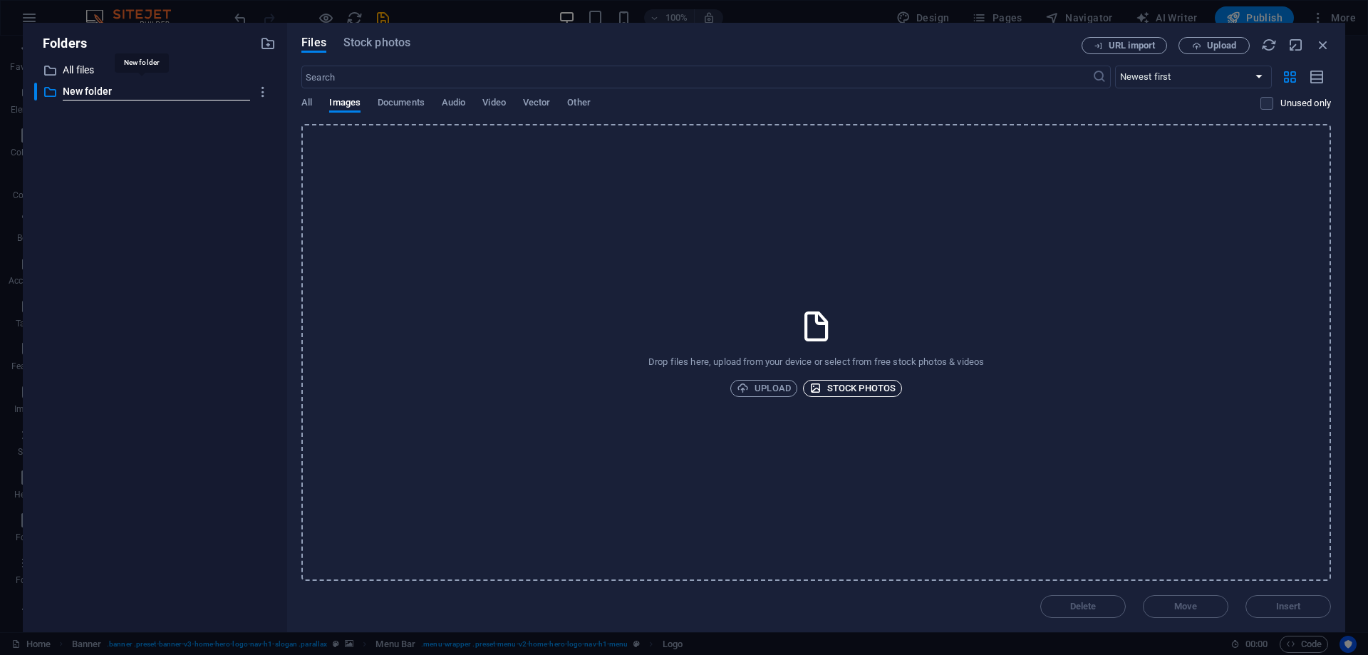
click at [822, 386] on span "Stock photos" at bounding box center [853, 388] width 86 height 17
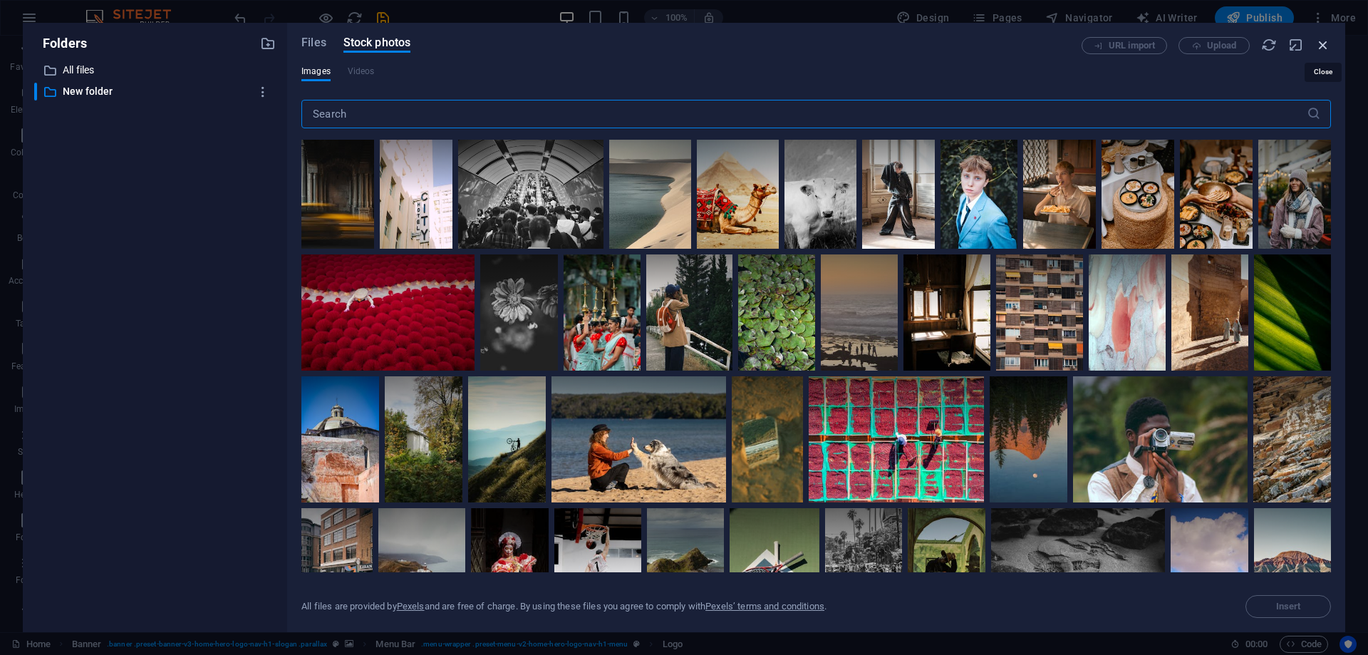
click at [1329, 46] on icon "button" at bounding box center [1324, 45] width 16 height 16
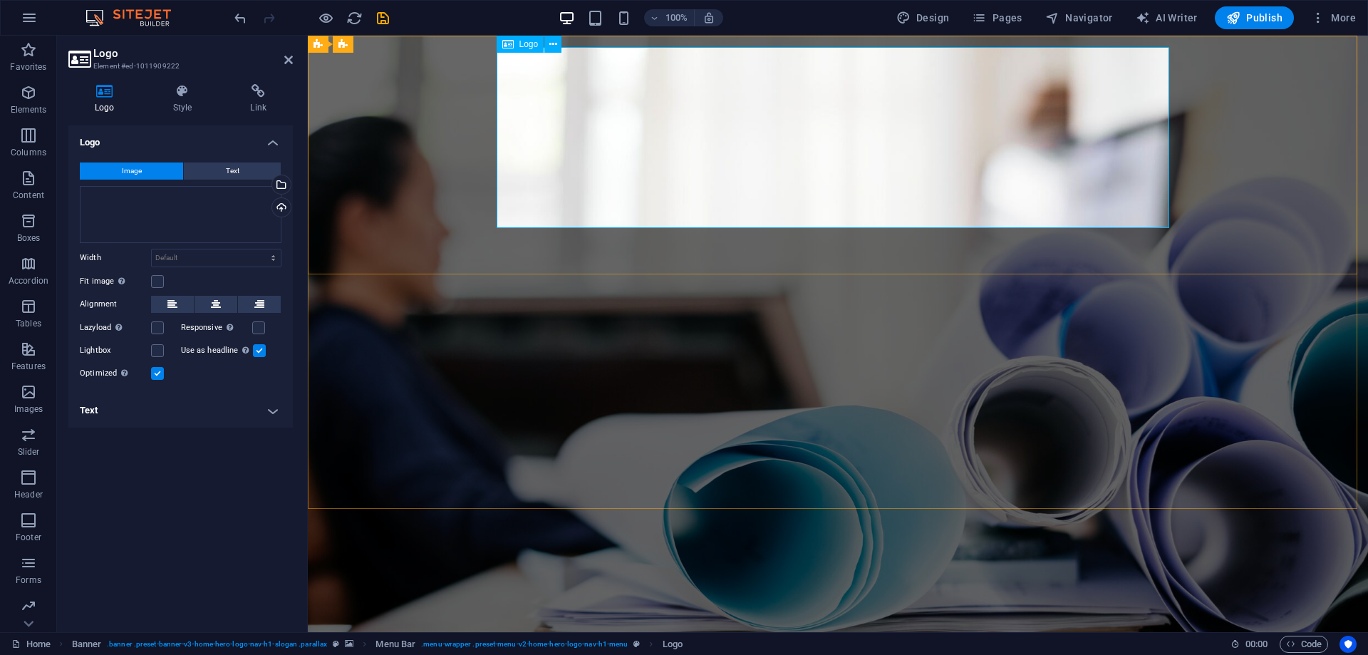
click at [219, 166] on button "Text" at bounding box center [232, 171] width 97 height 17
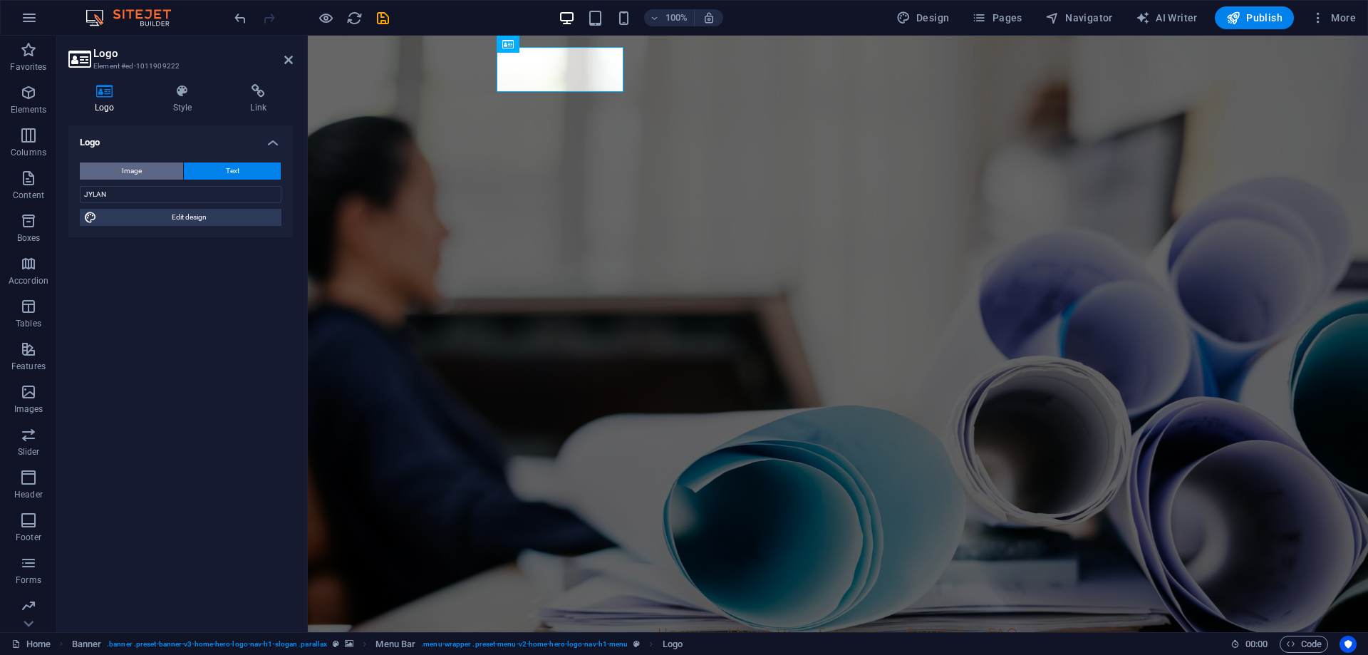
click at [148, 166] on button "Image" at bounding box center [131, 171] width 103 height 17
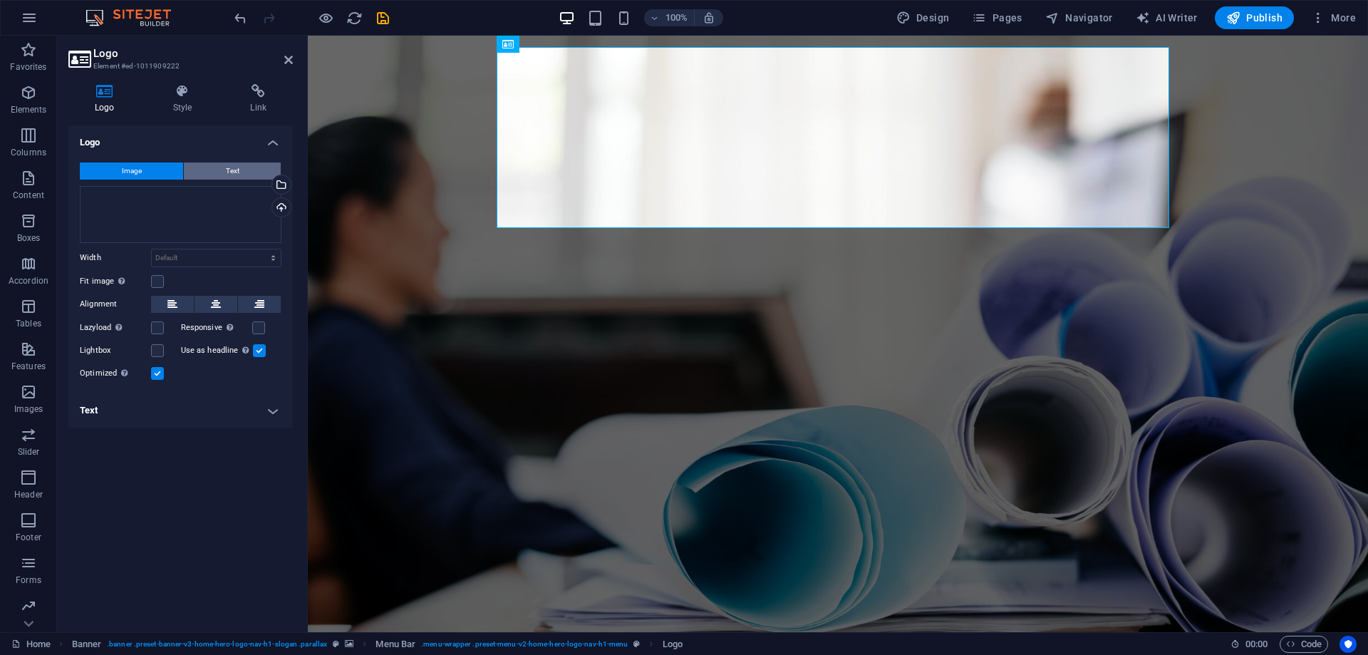
click at [216, 170] on button "Text" at bounding box center [232, 171] width 97 height 17
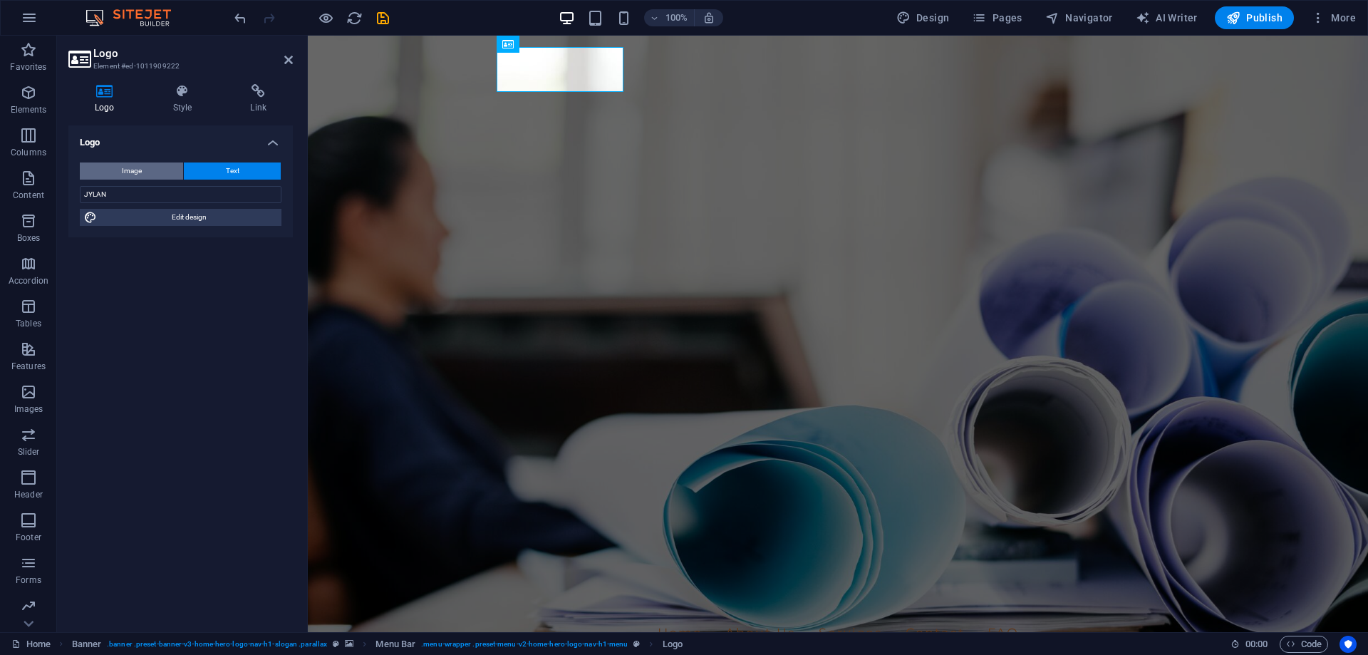
click at [152, 174] on button "Image" at bounding box center [131, 171] width 103 height 17
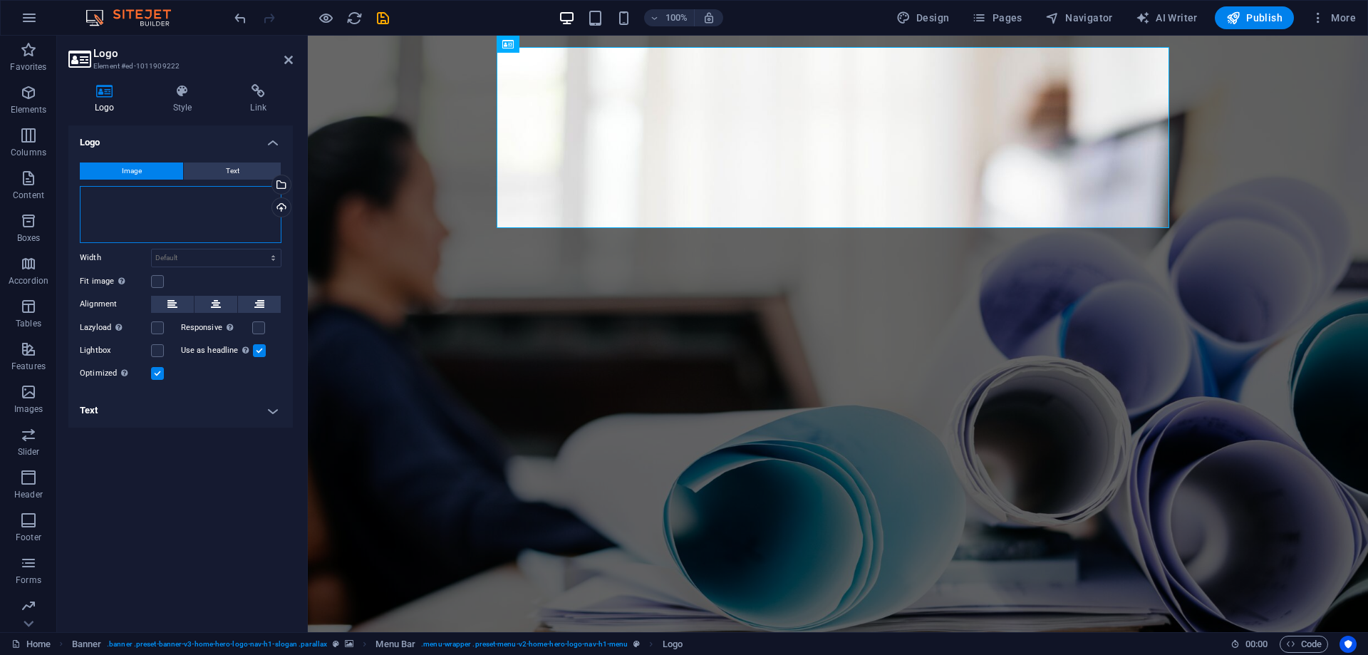
click at [129, 187] on div "Drag files here, click to choose files or select files from Files or our free s…" at bounding box center [181, 214] width 202 height 57
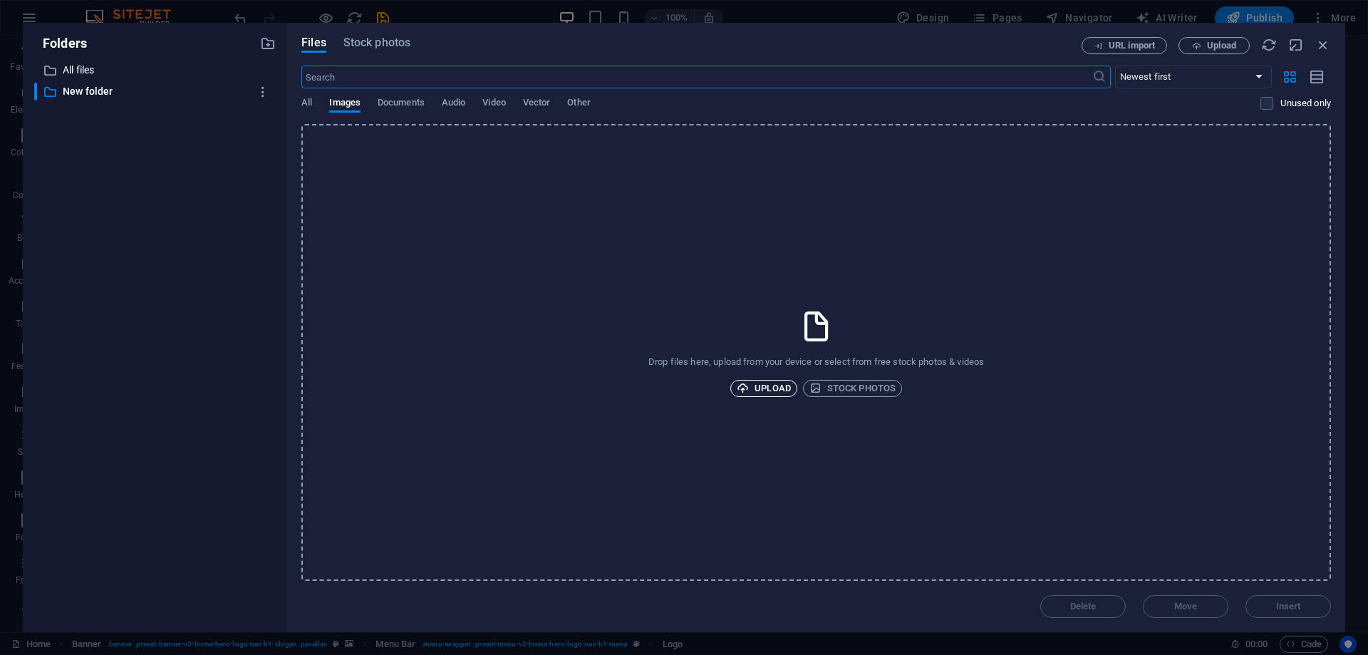
click at [776, 386] on span "Upload" at bounding box center [764, 388] width 54 height 17
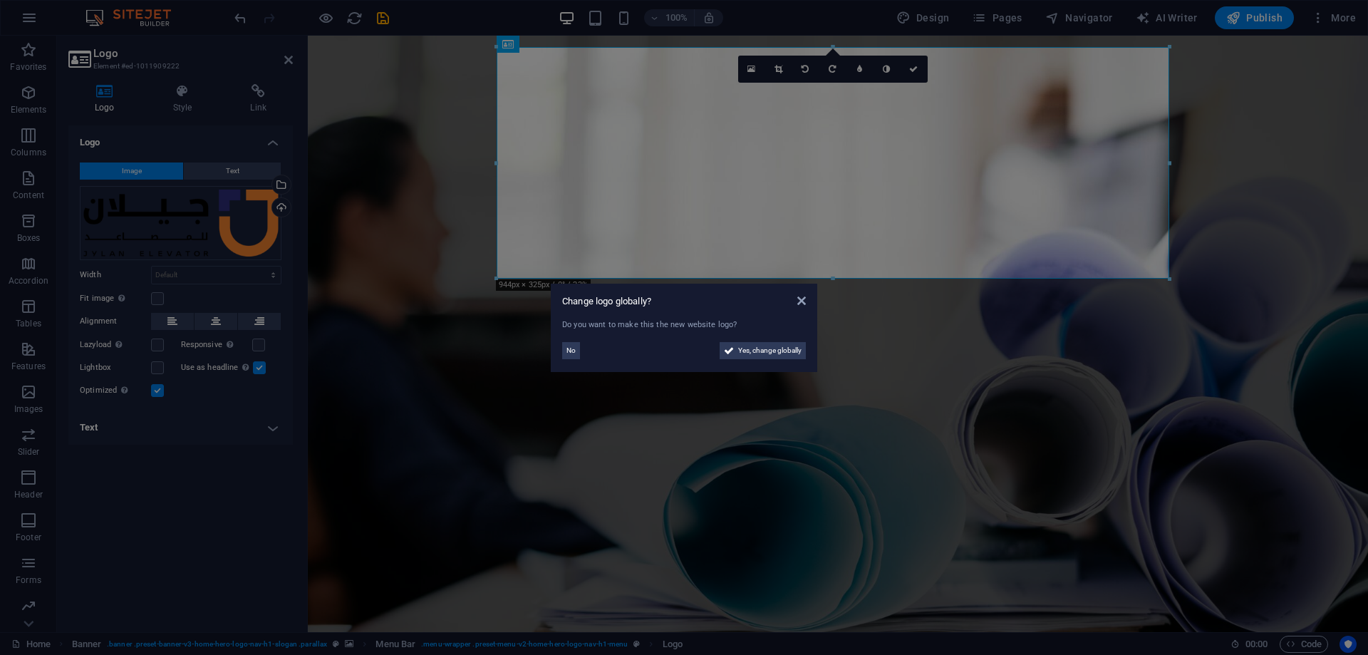
click at [818, 172] on aside "Change logo globally? Do you want to make this the new website logo? No Yes, ch…" at bounding box center [684, 327] width 1368 height 655
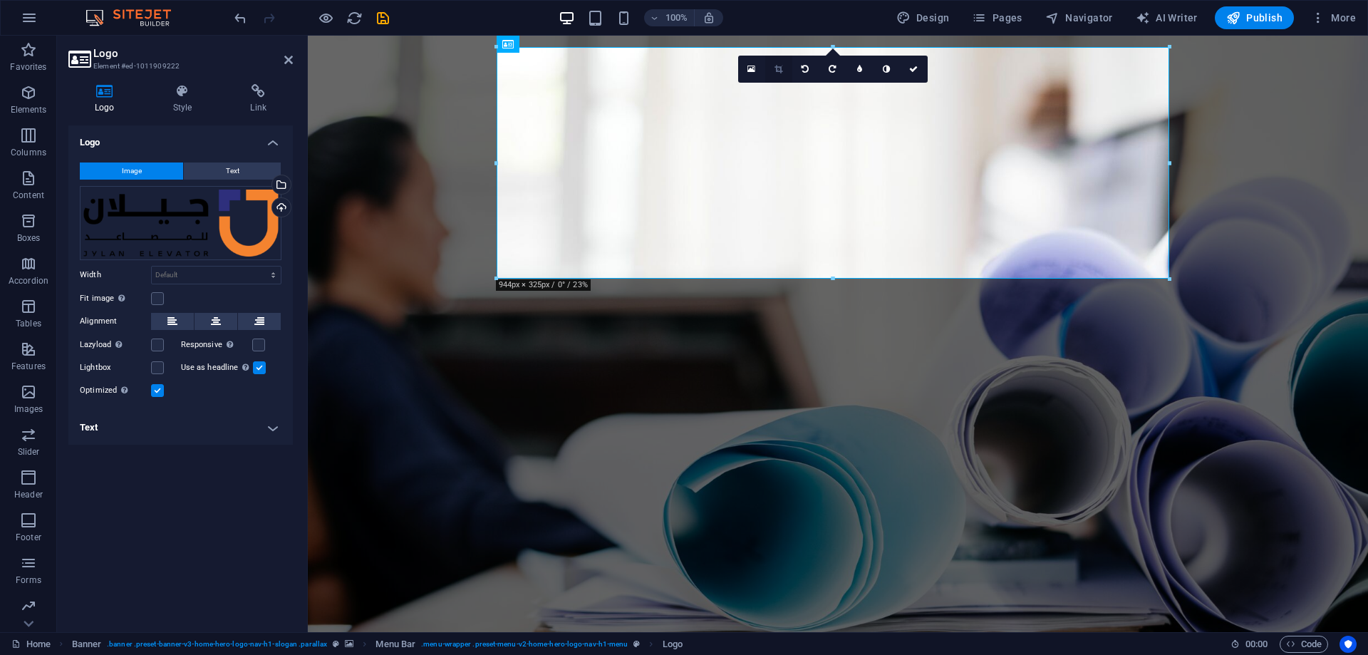
click at [783, 68] on link at bounding box center [778, 69] width 27 height 27
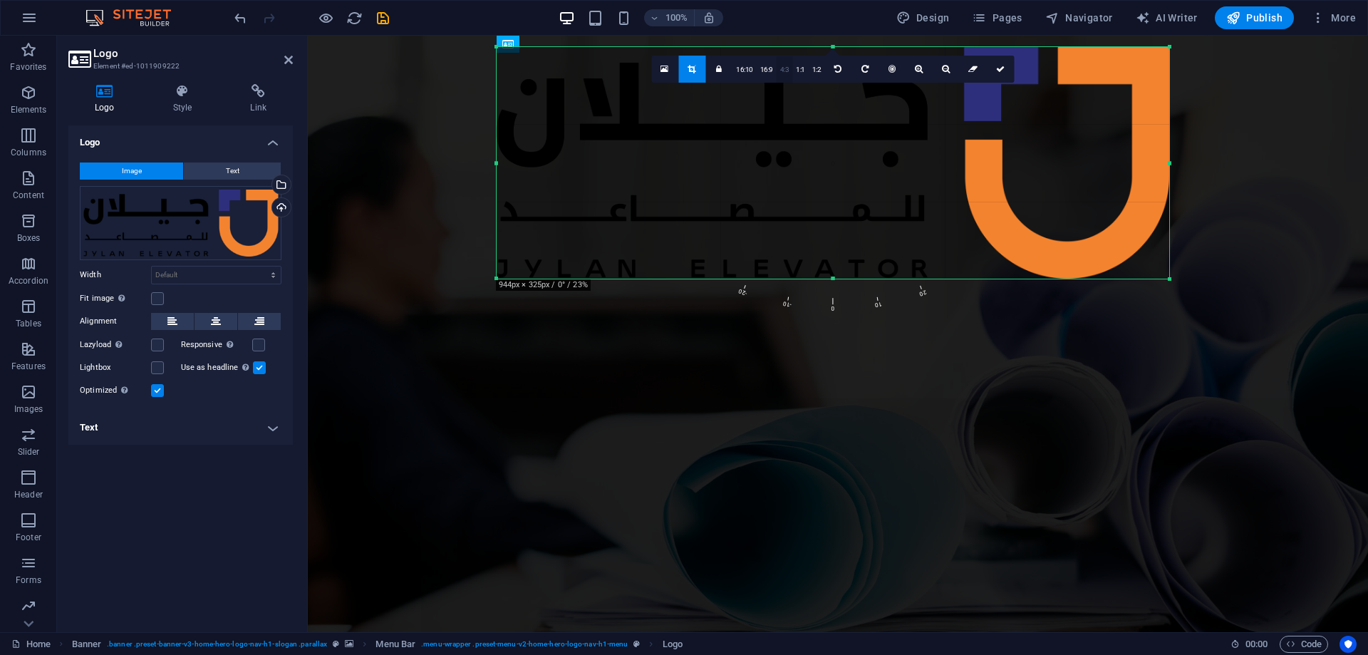
click at [785, 71] on link "4:3" at bounding box center [785, 69] width 16 height 27
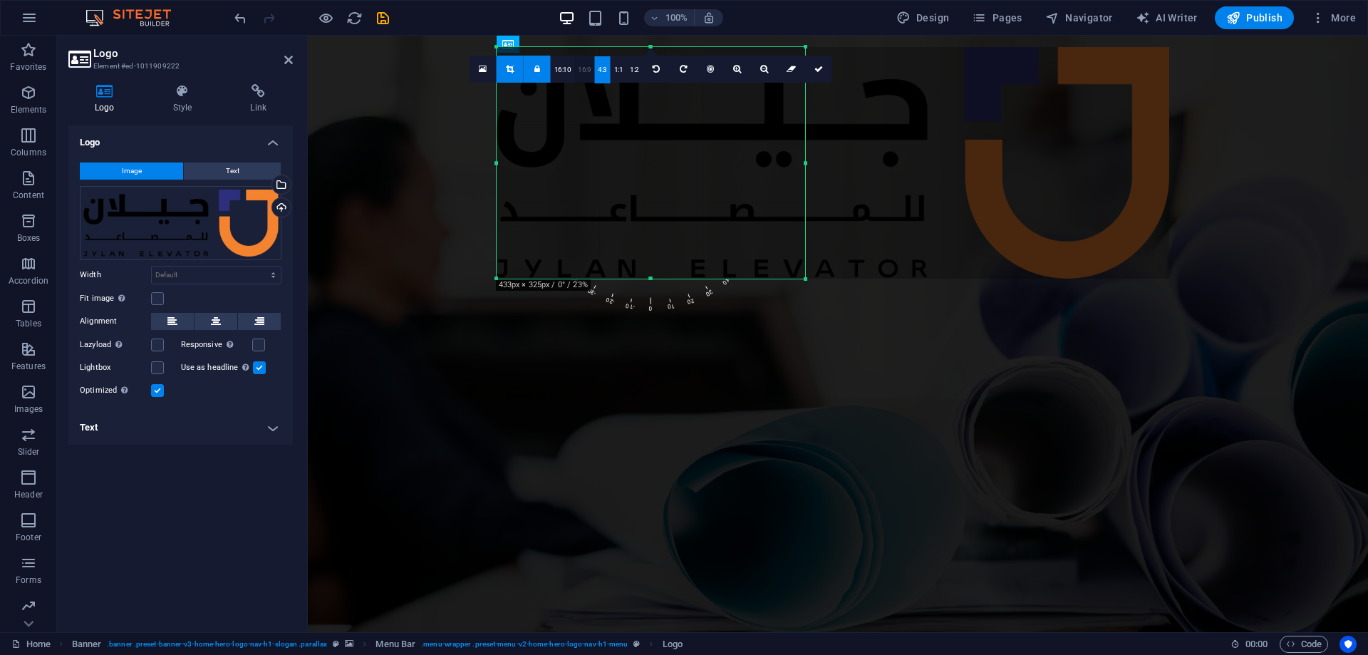
click at [582, 67] on link "16:9" at bounding box center [584, 69] width 20 height 27
click at [564, 69] on link "16:10" at bounding box center [563, 69] width 24 height 27
click at [288, 59] on icon at bounding box center [288, 59] width 9 height 11
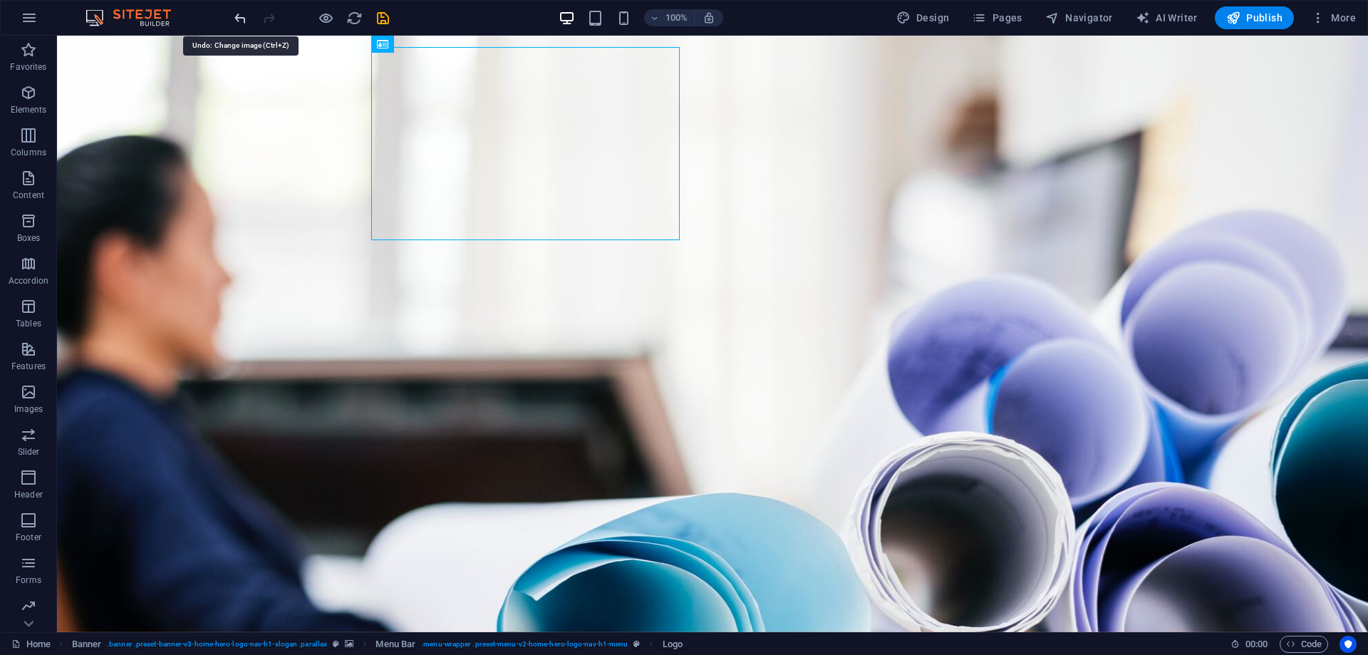
click at [239, 21] on icon "undo" at bounding box center [240, 18] width 16 height 16
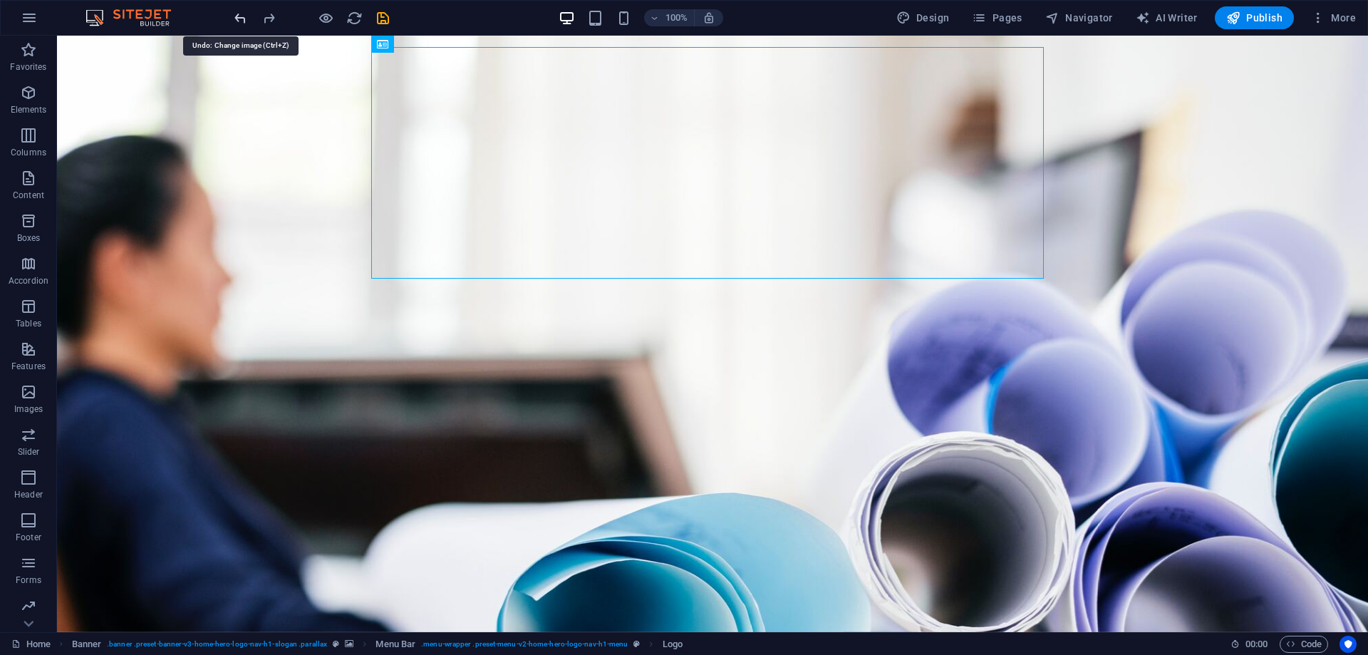
click at [239, 21] on icon "undo" at bounding box center [240, 18] width 16 height 16
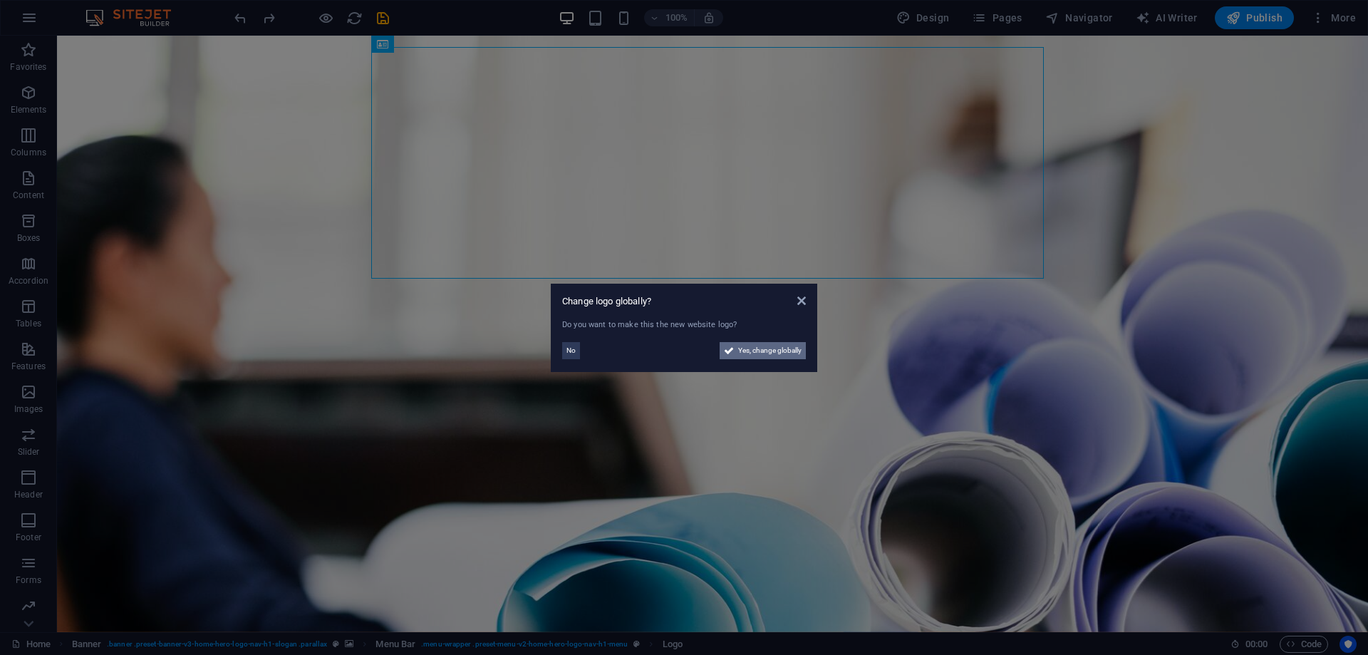
drag, startPoint x: 784, startPoint y: 354, endPoint x: 574, endPoint y: 289, distance: 219.1
click at [784, 354] on span "Yes, change globally" at bounding box center [769, 350] width 63 height 17
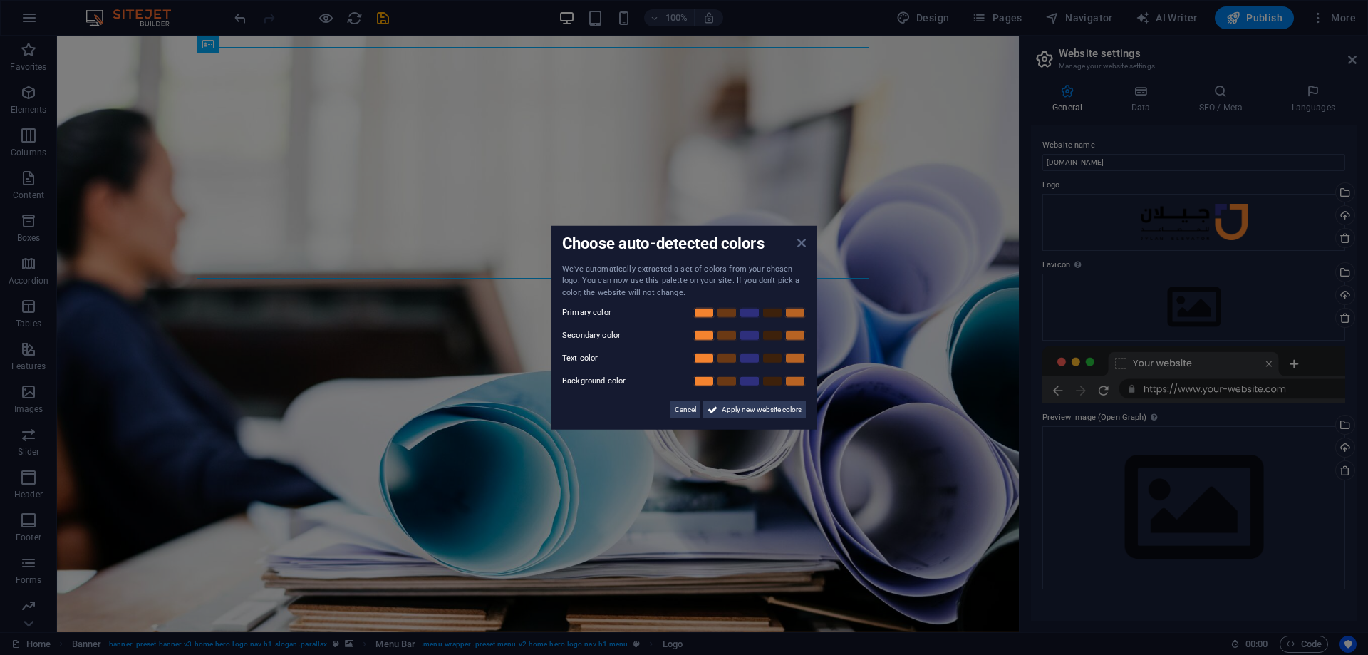
click at [801, 242] on icon at bounding box center [802, 242] width 9 height 11
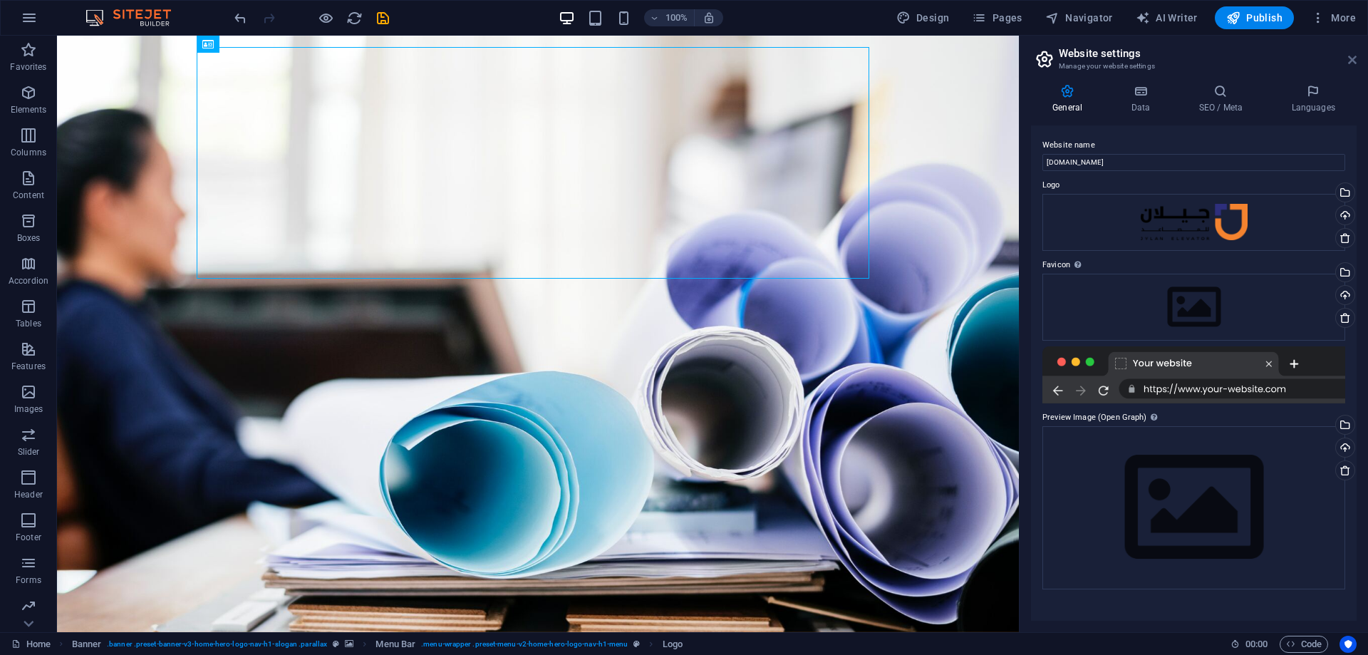
click at [1351, 59] on icon at bounding box center [1352, 59] width 9 height 11
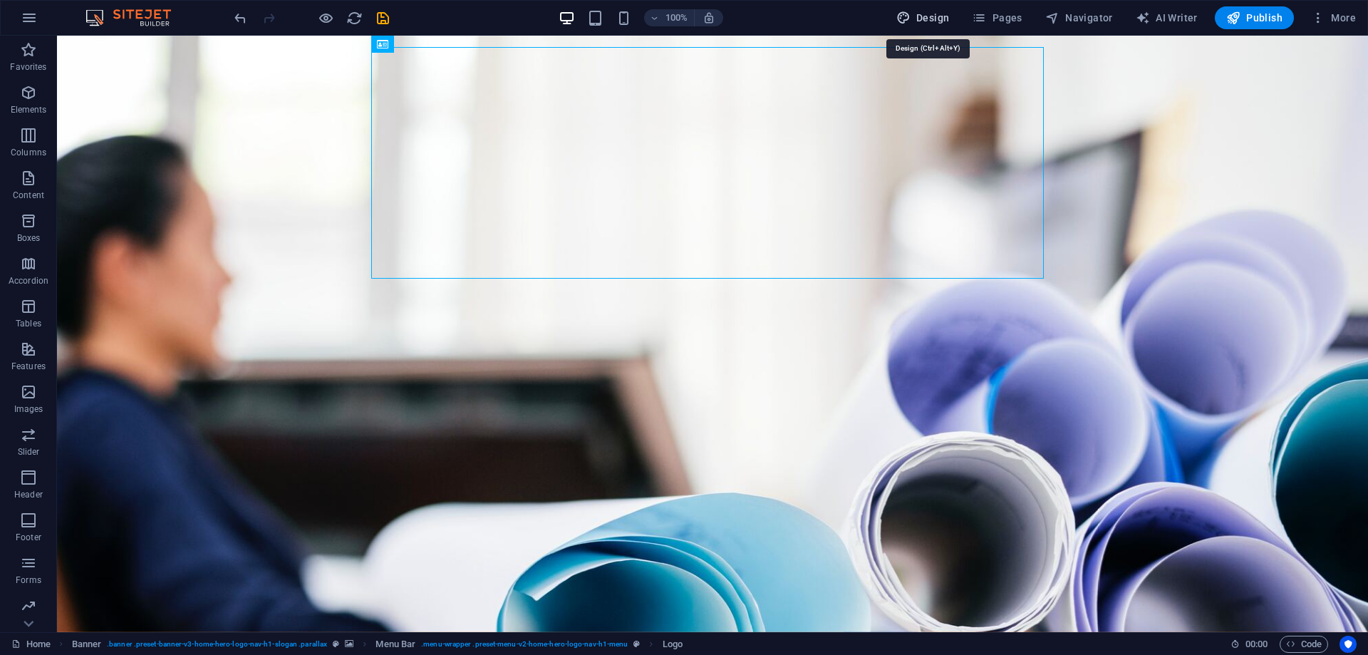
click at [934, 14] on span "Design" at bounding box center [923, 18] width 53 height 14
select select "rem"
select select "700"
select select "px"
select select "rem"
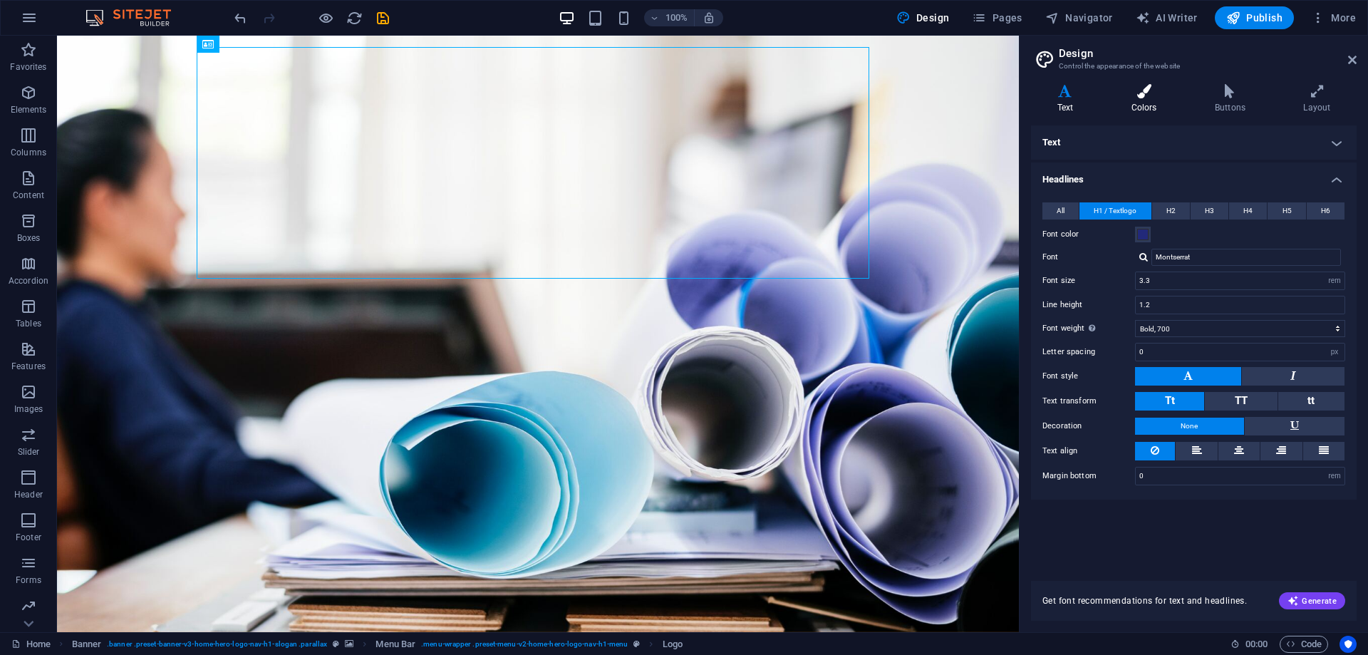
click at [1136, 88] on icon at bounding box center [1144, 91] width 78 height 14
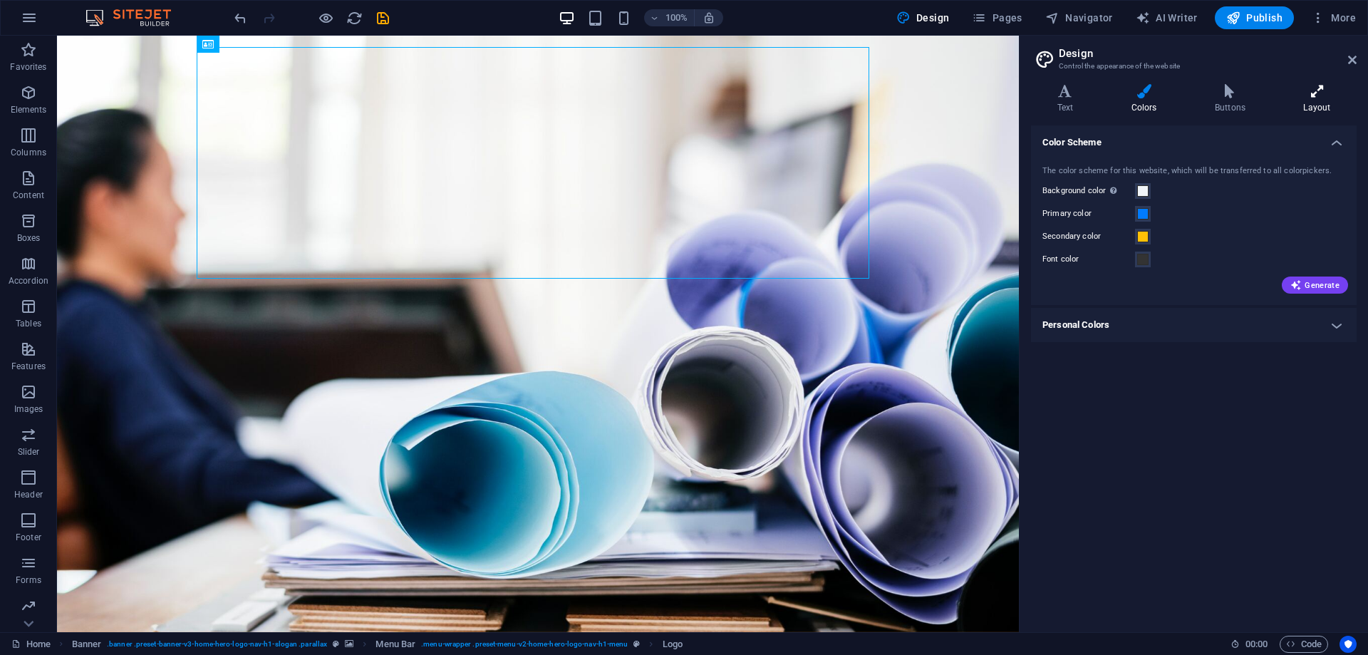
click at [1314, 94] on icon at bounding box center [1317, 91] width 79 height 14
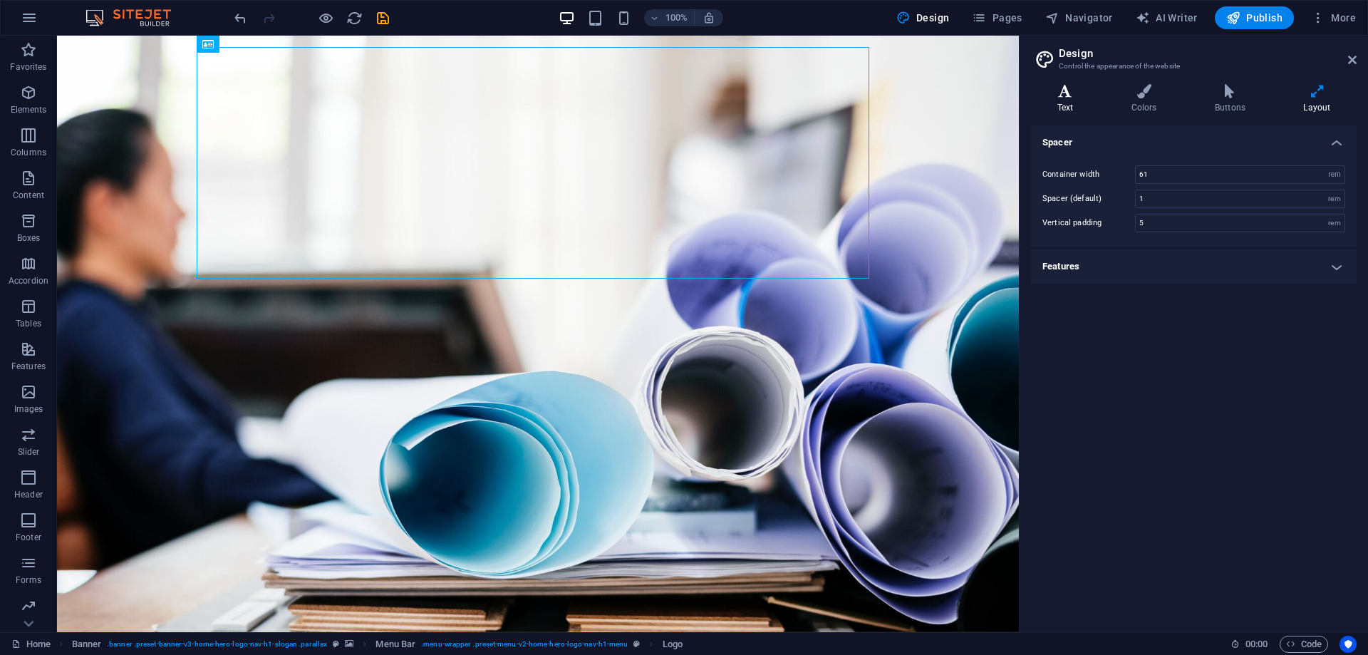
click at [1057, 91] on icon at bounding box center [1065, 91] width 68 height 14
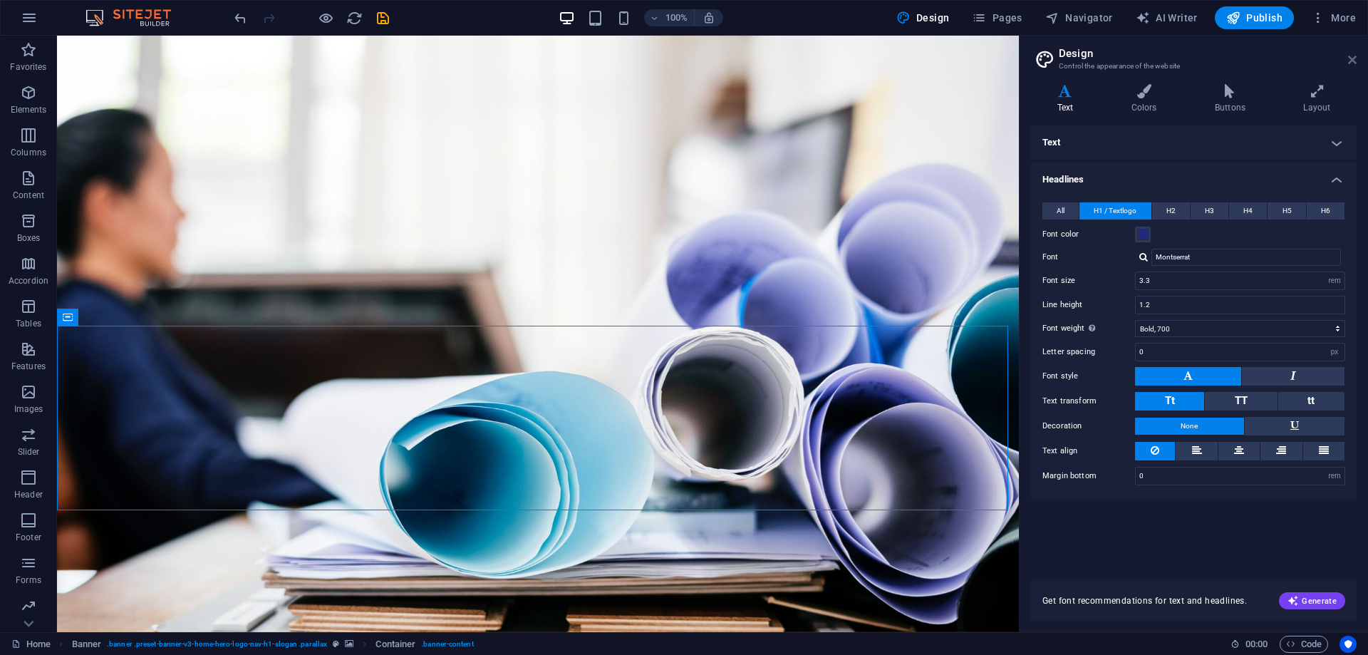
click at [1355, 59] on icon at bounding box center [1352, 59] width 9 height 11
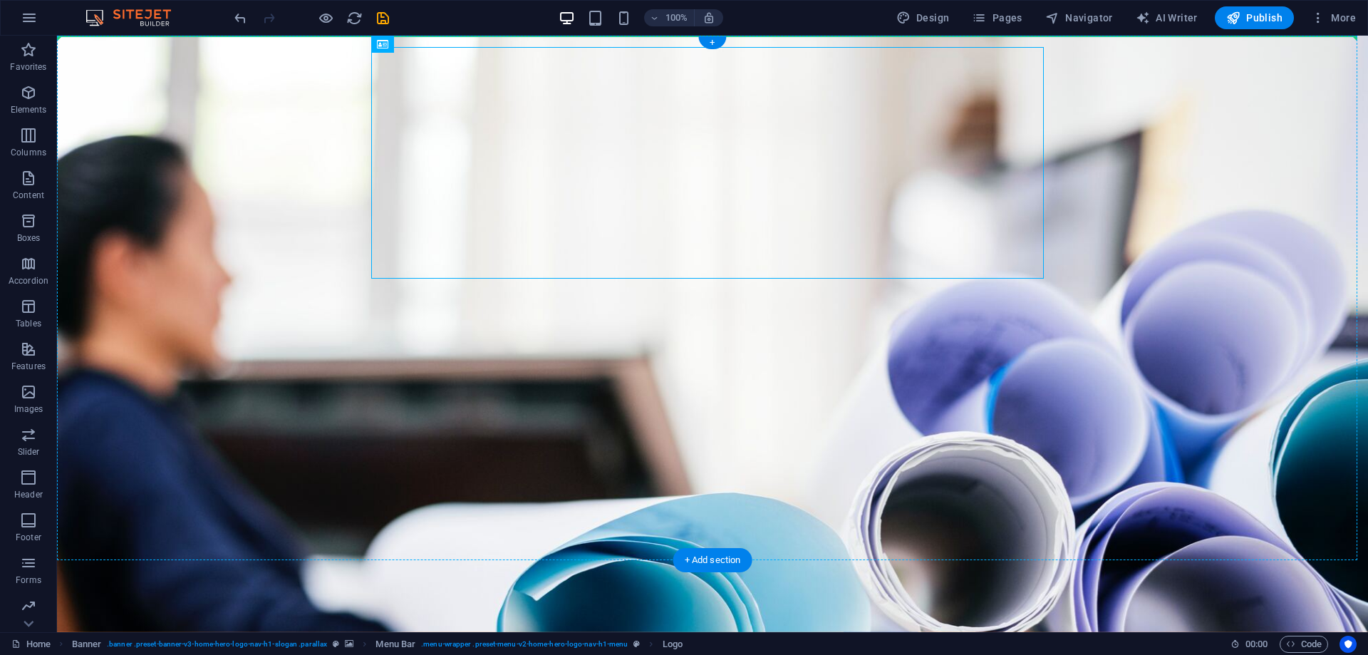
drag, startPoint x: 449, startPoint y: 84, endPoint x: 323, endPoint y: 57, distance: 129.0
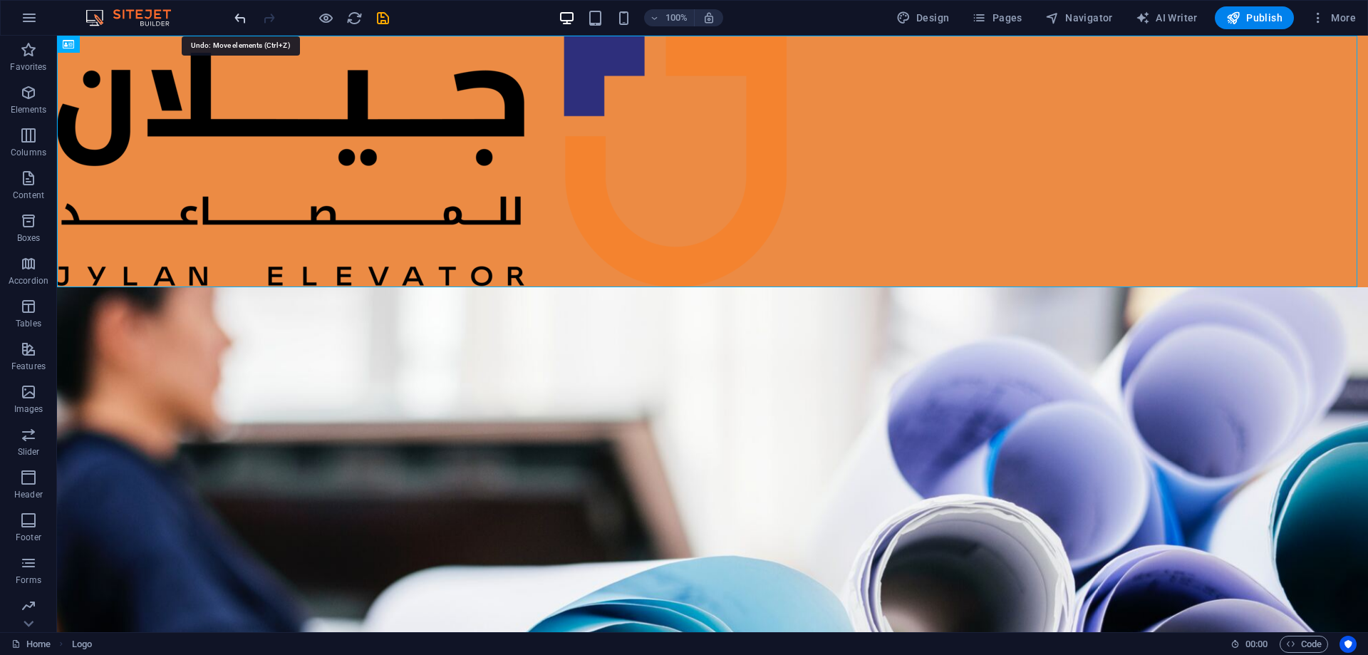
click at [236, 19] on icon "undo" at bounding box center [240, 18] width 16 height 16
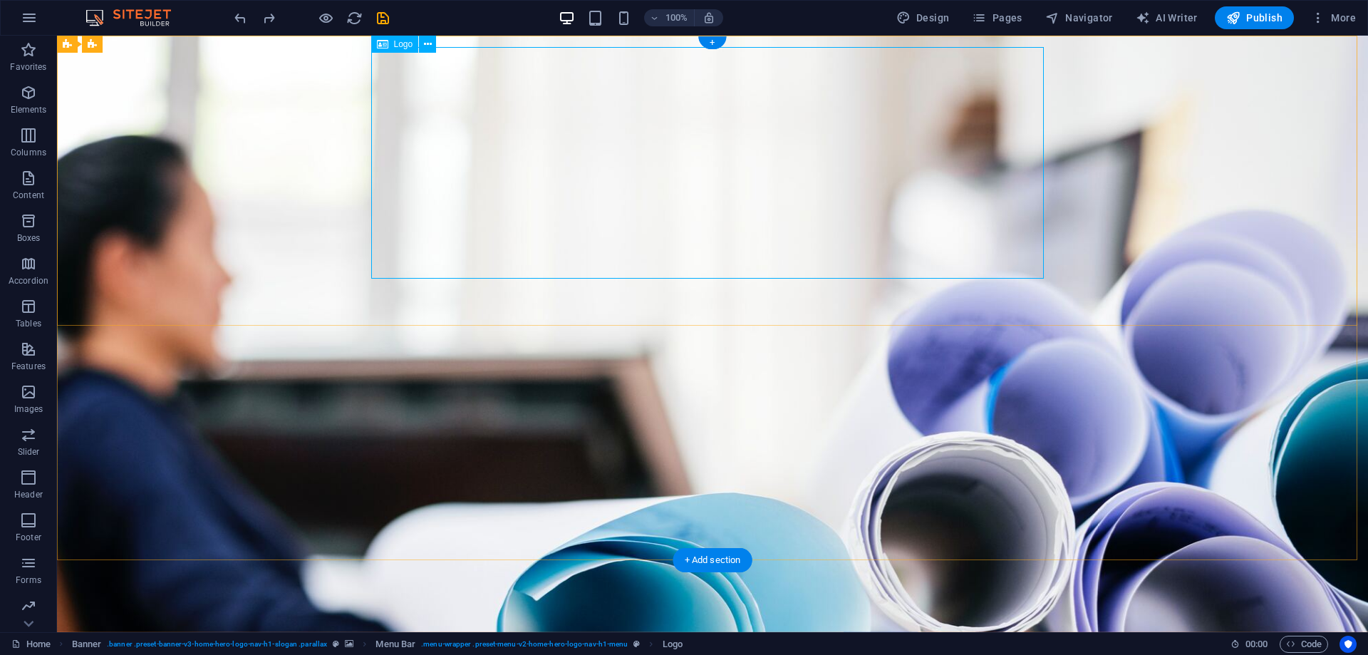
click at [433, 42] on button at bounding box center [427, 44] width 17 height 17
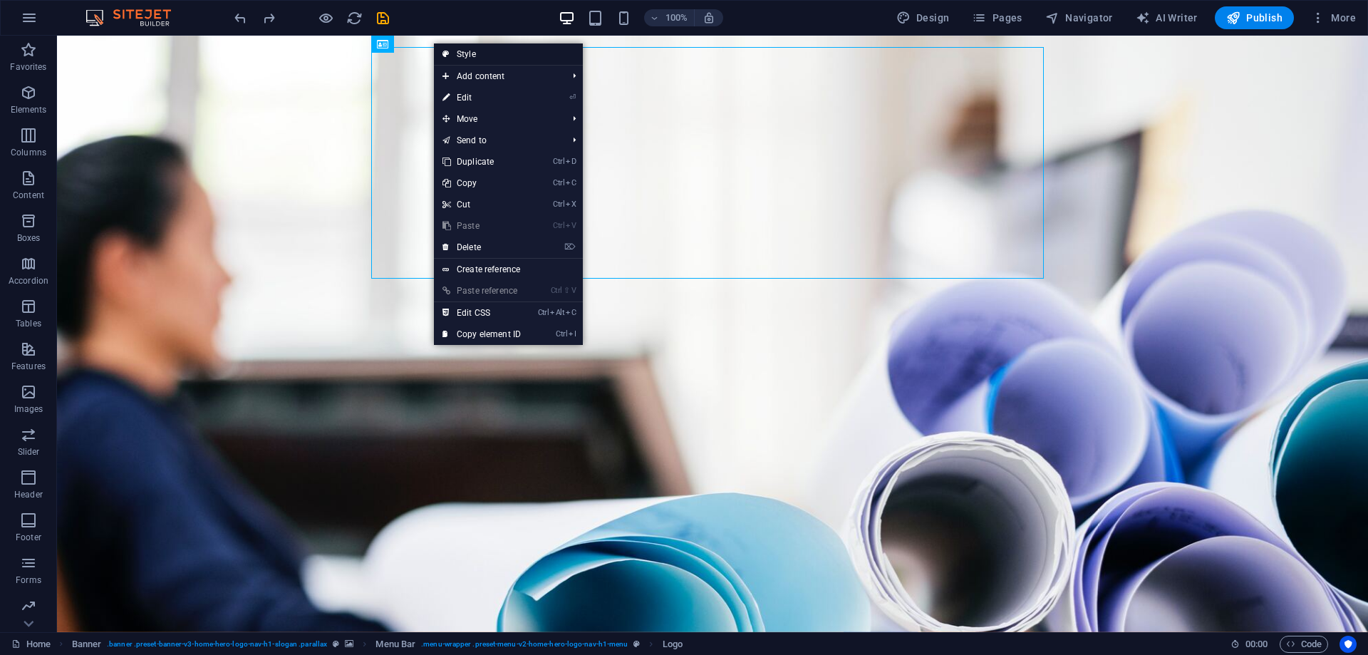
click at [472, 55] on link "Style" at bounding box center [508, 53] width 149 height 21
select select "rem"
select select "preset-menu-v2-home-hero-logo-nav-h1-menu"
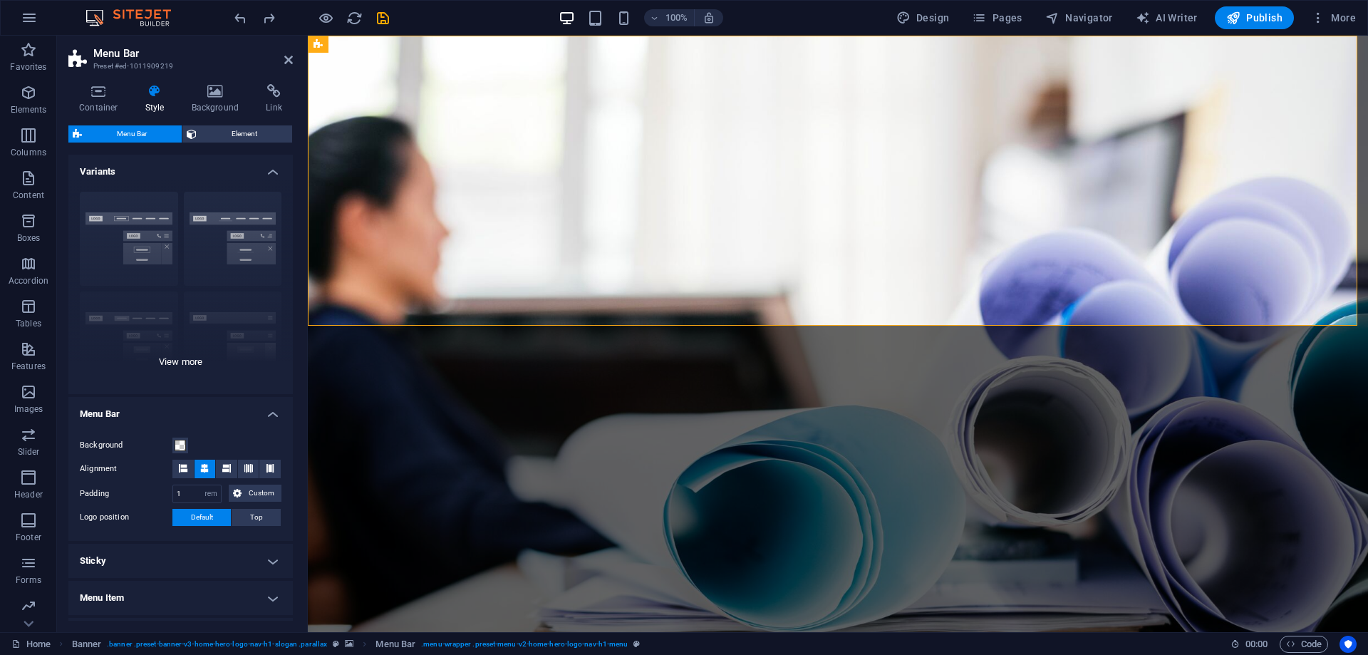
click at [190, 365] on div "Border Centered Default Fixed Loki Trigger Wide XXL" at bounding box center [180, 287] width 225 height 214
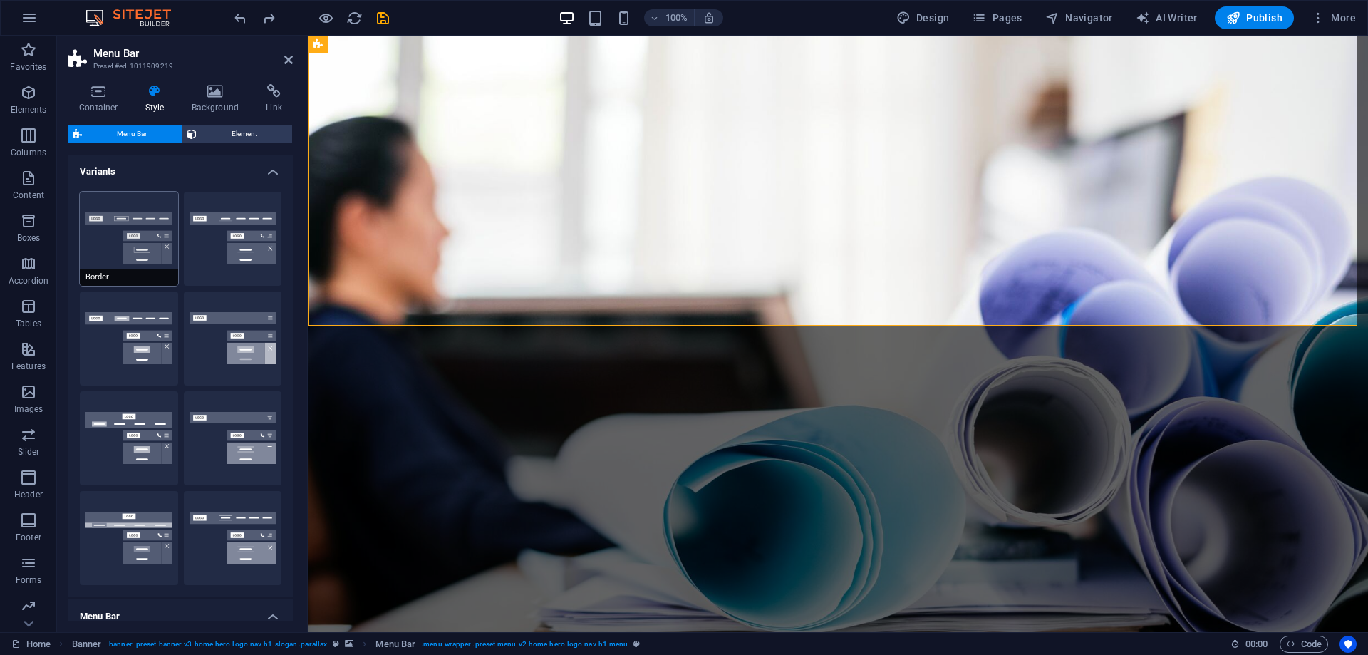
click at [149, 229] on button "Border" at bounding box center [129, 239] width 98 height 94
click at [227, 226] on button "Centered" at bounding box center [233, 239] width 98 height 94
click at [220, 345] on button "Fixed" at bounding box center [233, 339] width 98 height 94
click at [144, 340] on button "Default" at bounding box center [129, 339] width 98 height 94
click at [136, 252] on button "Border" at bounding box center [129, 239] width 98 height 94
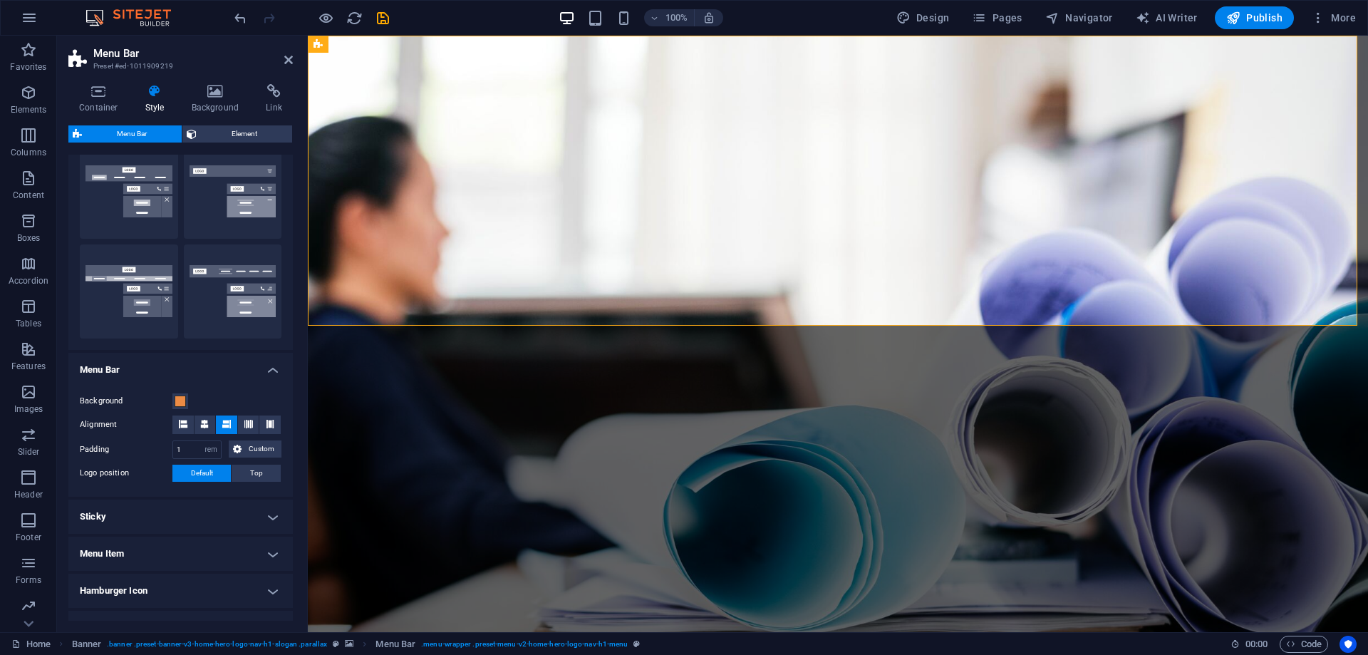
scroll to position [285, 0]
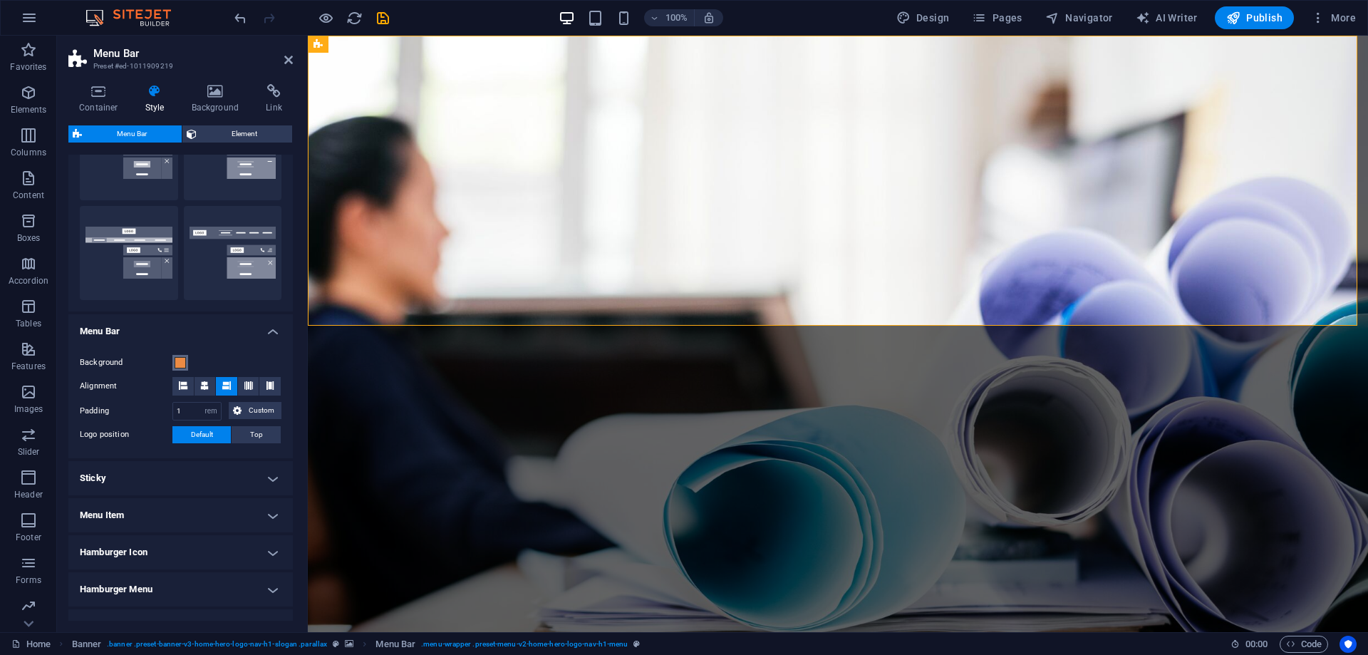
click at [177, 361] on span at bounding box center [180, 362] width 11 height 11
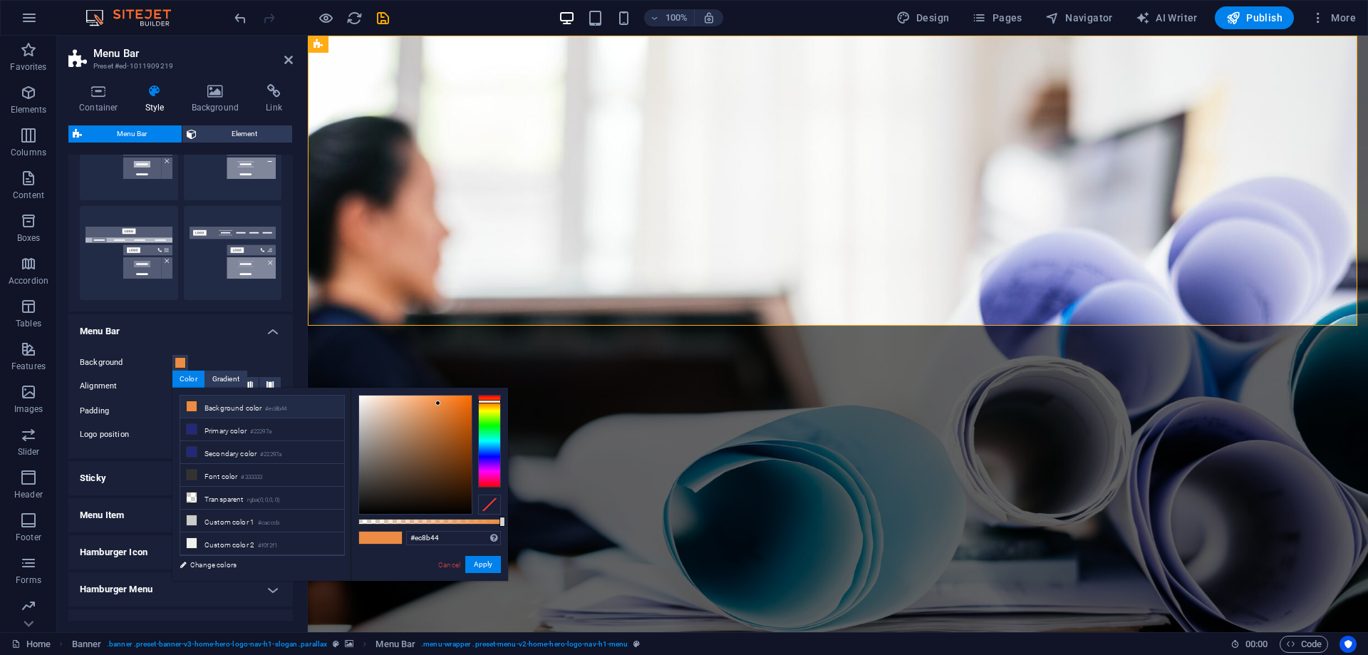
click at [164, 341] on div "Background Alignment Padding 1 px rem % vh vw Custom Custom 1 px rem % vh vw 1 …" at bounding box center [181, 399] width 230 height 118
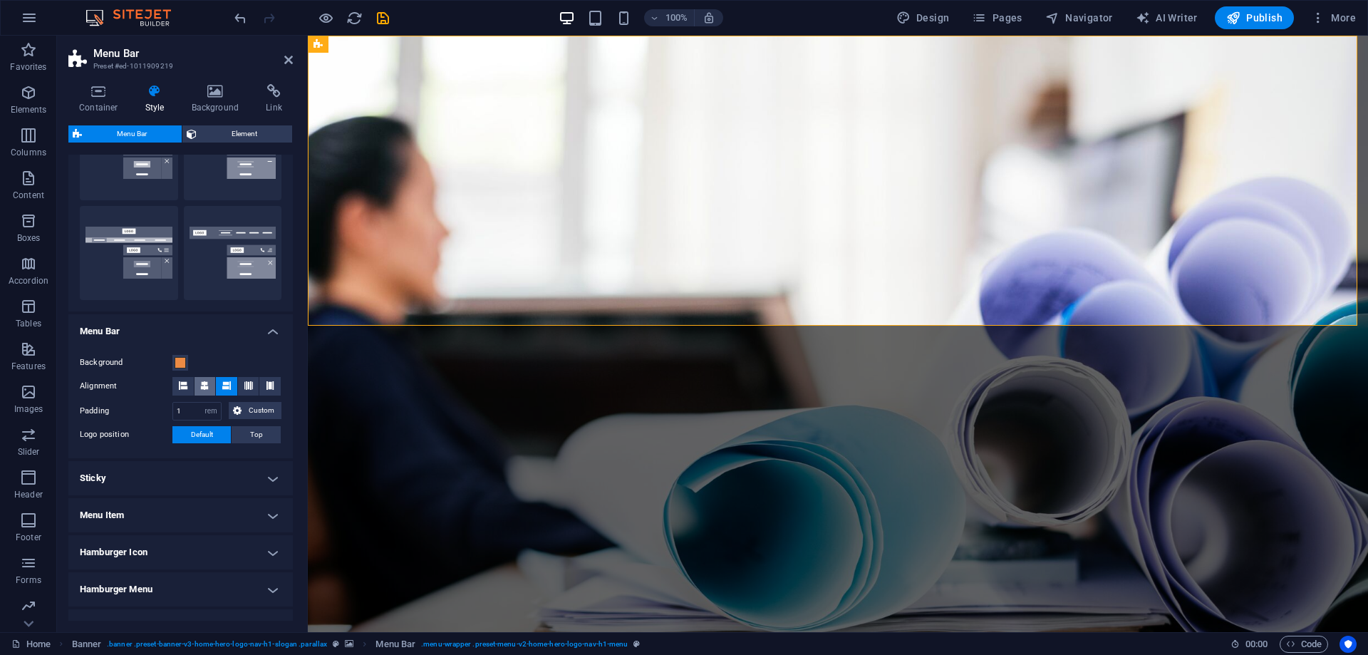
click at [202, 384] on icon at bounding box center [204, 385] width 9 height 9
click at [222, 386] on icon at bounding box center [226, 385] width 9 height 9
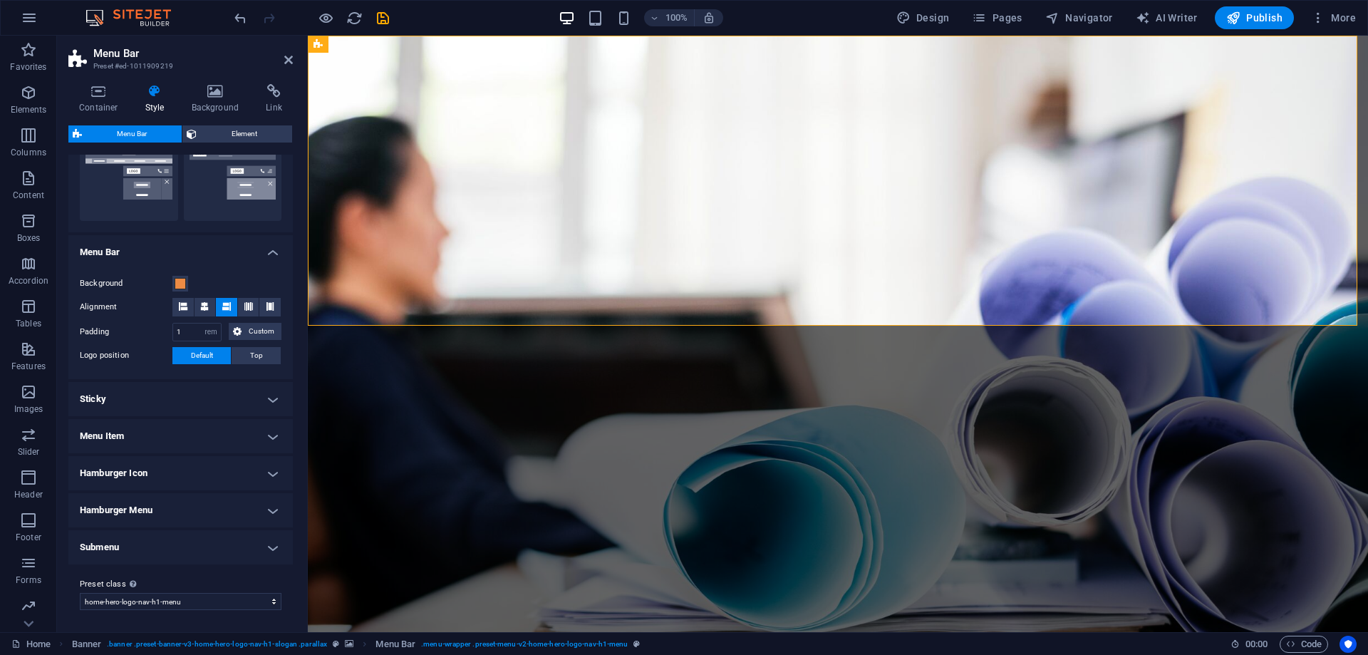
scroll to position [365, 0]
click at [162, 440] on h4 "Menu Item" at bounding box center [180, 435] width 225 height 34
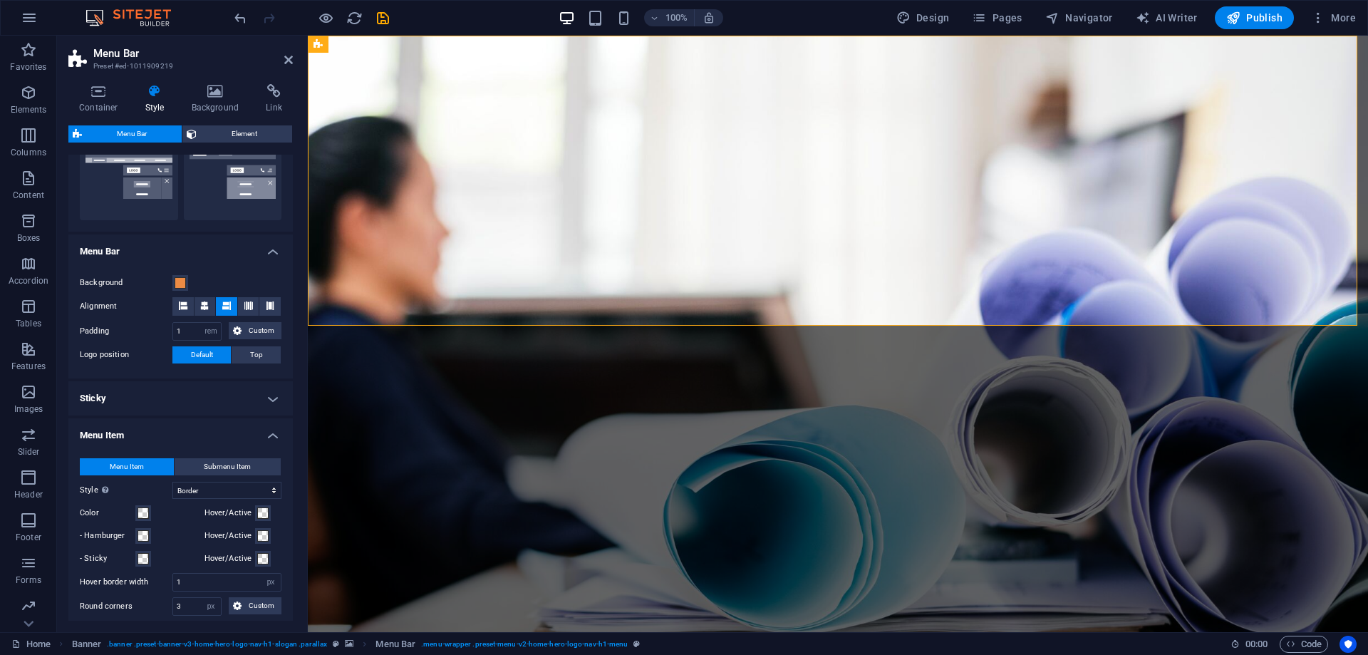
click at [166, 435] on h4 "Menu Item" at bounding box center [180, 431] width 225 height 26
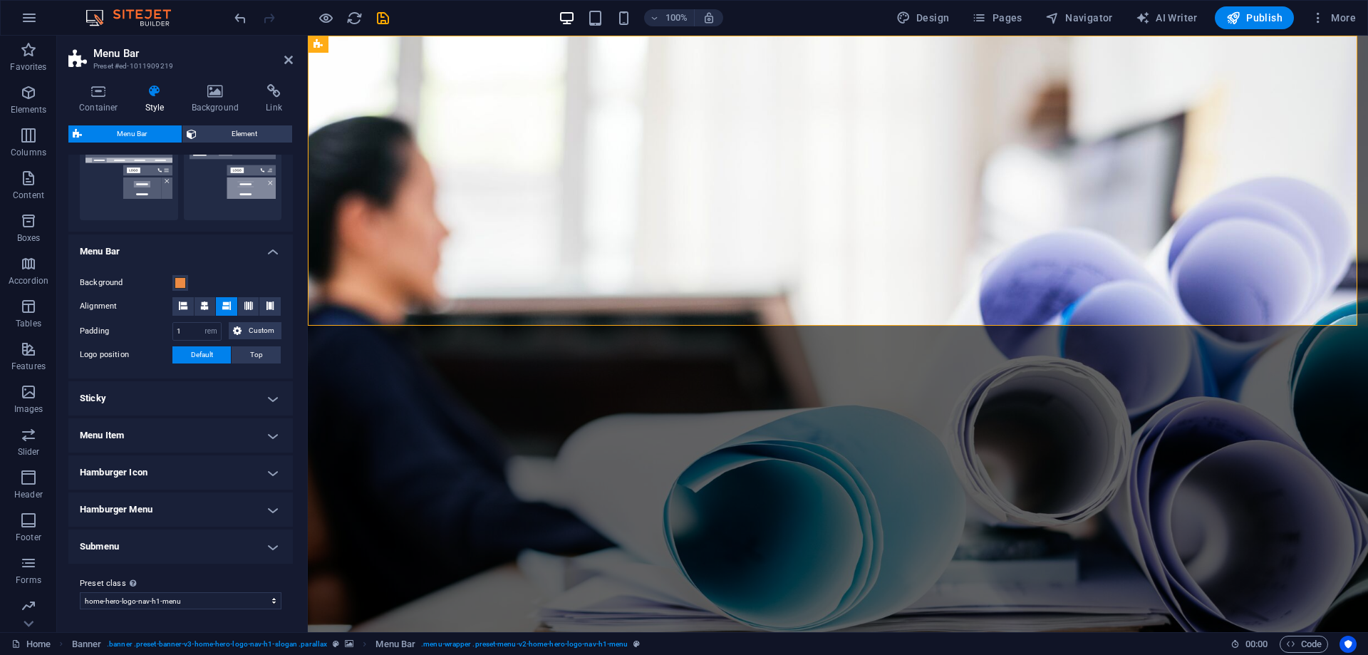
click at [234, 406] on h4 "Sticky" at bounding box center [180, 398] width 225 height 34
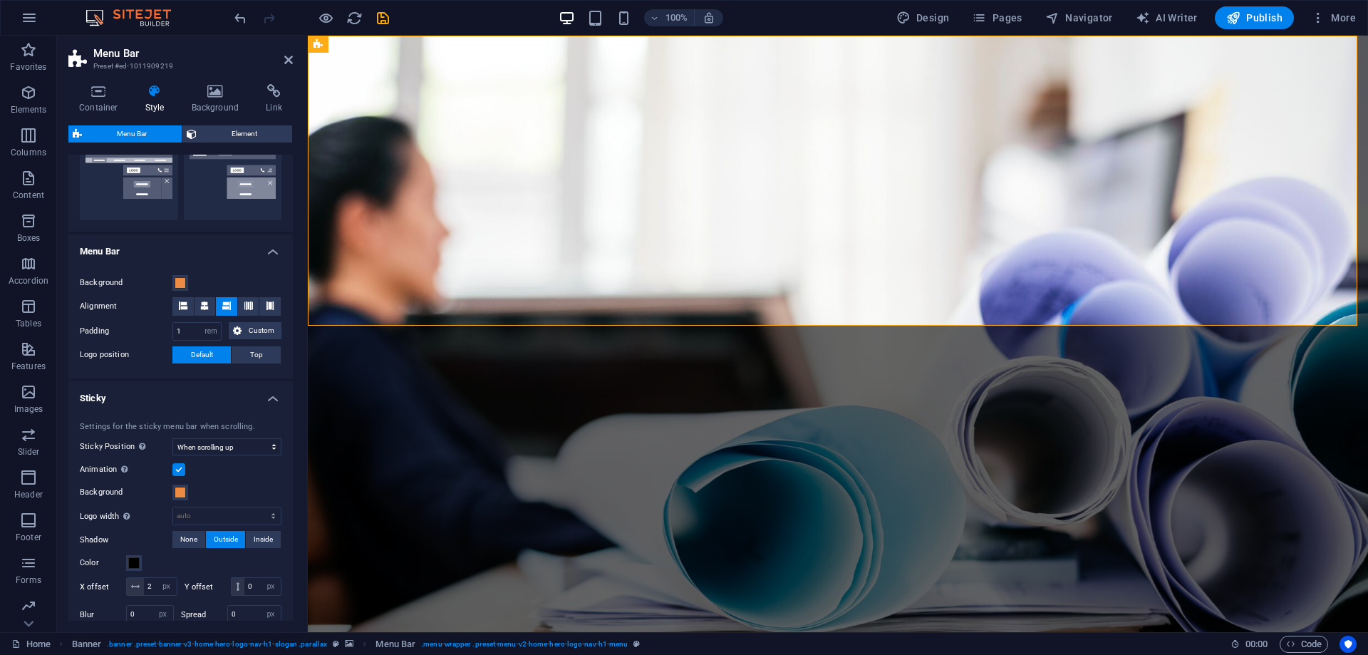
click at [237, 398] on h4 "Sticky" at bounding box center [180, 394] width 225 height 26
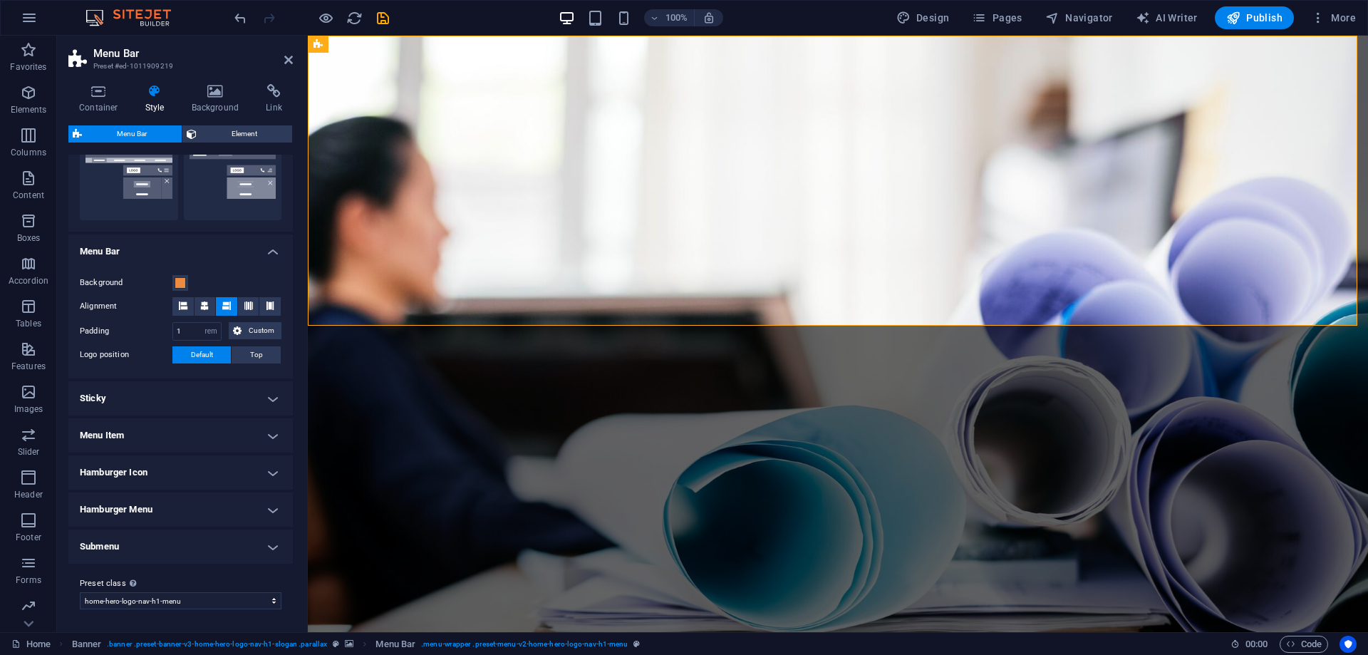
click at [267, 248] on h4 "Menu Bar" at bounding box center [180, 247] width 225 height 26
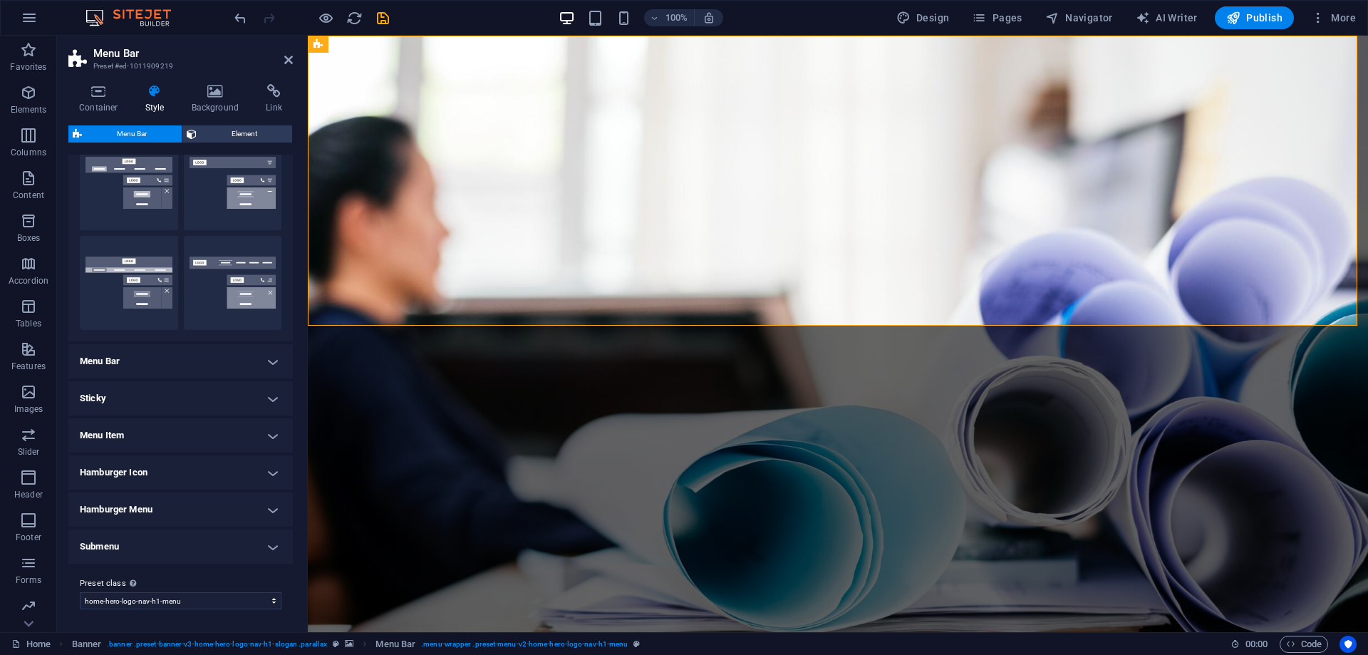
click at [235, 363] on h4 "Menu Bar" at bounding box center [180, 361] width 225 height 34
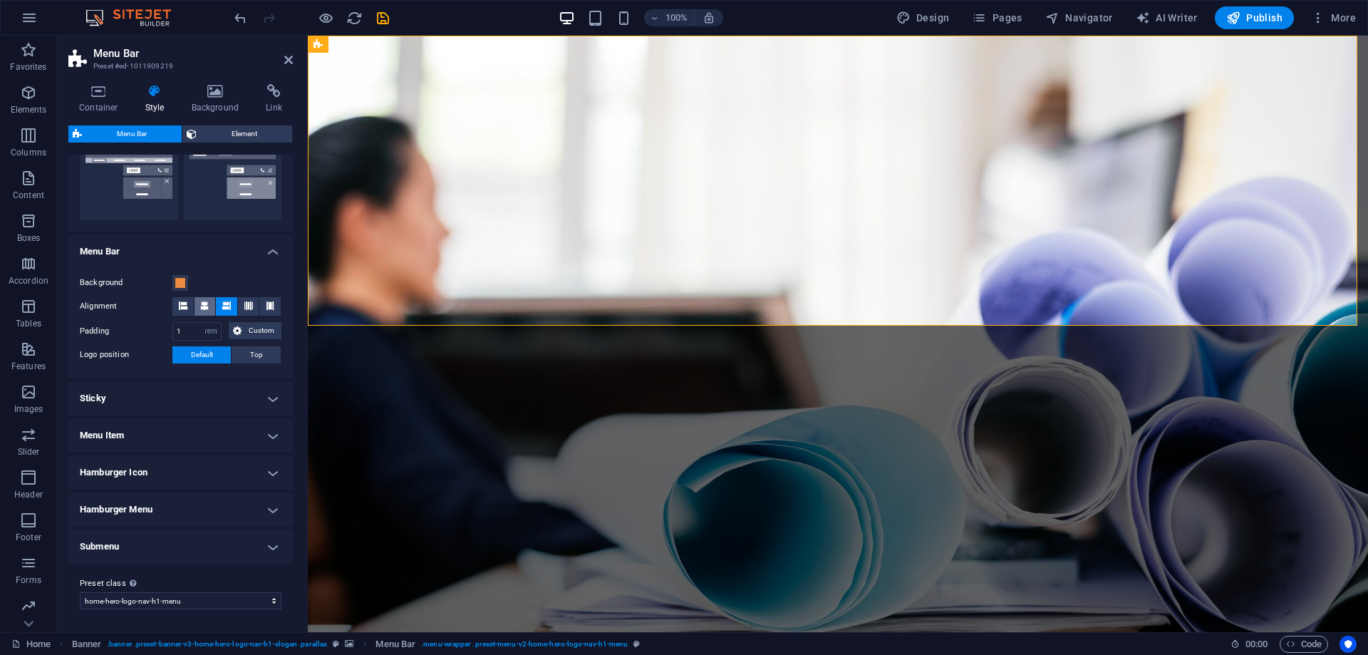
click at [207, 307] on icon at bounding box center [204, 305] width 9 height 9
click at [272, 252] on h4 "Menu Bar" at bounding box center [180, 247] width 225 height 26
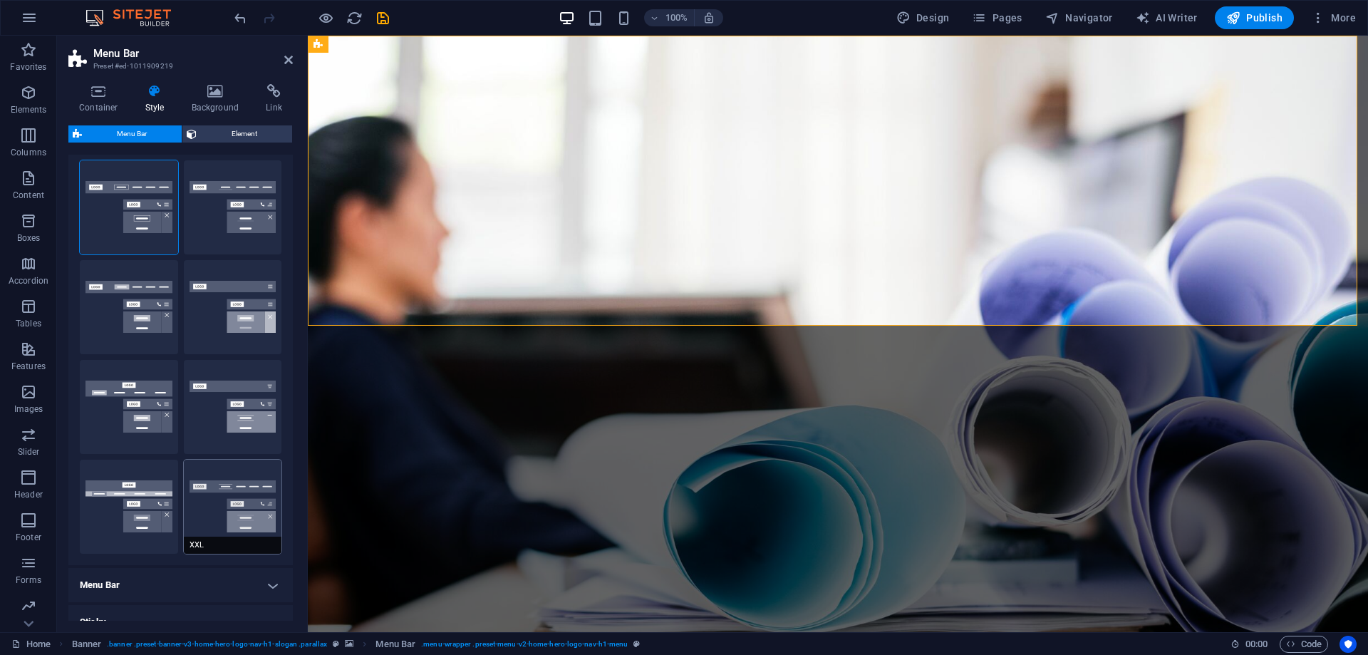
scroll to position [0, 0]
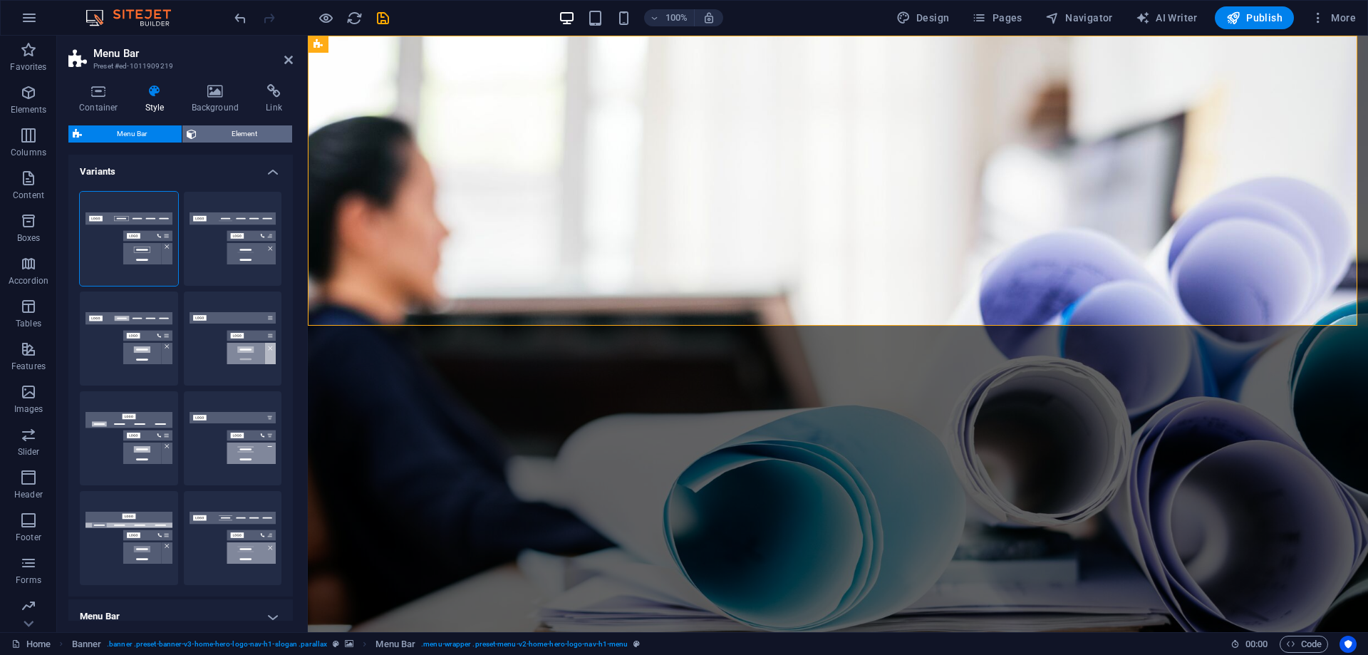
click at [237, 131] on span "Element" at bounding box center [244, 133] width 87 height 17
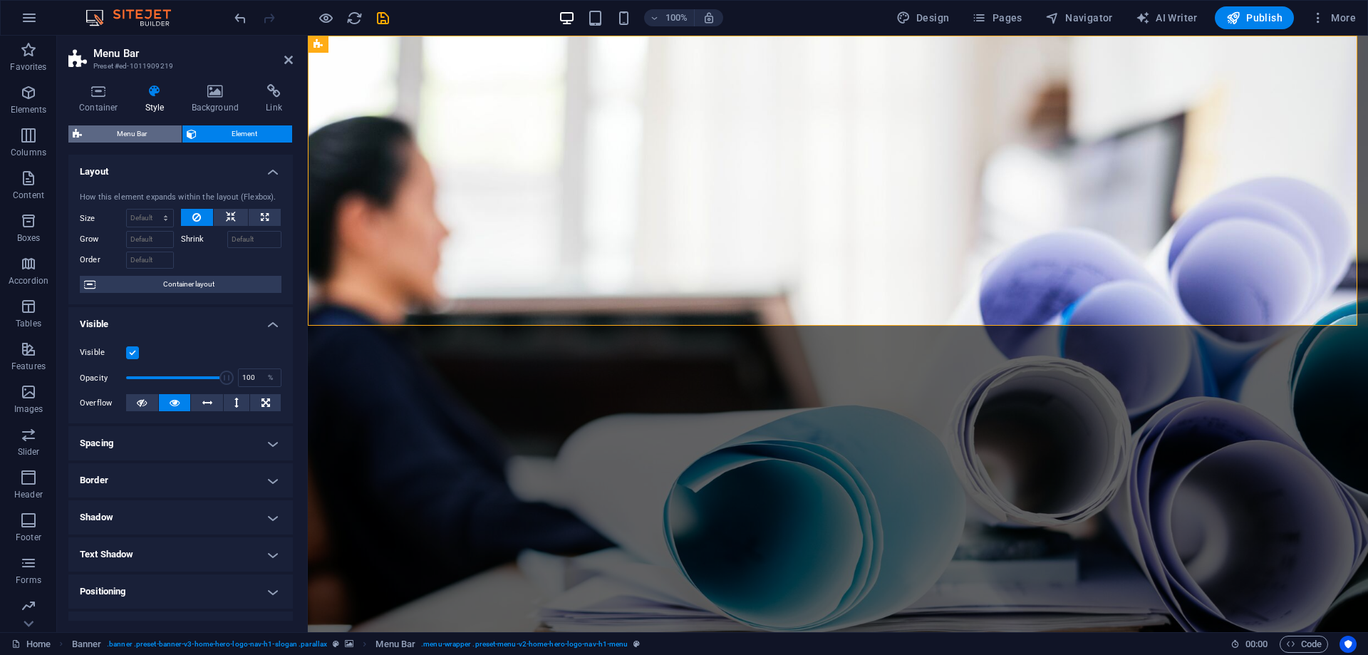
click at [118, 127] on span "Menu Bar" at bounding box center [131, 133] width 91 height 17
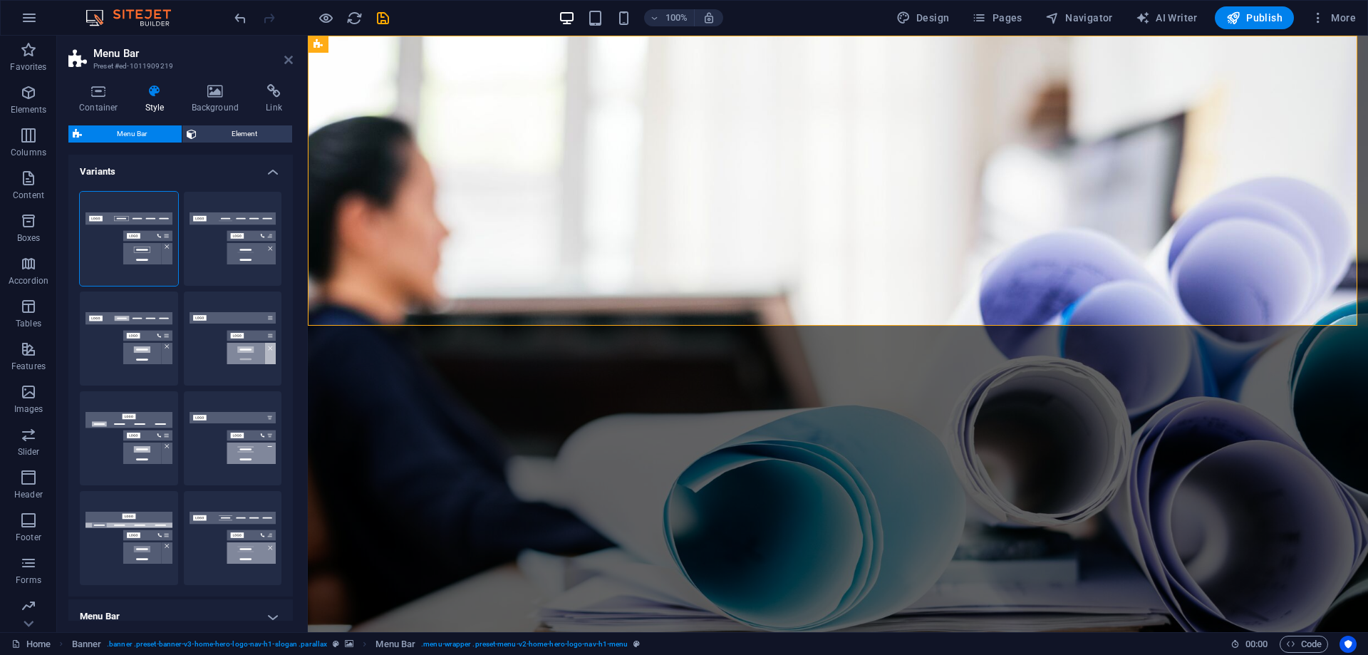
click at [287, 59] on icon at bounding box center [288, 59] width 9 height 11
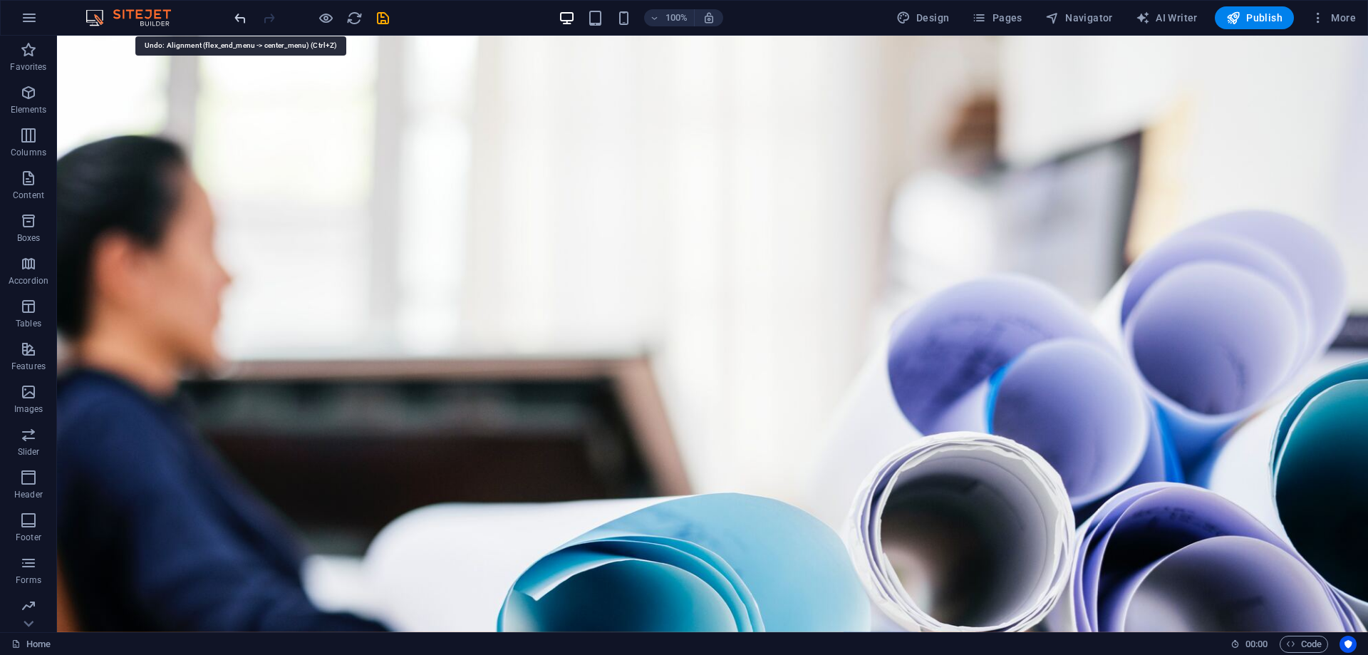
click at [244, 24] on icon "undo" at bounding box center [240, 18] width 16 height 16
click at [244, 18] on icon "undo" at bounding box center [240, 18] width 16 height 16
click at [237, 21] on icon "undo" at bounding box center [240, 18] width 16 height 16
click at [241, 14] on icon "undo" at bounding box center [240, 18] width 16 height 16
click at [237, 13] on icon "undo" at bounding box center [240, 18] width 16 height 16
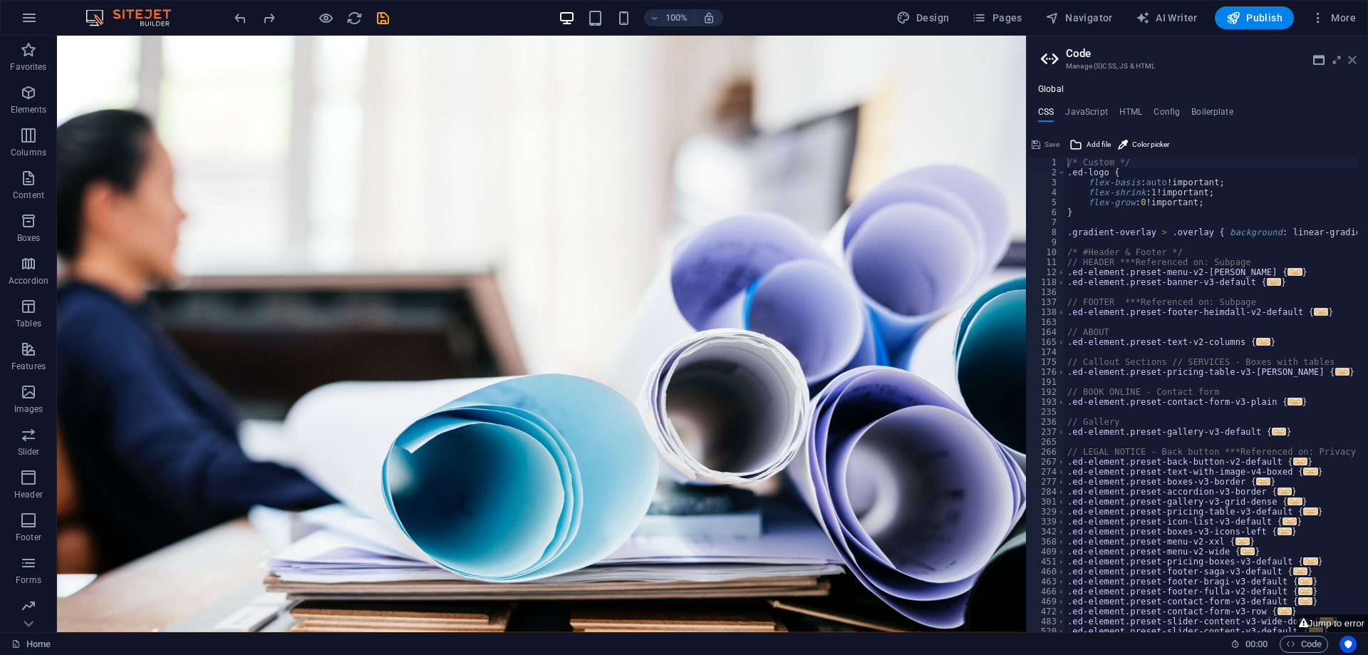
click at [1351, 59] on icon at bounding box center [1352, 59] width 9 height 11
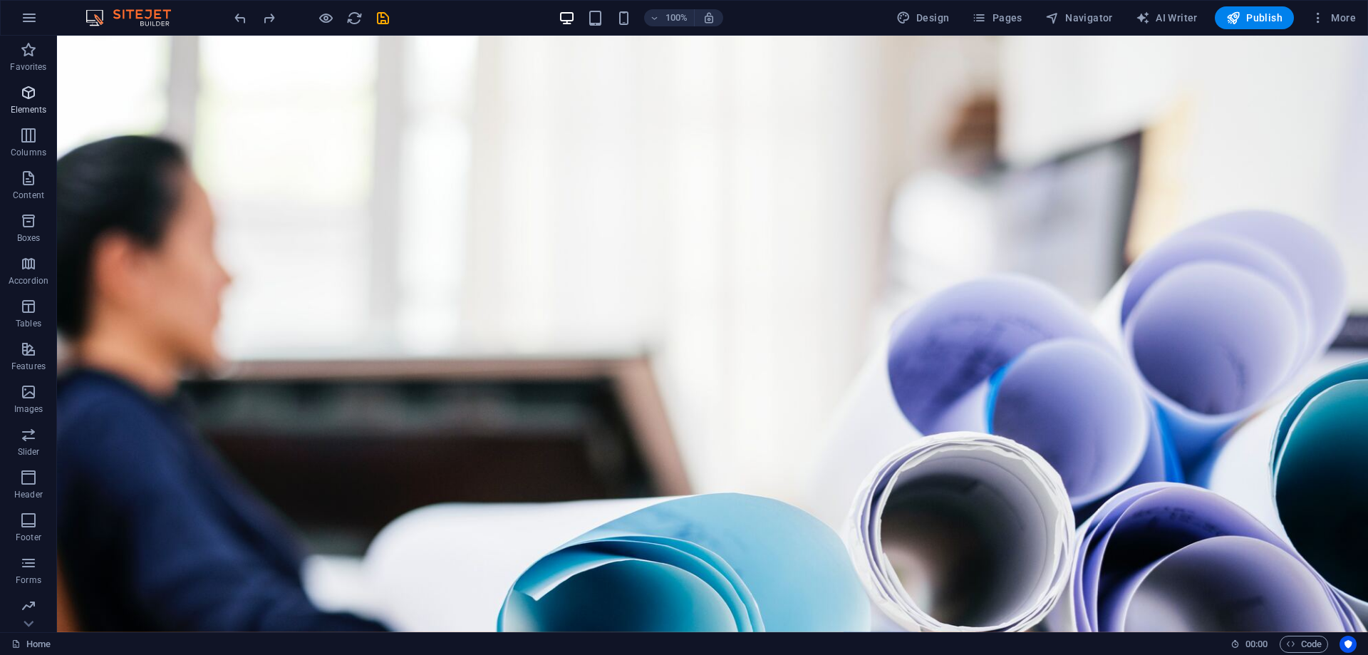
click at [26, 95] on icon "button" at bounding box center [28, 92] width 17 height 17
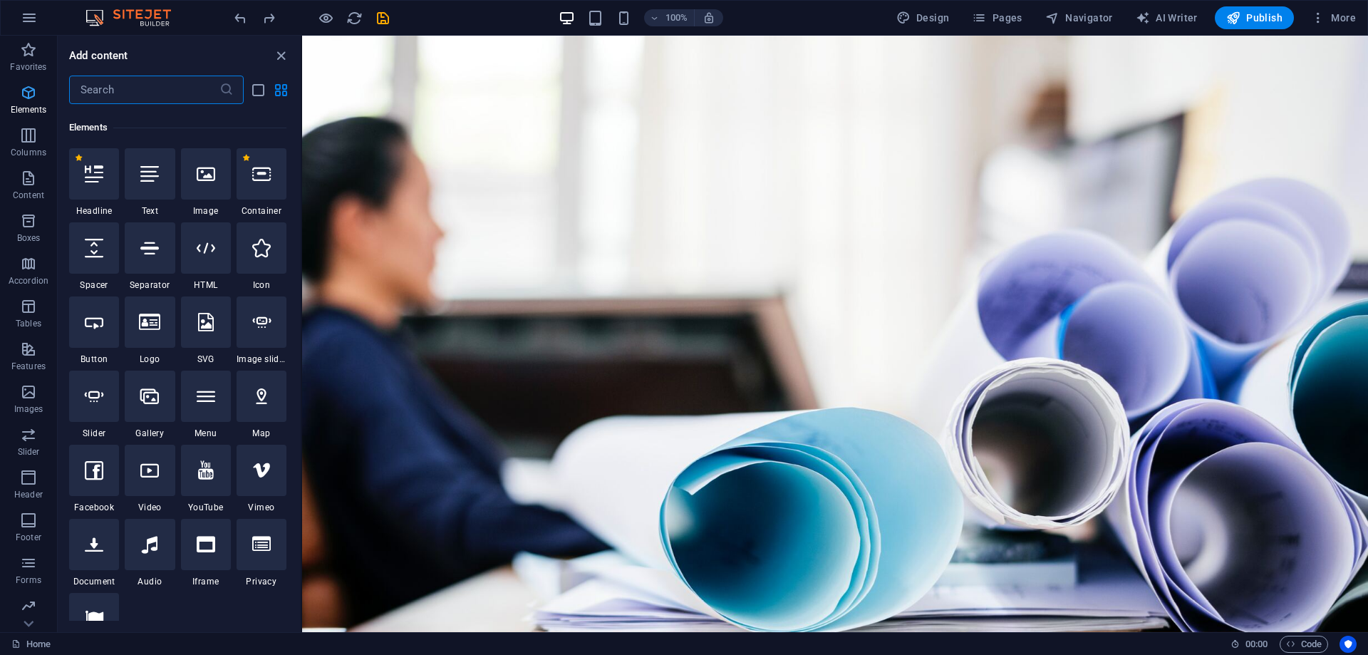
scroll to position [152, 0]
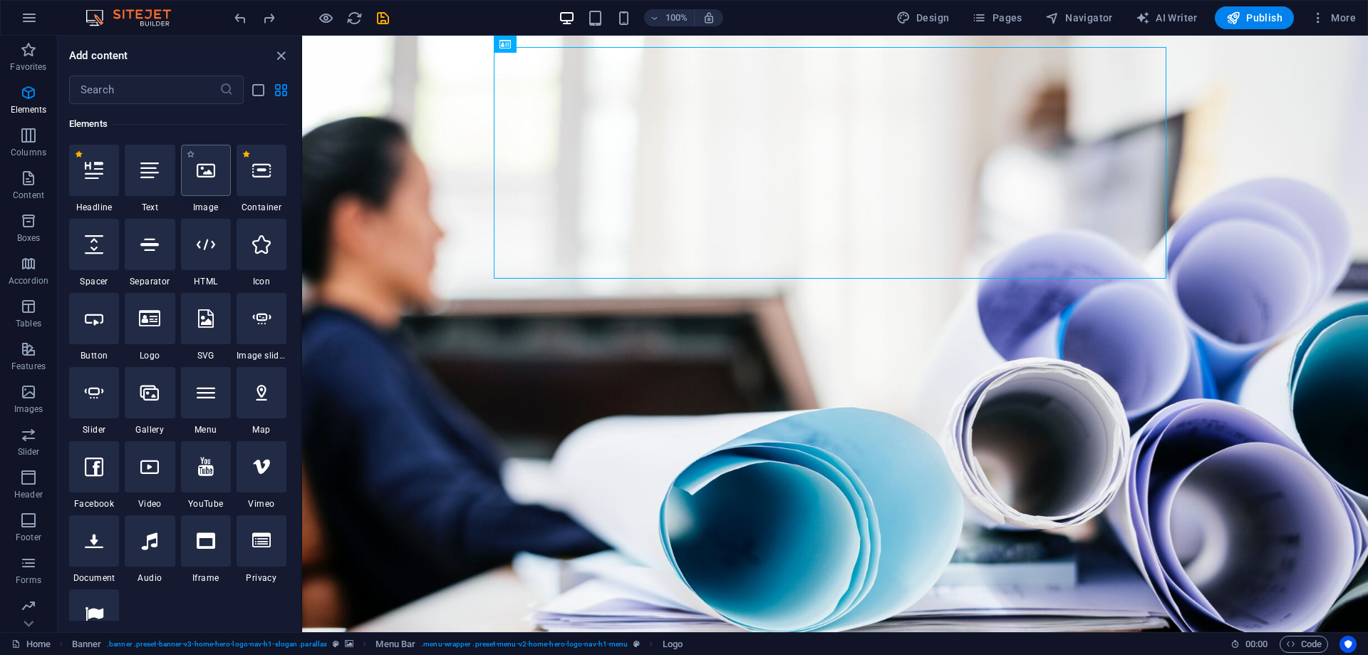
click at [190, 173] on div at bounding box center [206, 170] width 50 height 51
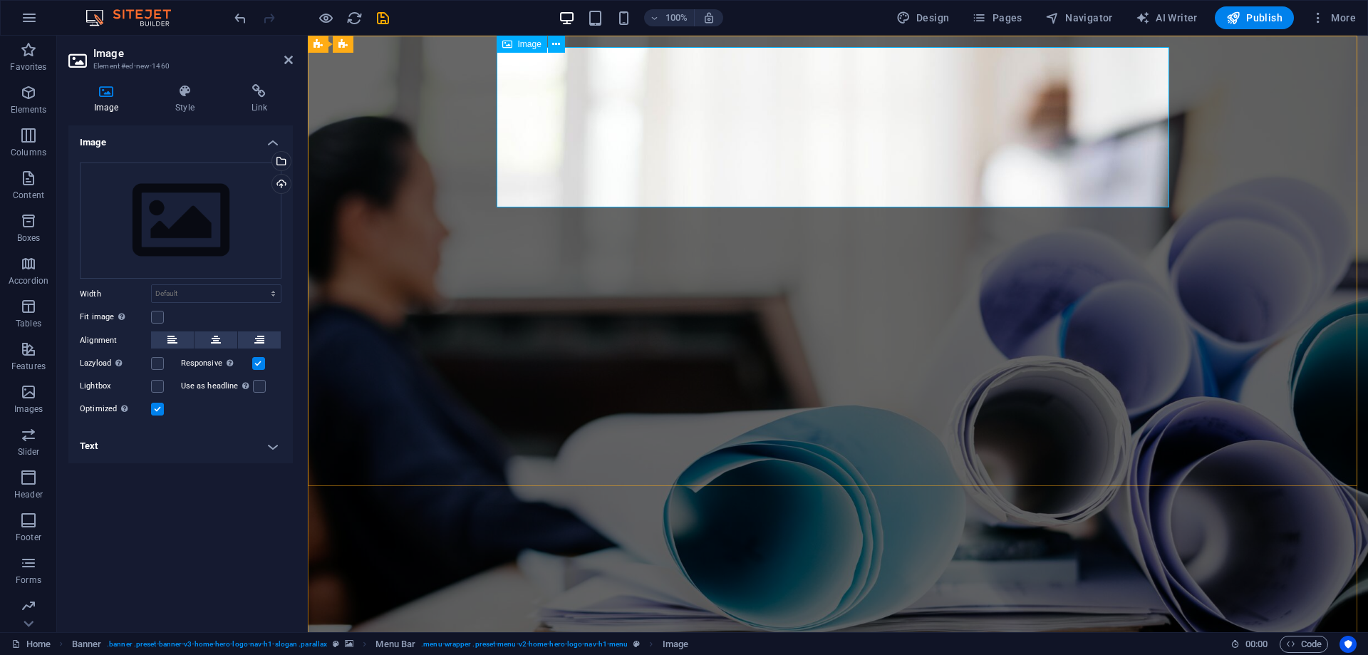
click at [554, 40] on icon at bounding box center [556, 44] width 8 height 15
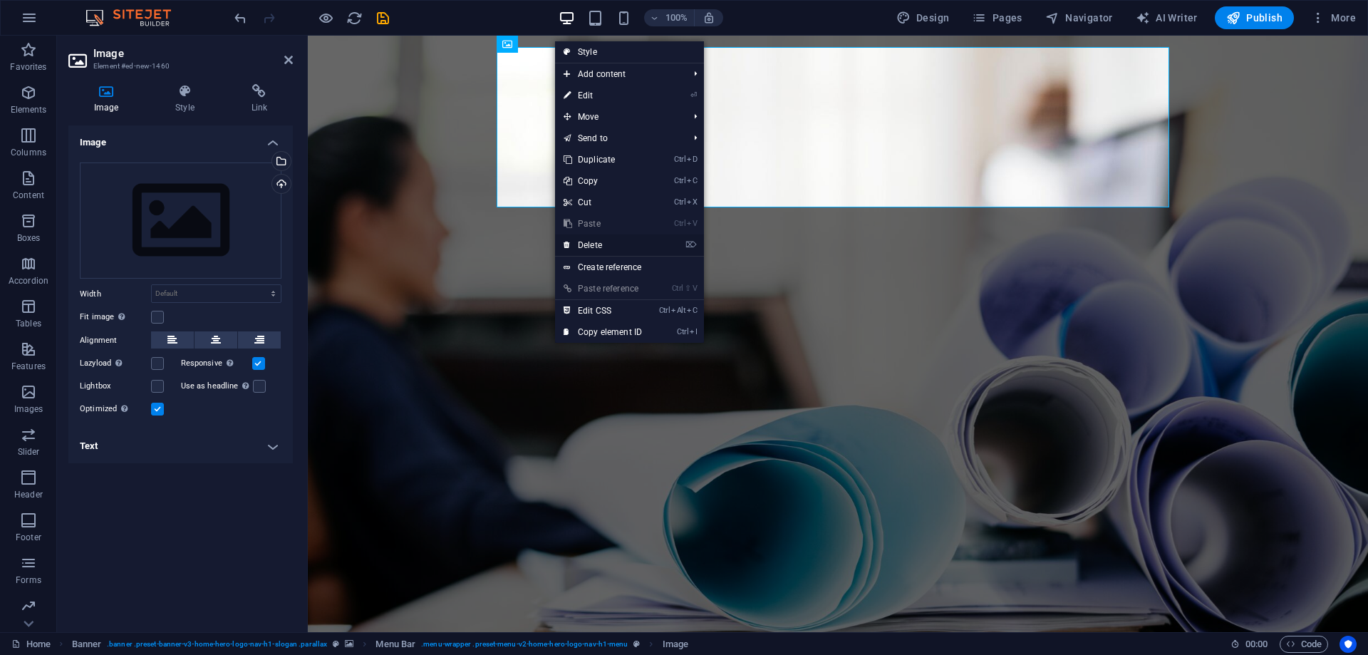
click at [587, 242] on link "⌦ Delete" at bounding box center [603, 244] width 96 height 21
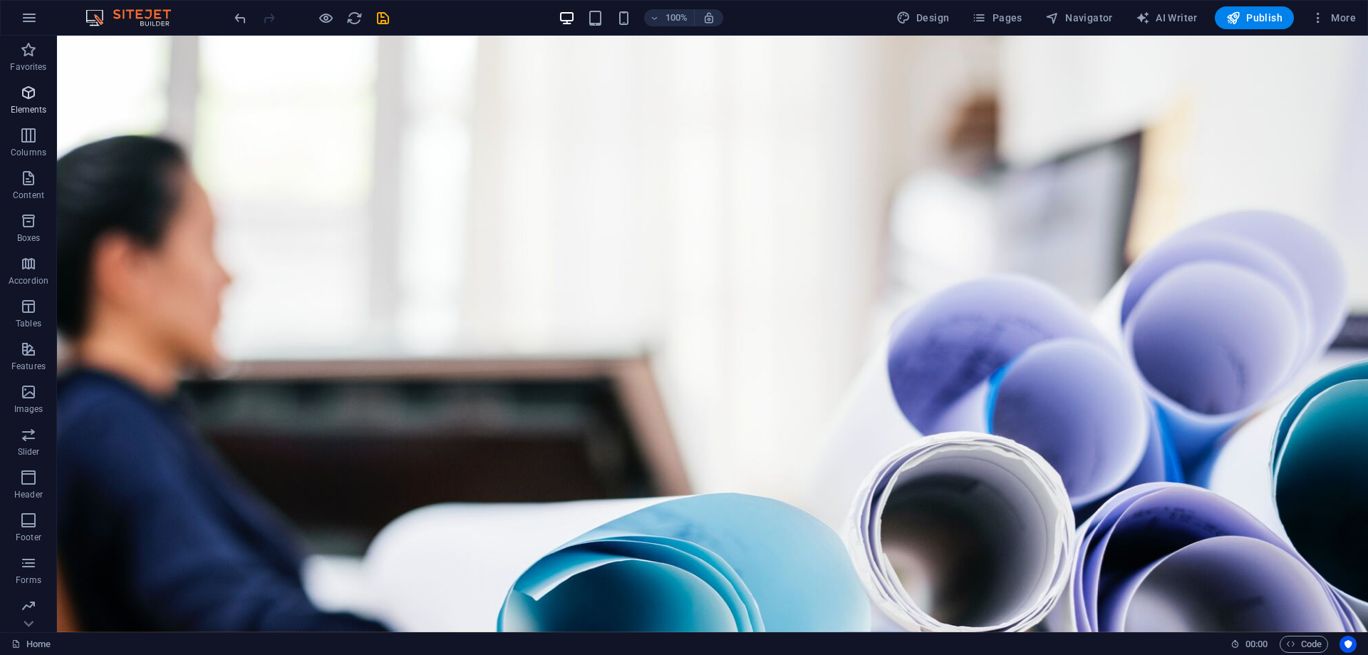
click at [22, 101] on span "Elements" at bounding box center [28, 101] width 57 height 34
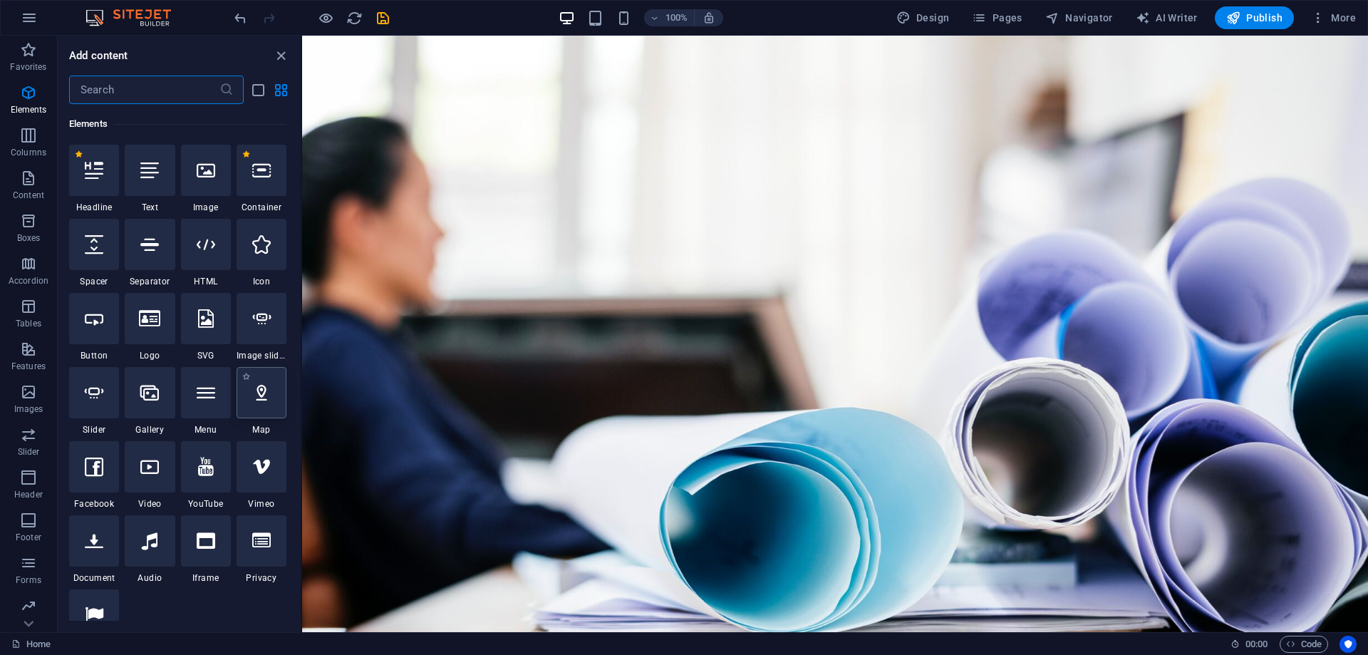
click at [259, 398] on icon at bounding box center [261, 392] width 19 height 19
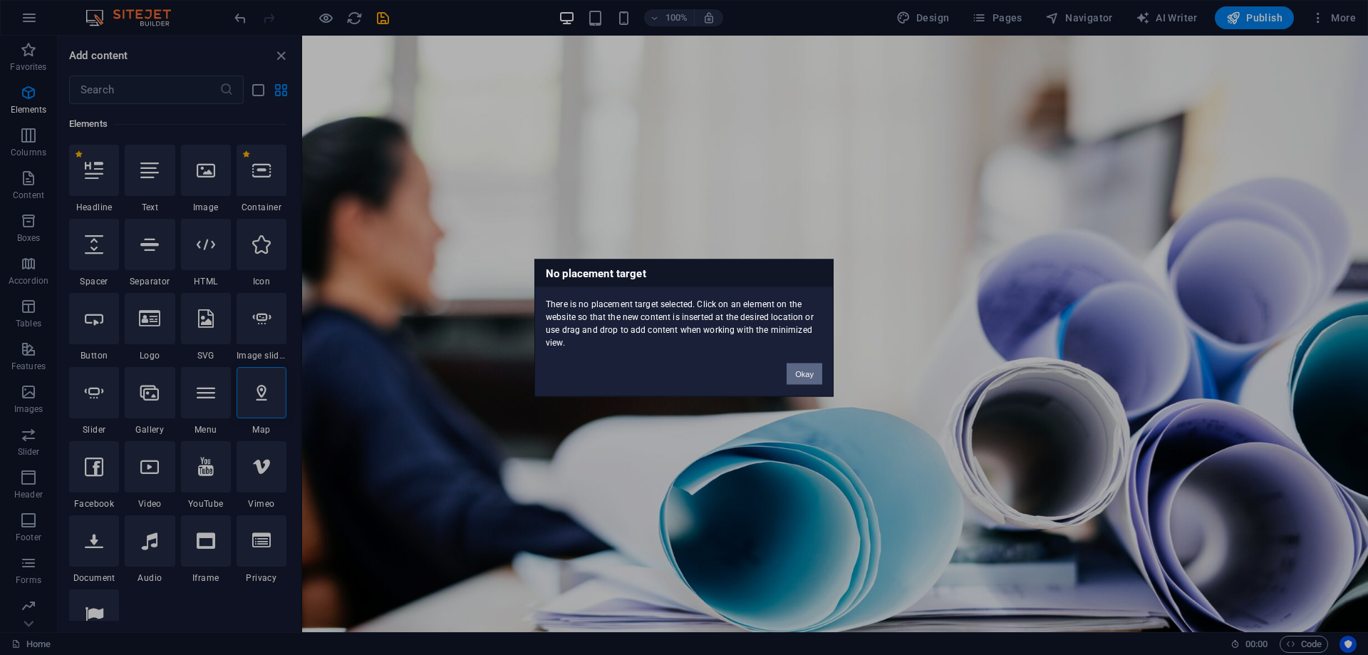
drag, startPoint x: 805, startPoint y: 369, endPoint x: 439, endPoint y: 343, distance: 366.6
click at [805, 369] on button "Okay" at bounding box center [805, 373] width 36 height 21
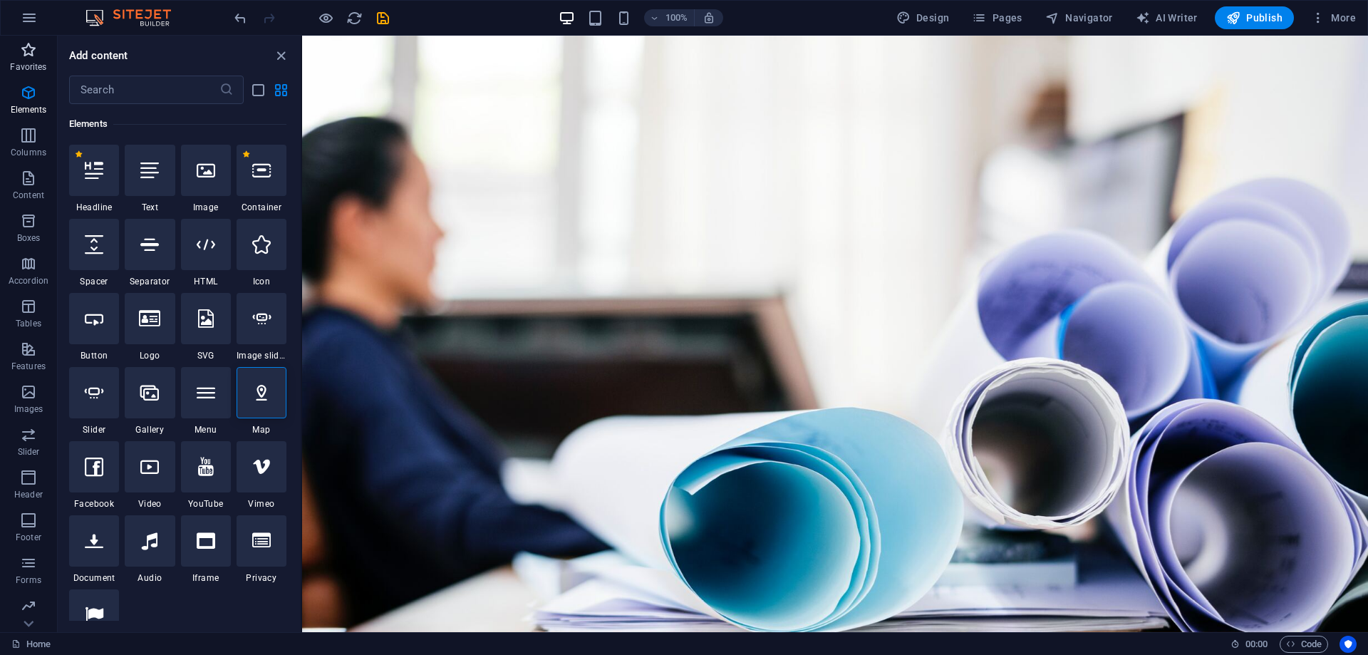
click at [34, 56] on icon "button" at bounding box center [28, 49] width 17 height 17
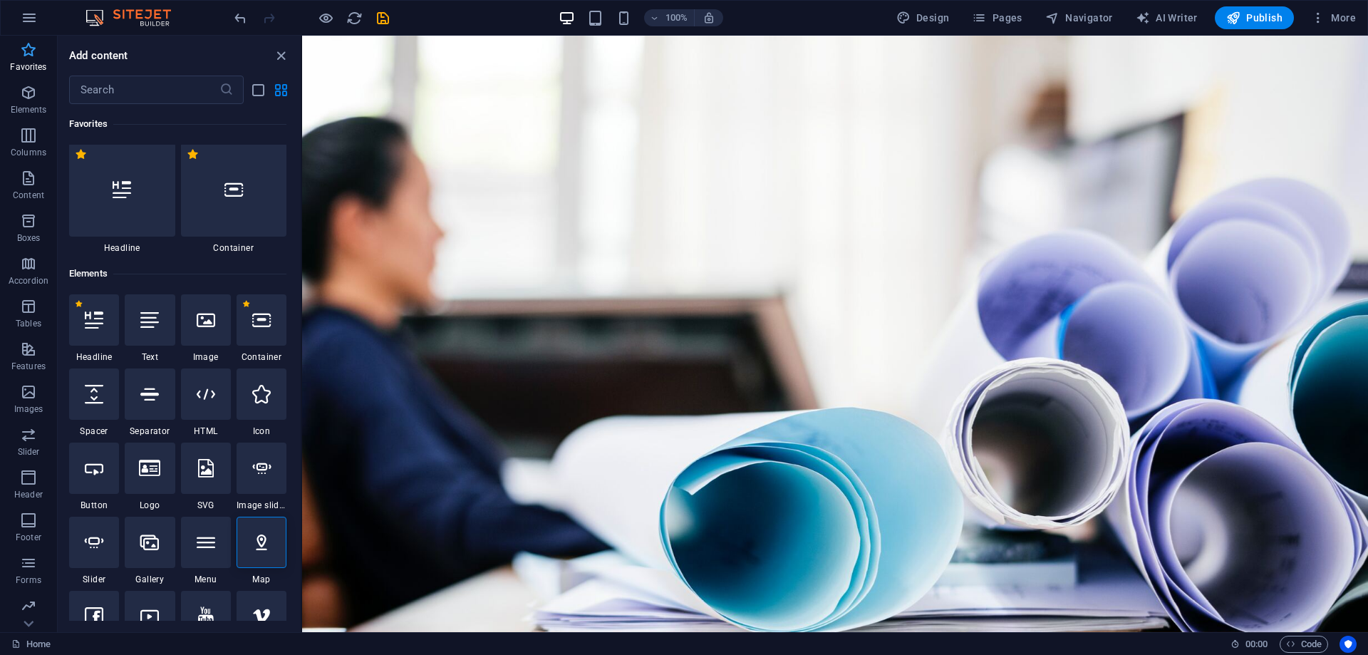
scroll to position [0, 0]
click at [282, 55] on icon "close panel" at bounding box center [281, 56] width 16 height 16
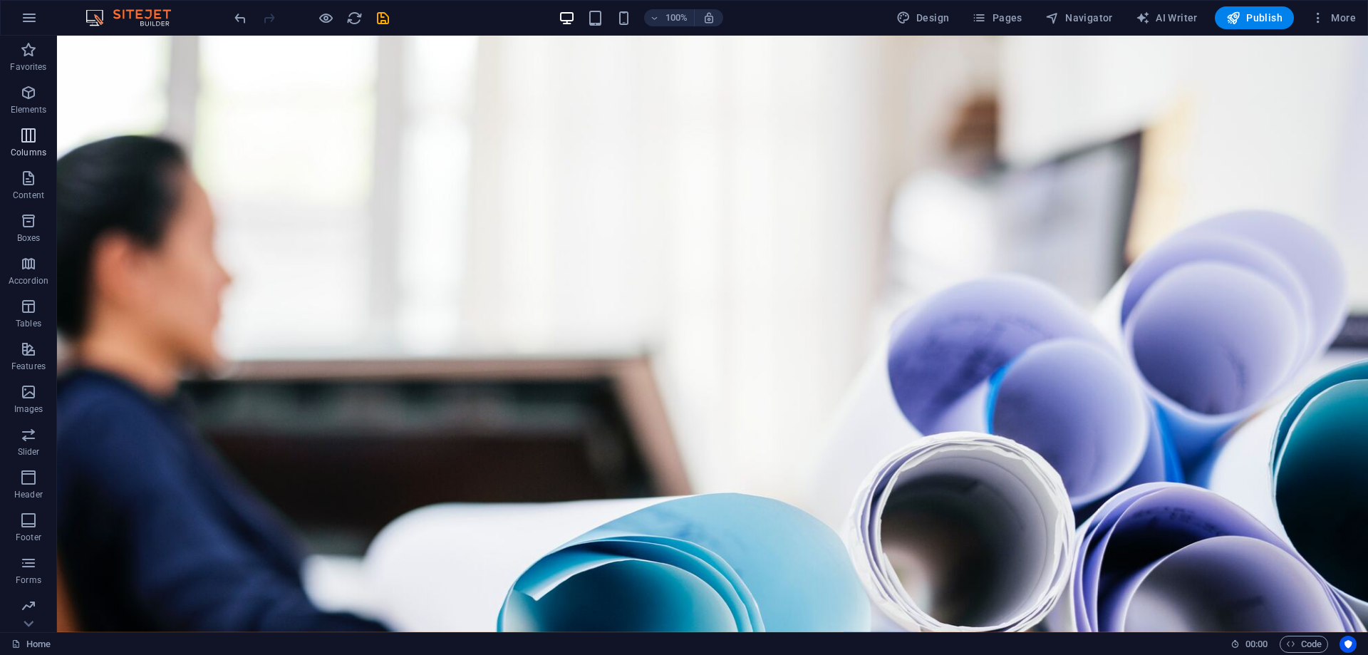
click at [27, 136] on icon "button" at bounding box center [28, 135] width 17 height 17
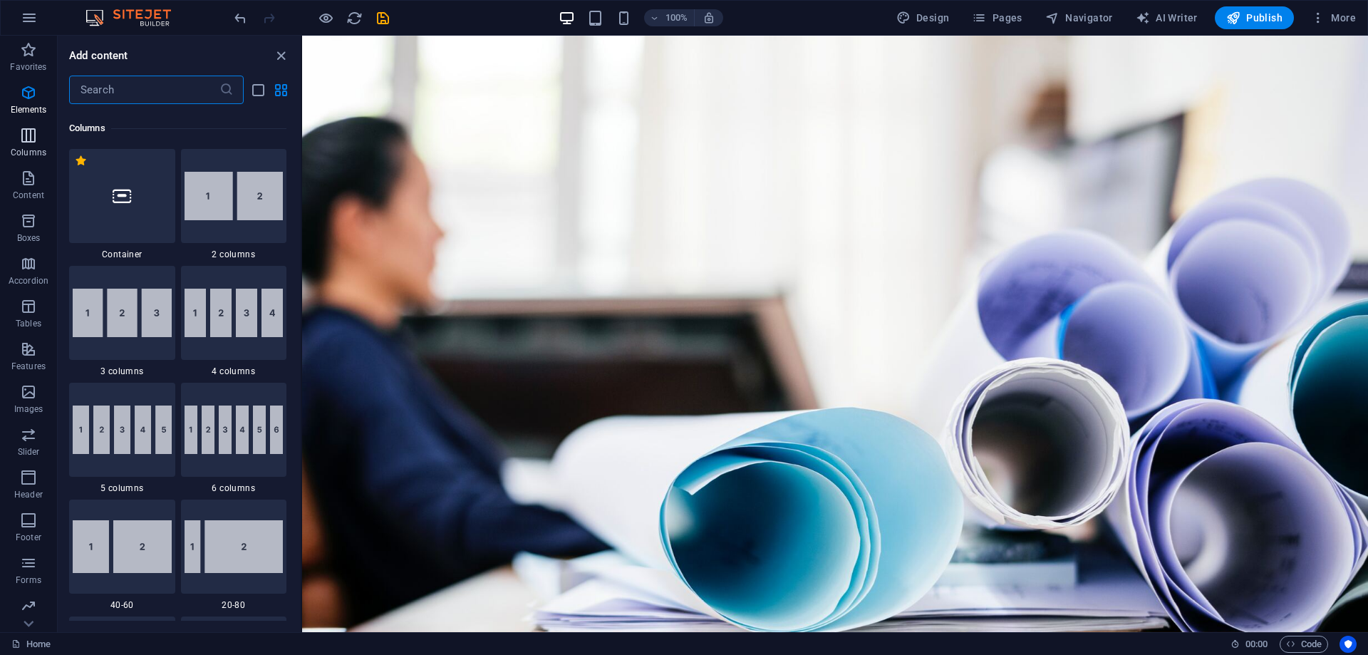
scroll to position [706, 0]
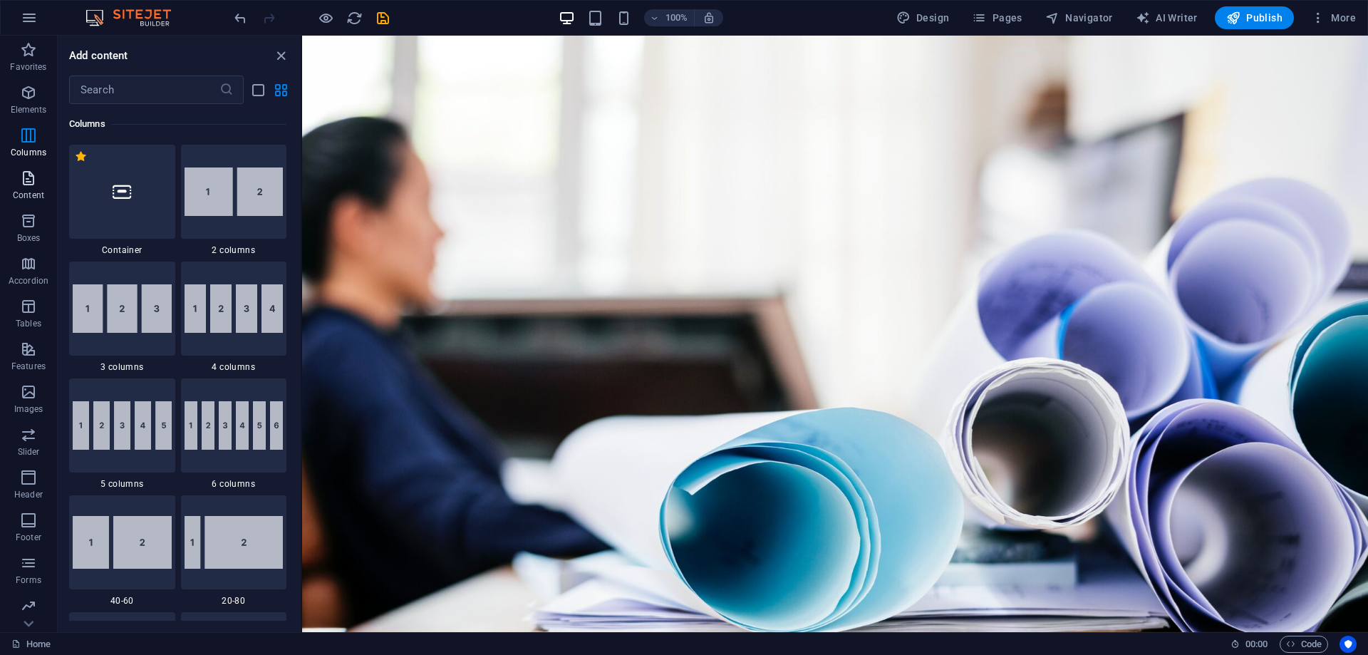
click at [36, 191] on p "Content" at bounding box center [28, 195] width 31 height 11
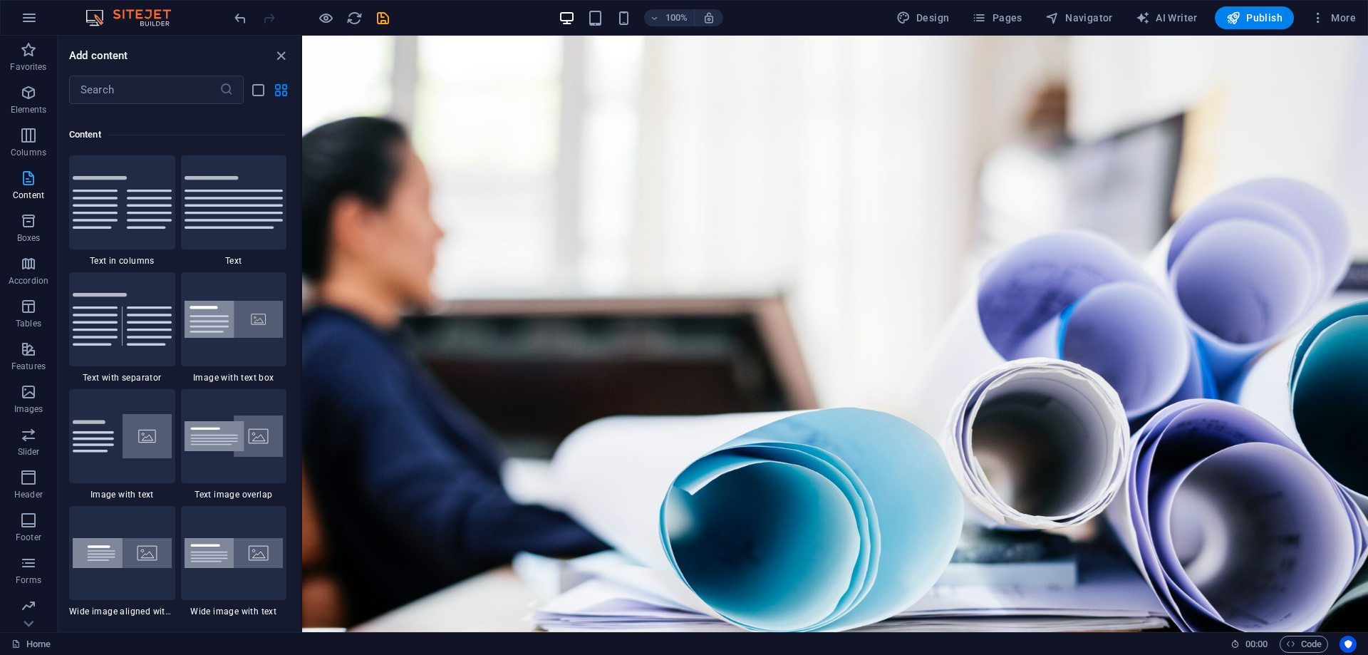
scroll to position [2494, 0]
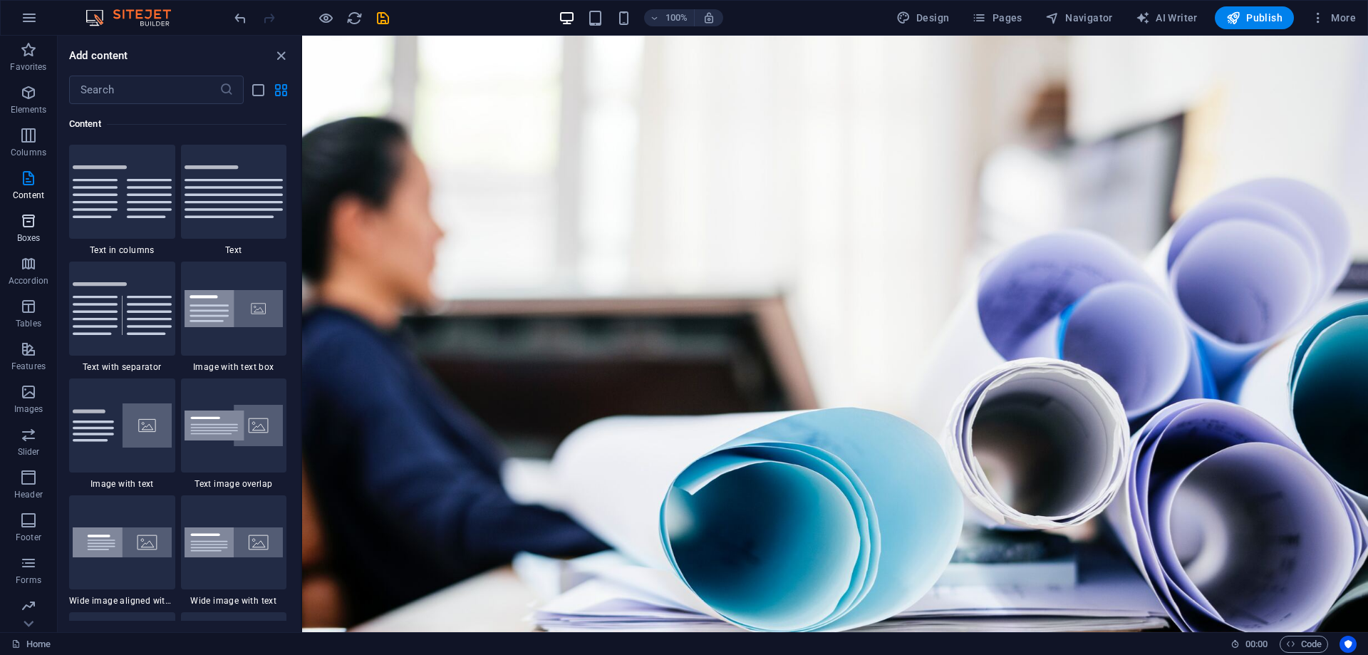
click at [29, 225] on icon "button" at bounding box center [28, 220] width 17 height 17
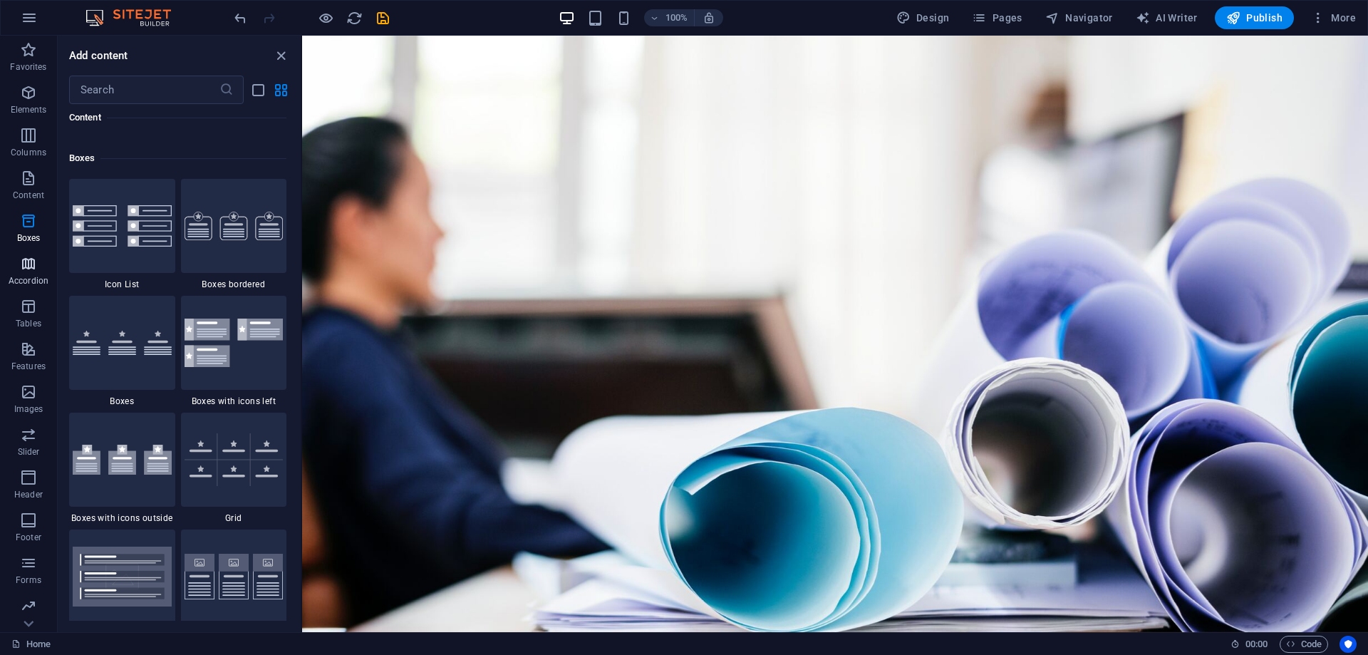
scroll to position [3931, 0]
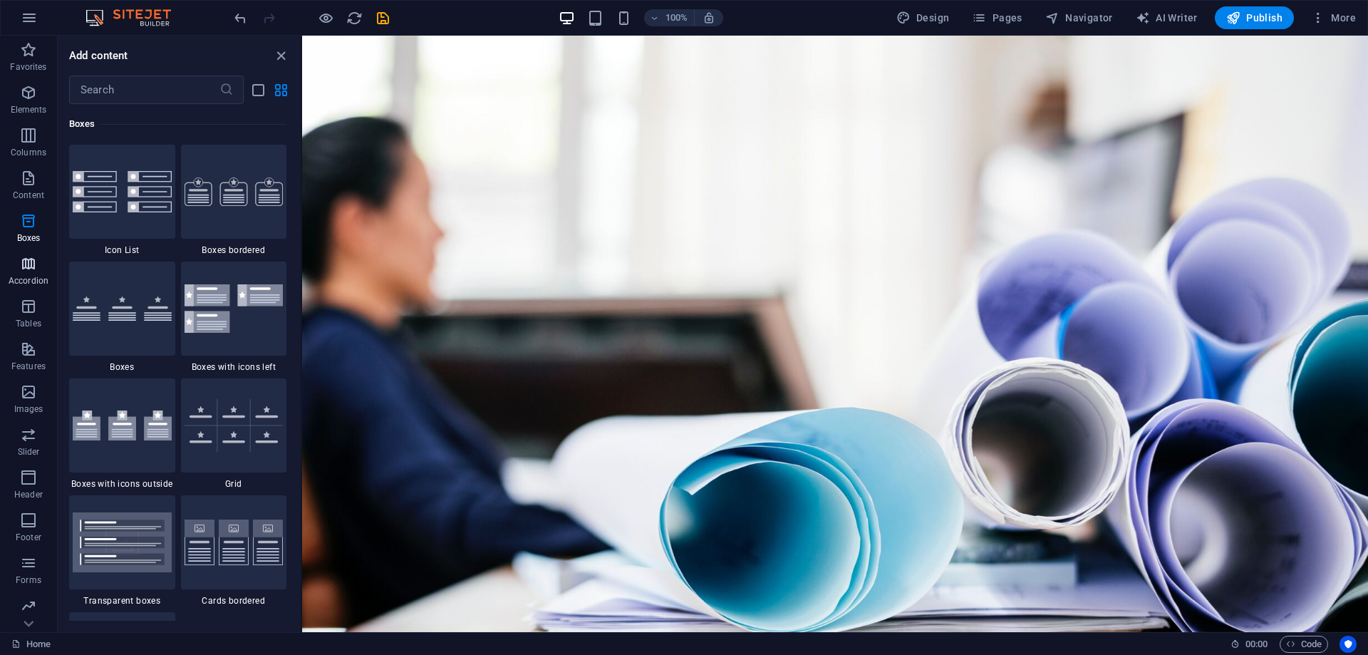
click at [27, 268] on icon "button" at bounding box center [28, 263] width 17 height 17
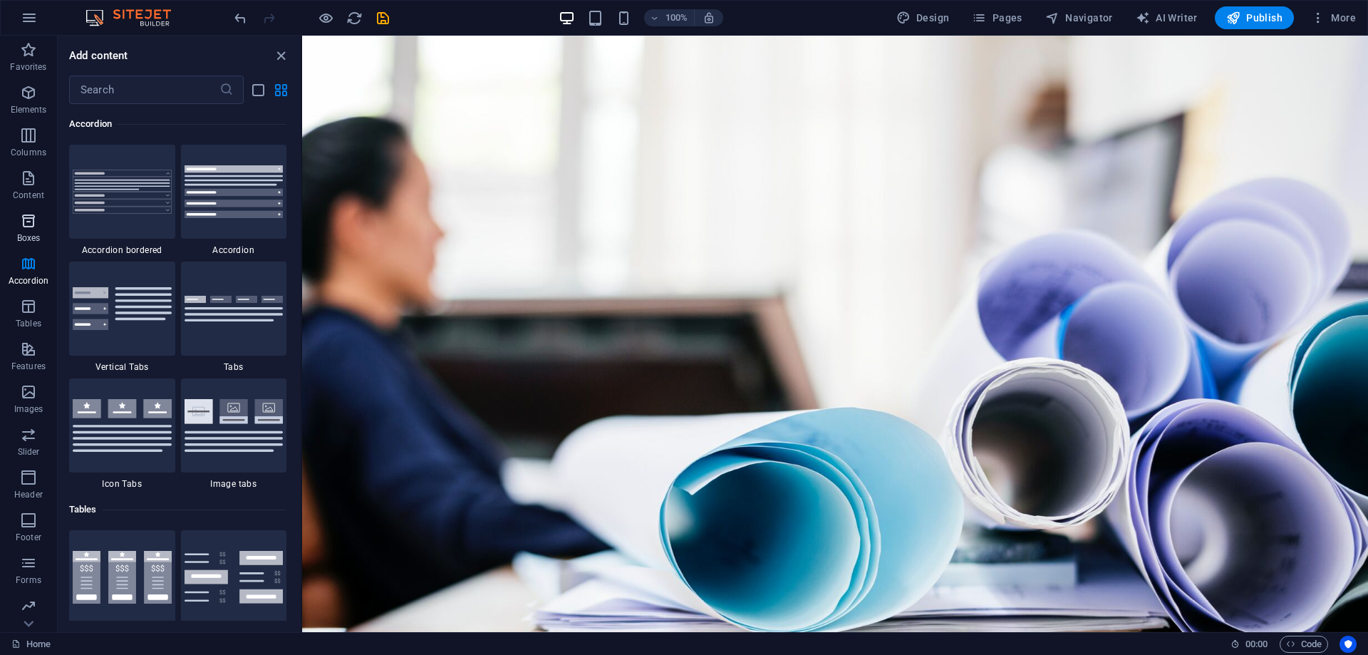
click at [26, 224] on icon "button" at bounding box center [28, 220] width 17 height 17
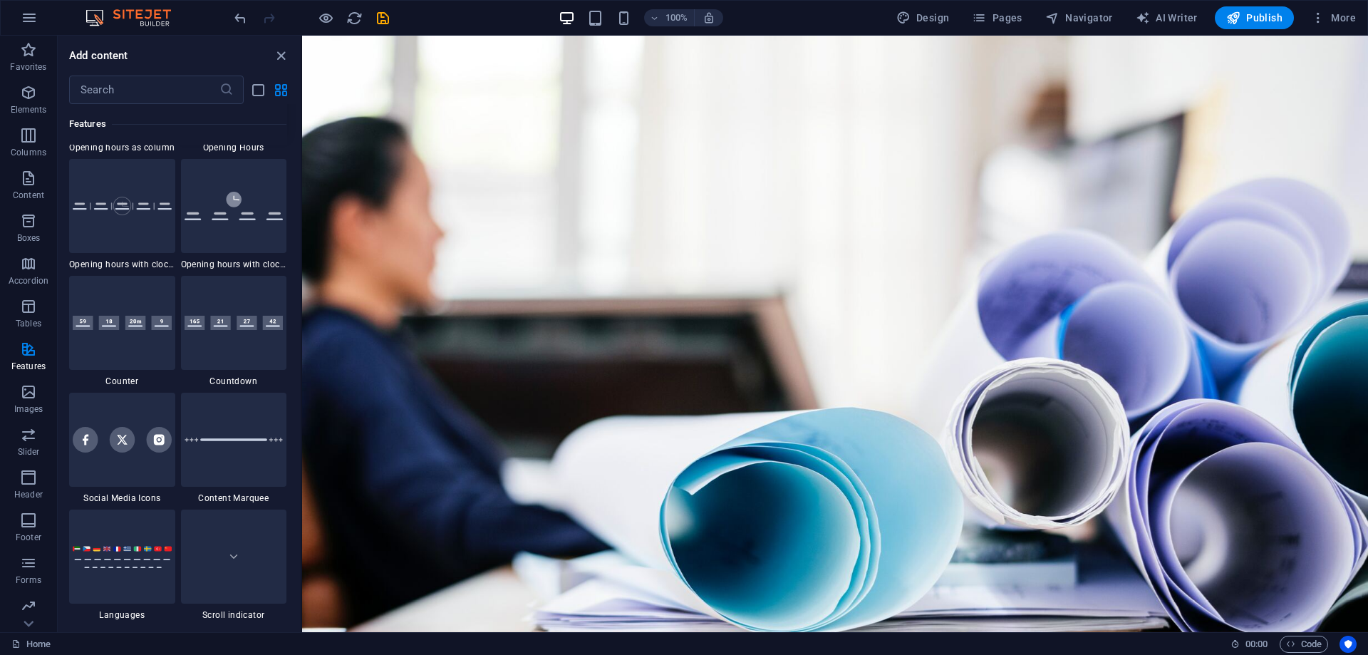
scroll to position [6283, 0]
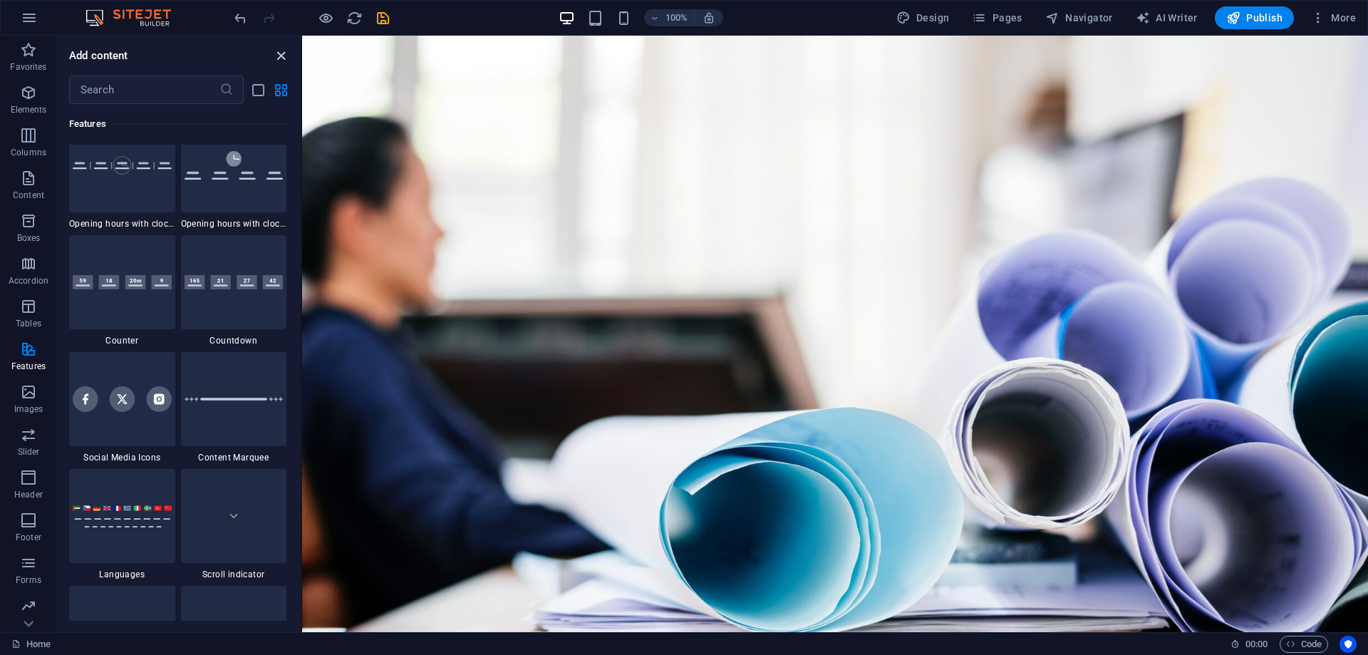
click at [284, 53] on icon "close panel" at bounding box center [281, 56] width 16 height 16
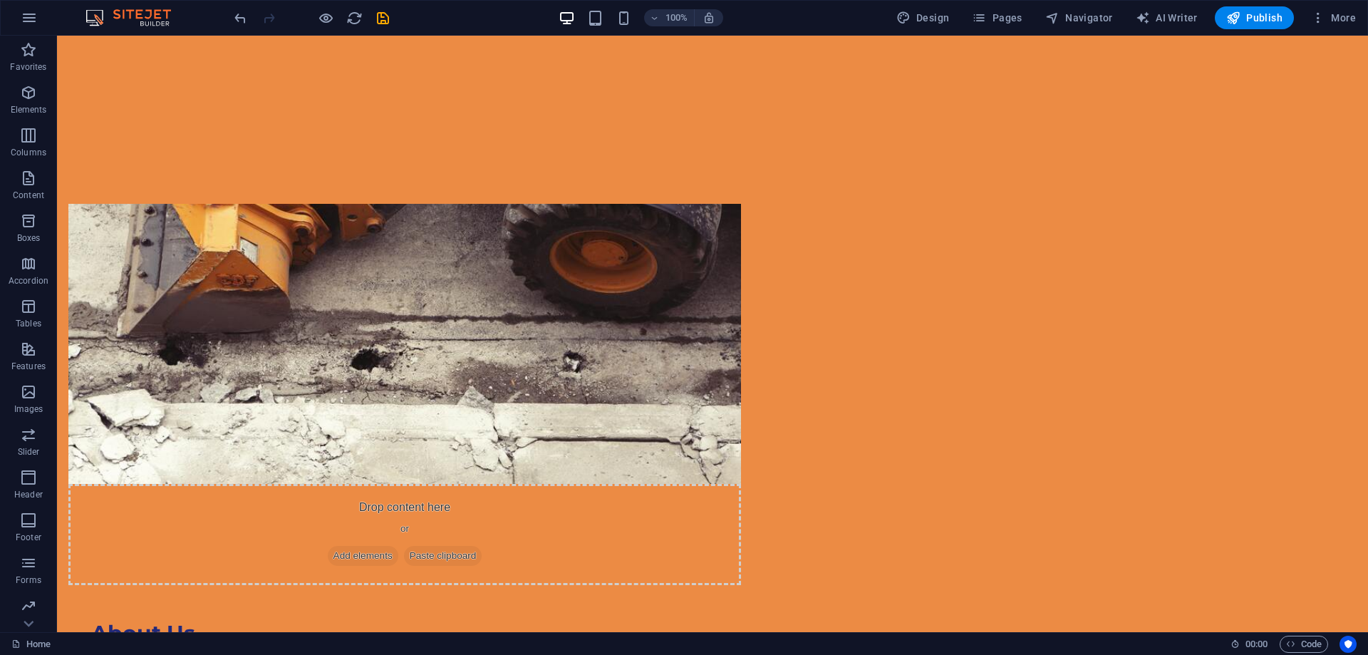
scroll to position [1009, 0]
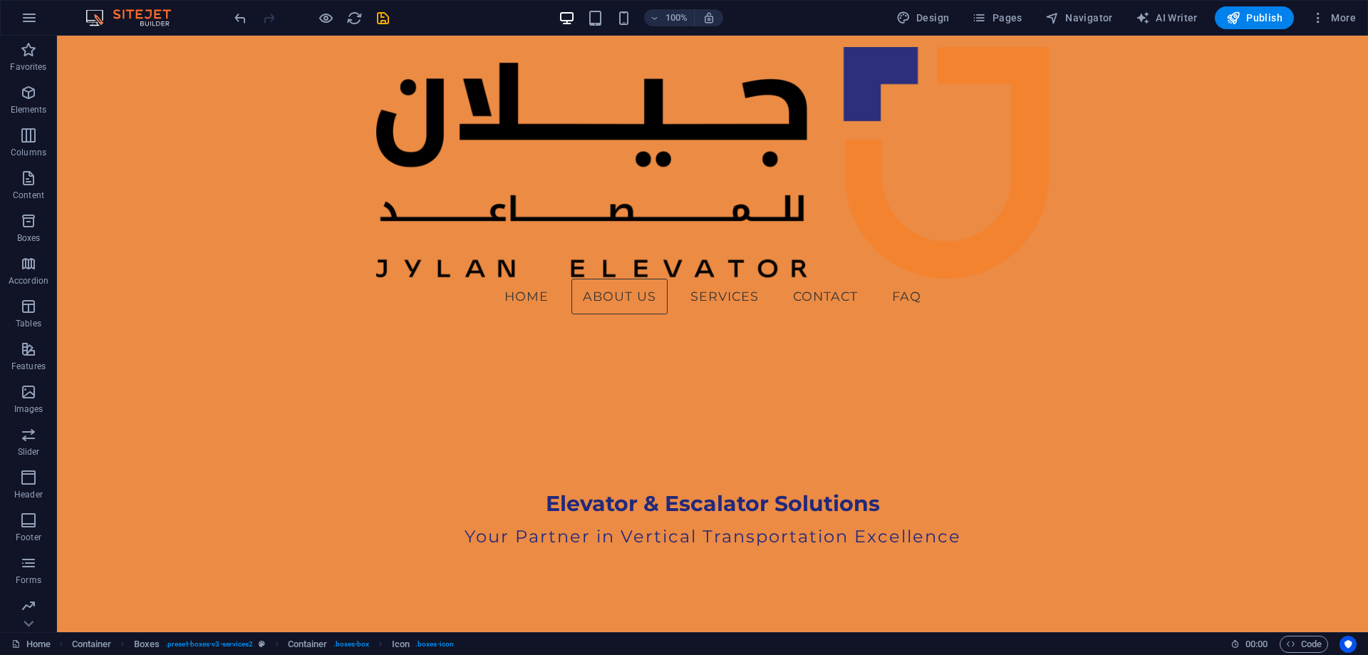
scroll to position [0, 0]
